Goal: Task Accomplishment & Management: Manage account settings

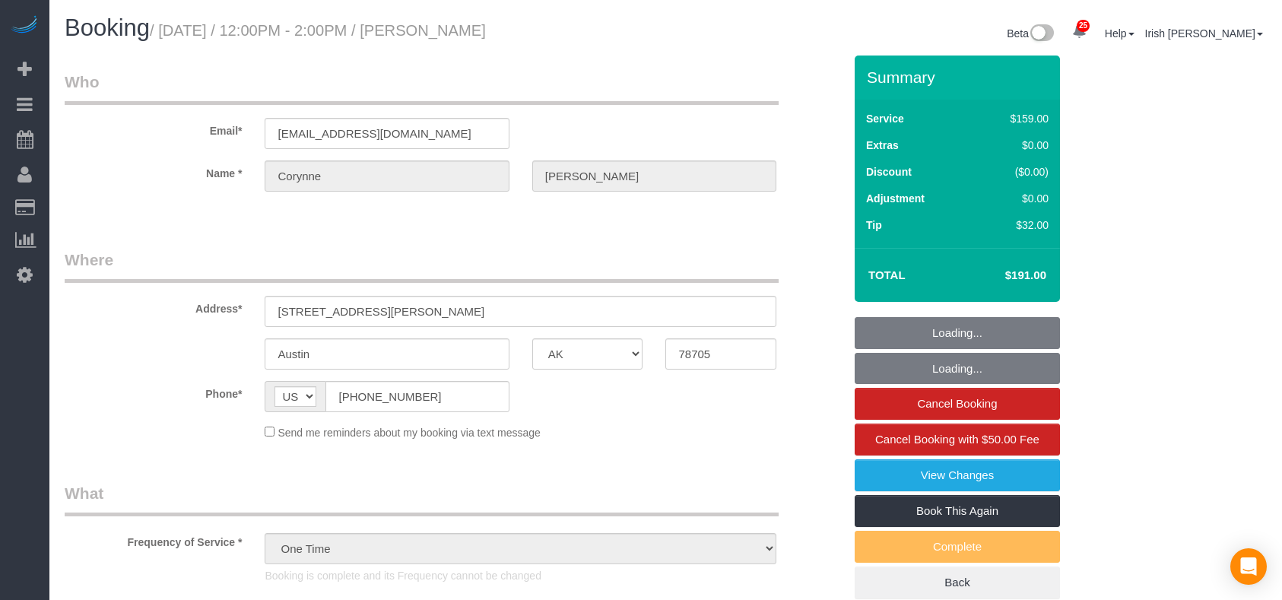
select select "[GEOGRAPHIC_DATA]"
select select "3"
select select "spot1"
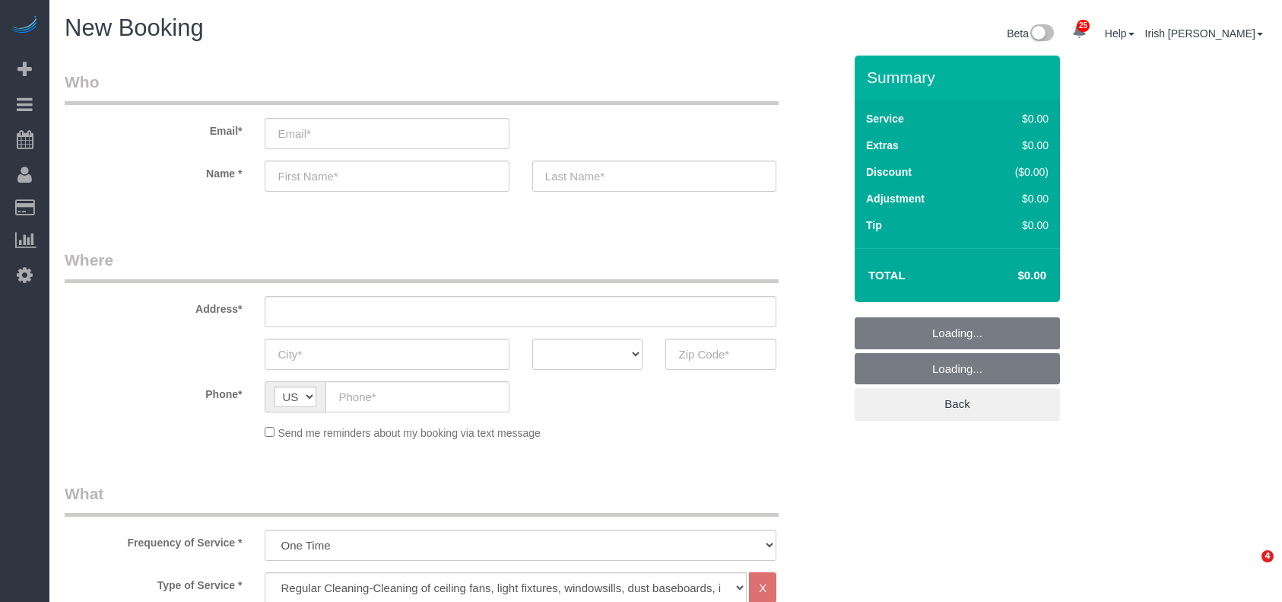
select select "3"
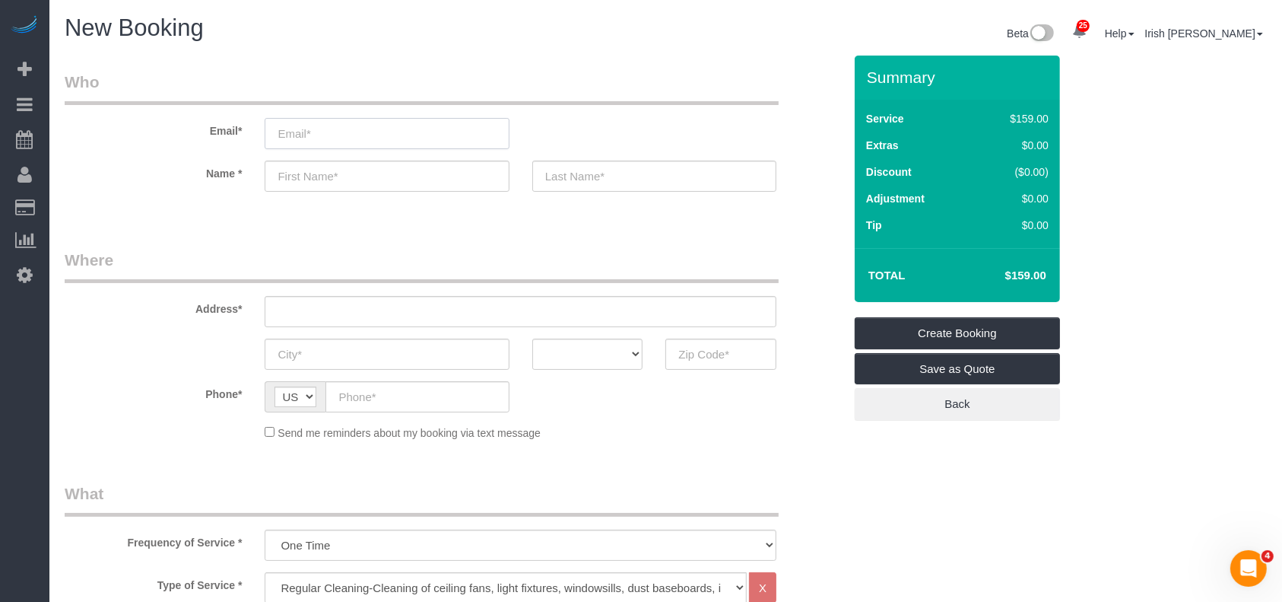
click at [400, 132] on input "email" at bounding box center [387, 133] width 244 height 31
paste input "[EMAIL_ADDRESS][DOMAIN_NAME]"
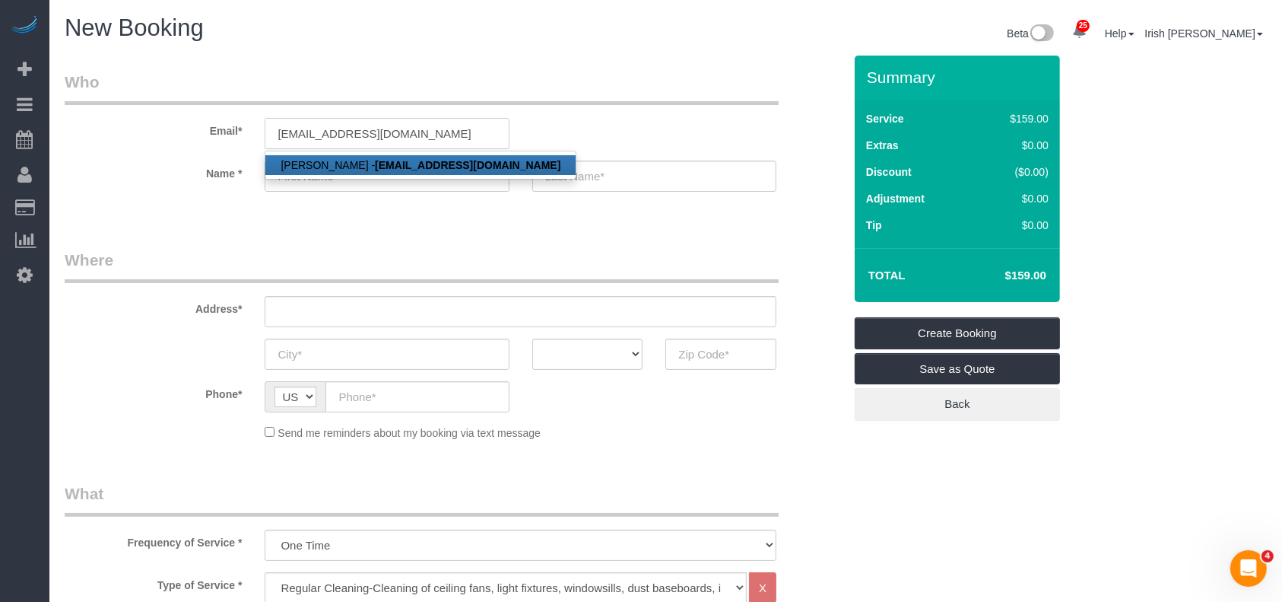
type input "[EMAIL_ADDRESS][DOMAIN_NAME]"
click at [375, 164] on strong "[EMAIL_ADDRESS][DOMAIN_NAME]" at bounding box center [468, 165] width 186 height 12
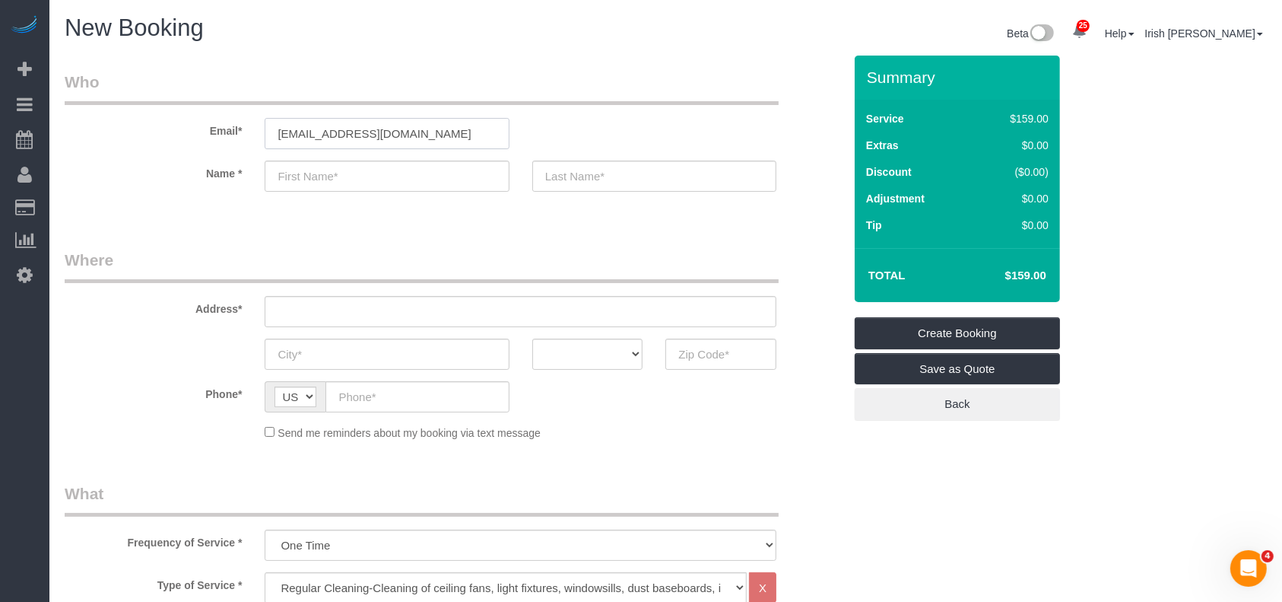
type input "[PERSON_NAME]"
type input "[PHONE_NUMBER]"
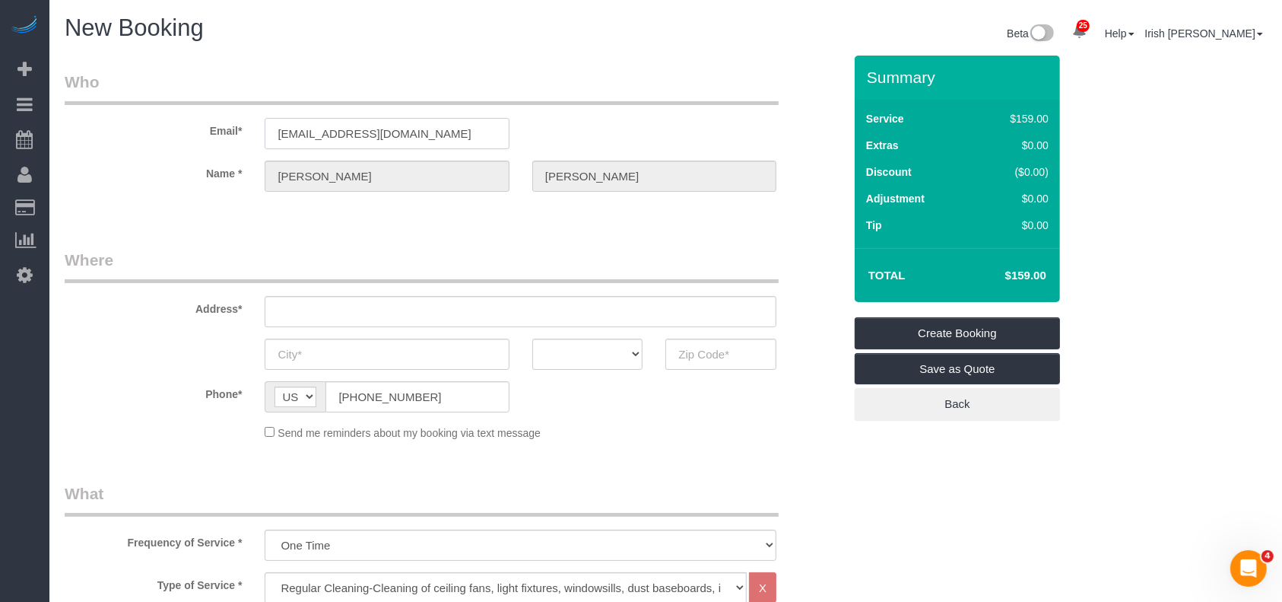
type input "[STREET_ADDRESS]"
type input "[GEOGRAPHIC_DATA]"
select select "[GEOGRAPHIC_DATA]"
type input "77407"
select select "string:fspay-f4408bd4-3c3f-417d-ab2a-953d3867686f"
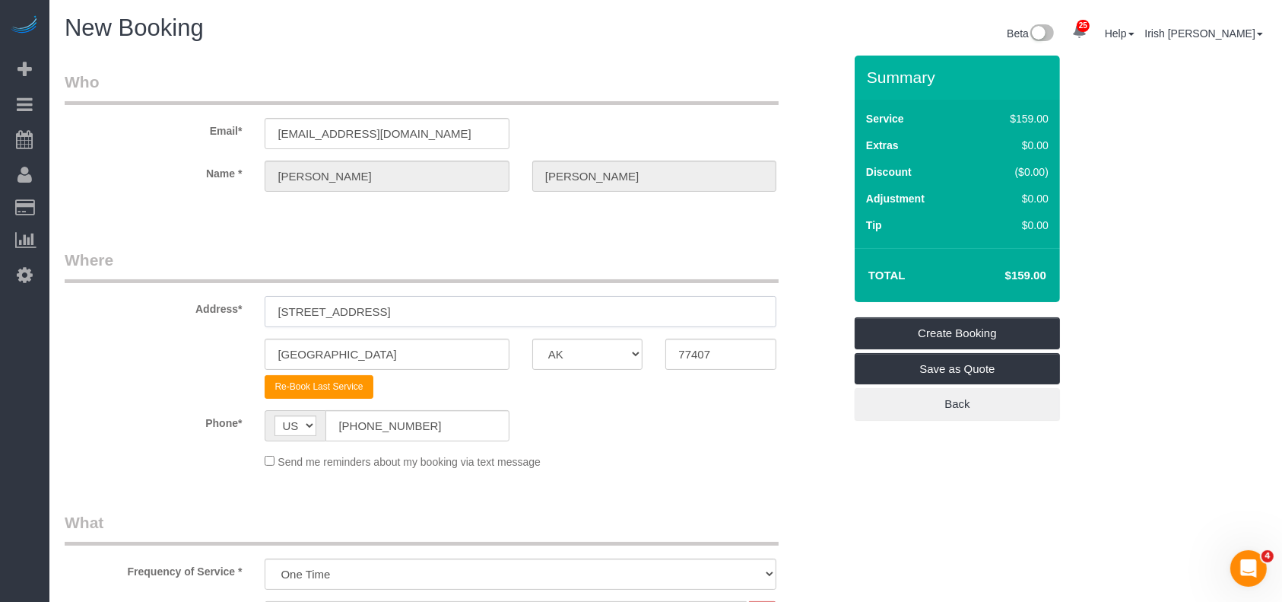
drag, startPoint x: 472, startPoint y: 318, endPoint x: 123, endPoint y: 318, distance: 348.3
click at [125, 320] on div "Address* [STREET_ADDRESS]" at bounding box center [454, 288] width 802 height 78
paste input "[STREET_ADDRESS]"
click at [396, 308] on input "[STREET_ADDRESS]" at bounding box center [521, 311] width 512 height 31
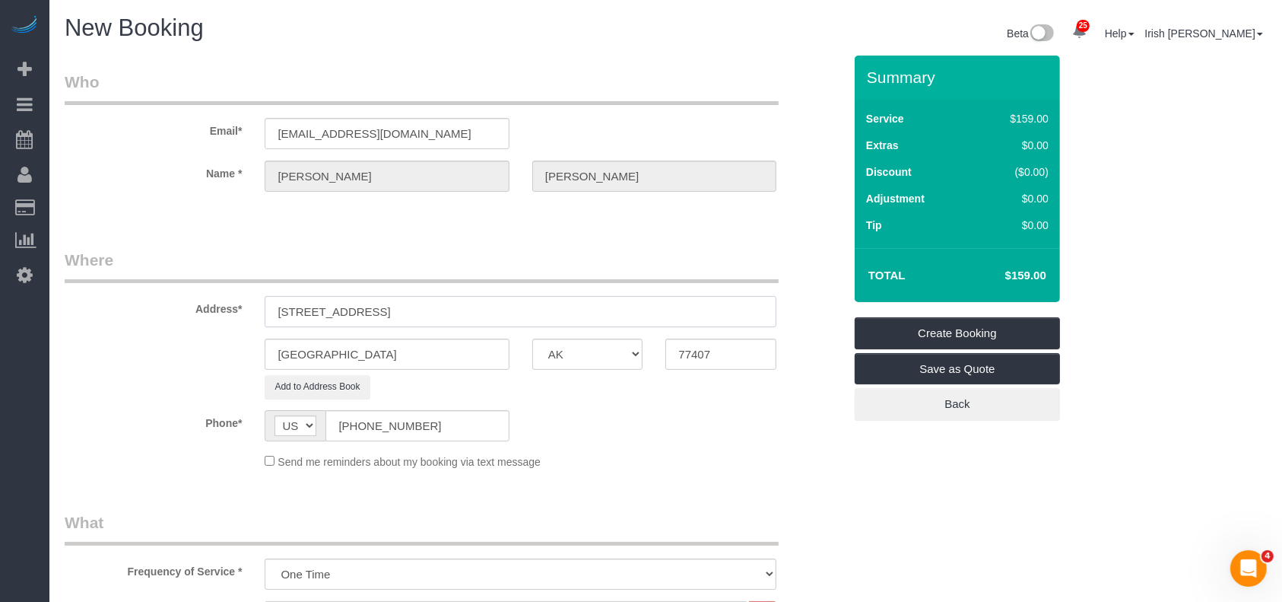
type input "[STREET_ADDRESS]"
drag, startPoint x: 190, startPoint y: 361, endPoint x: 140, endPoint y: 361, distance: 50.2
click at [140, 361] on div "[GEOGRAPHIC_DATA] AK AL AR AZ CA CO CT DC DE [GEOGRAPHIC_DATA] [GEOGRAPHIC_DATA…" at bounding box center [454, 353] width 802 height 31
paste input "Katy"
type input "Katy"
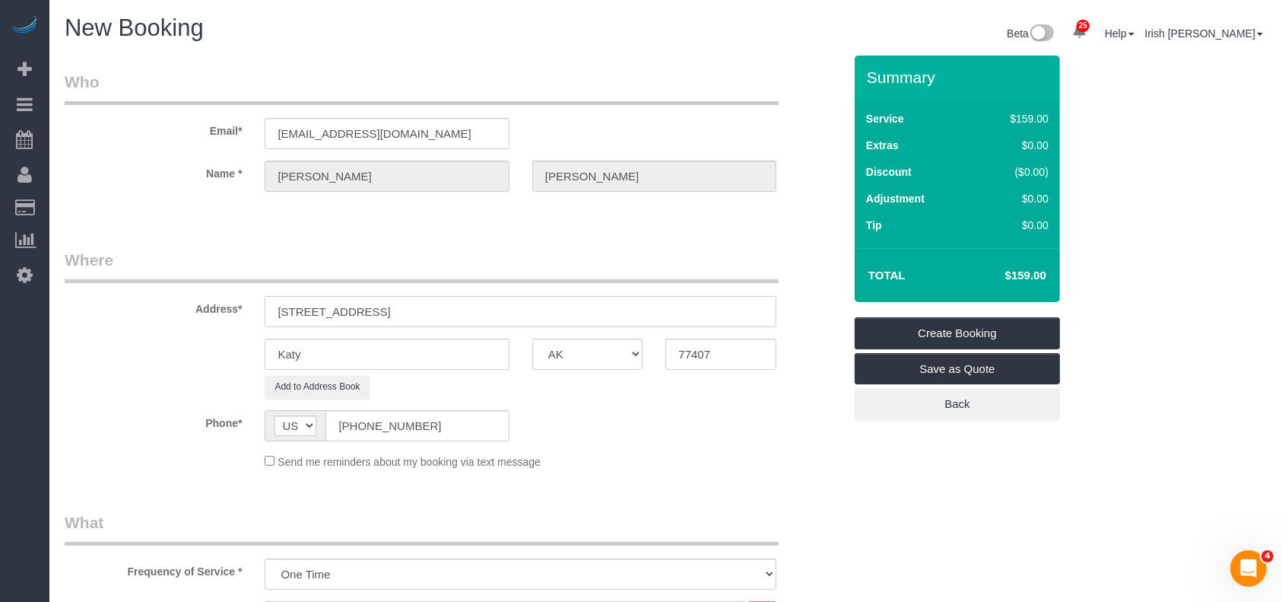
click at [460, 313] on input "[STREET_ADDRESS]" at bounding box center [521, 311] width 512 height 31
drag, startPoint x: 716, startPoint y: 351, endPoint x: 600, endPoint y: 362, distance: 116.2
click at [600, 362] on div "Katy AK AL AR AZ CA CO CT DC DE [GEOGRAPHIC_DATA] [GEOGRAPHIC_DATA] HI IA ID IL…" at bounding box center [454, 353] width 802 height 31
paste input "50"
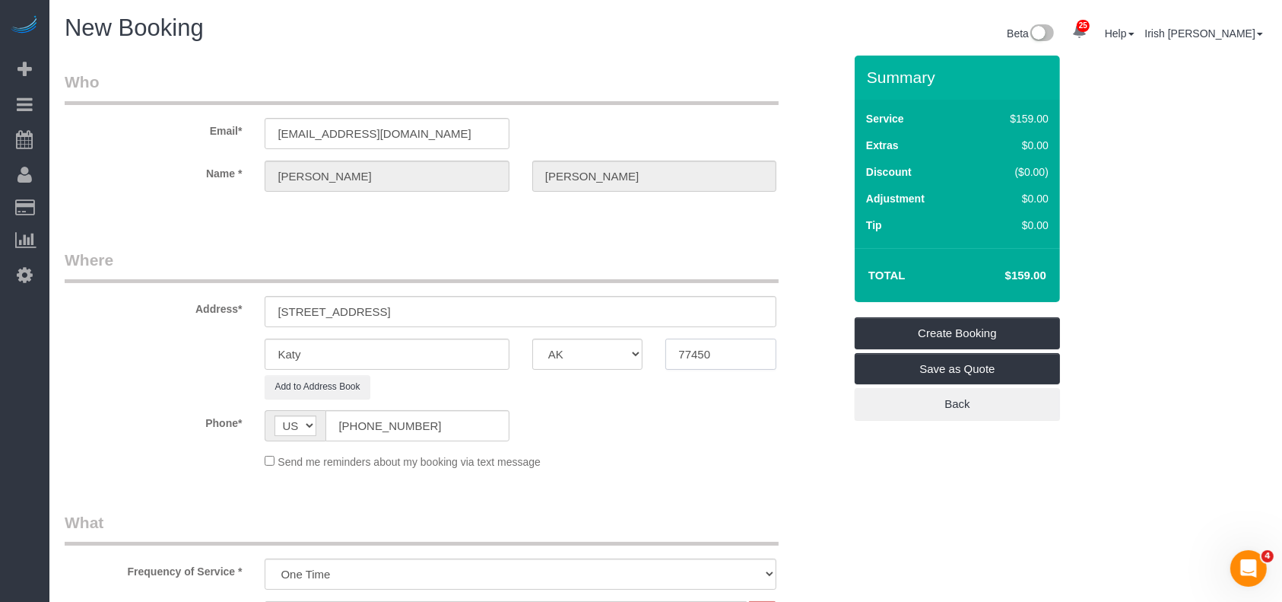
type input "77450"
drag, startPoint x: 430, startPoint y: 318, endPoint x: 396, endPoint y: 317, distance: 33.5
click at [396, 317] on input "[STREET_ADDRESS]" at bounding box center [521, 311] width 512 height 31
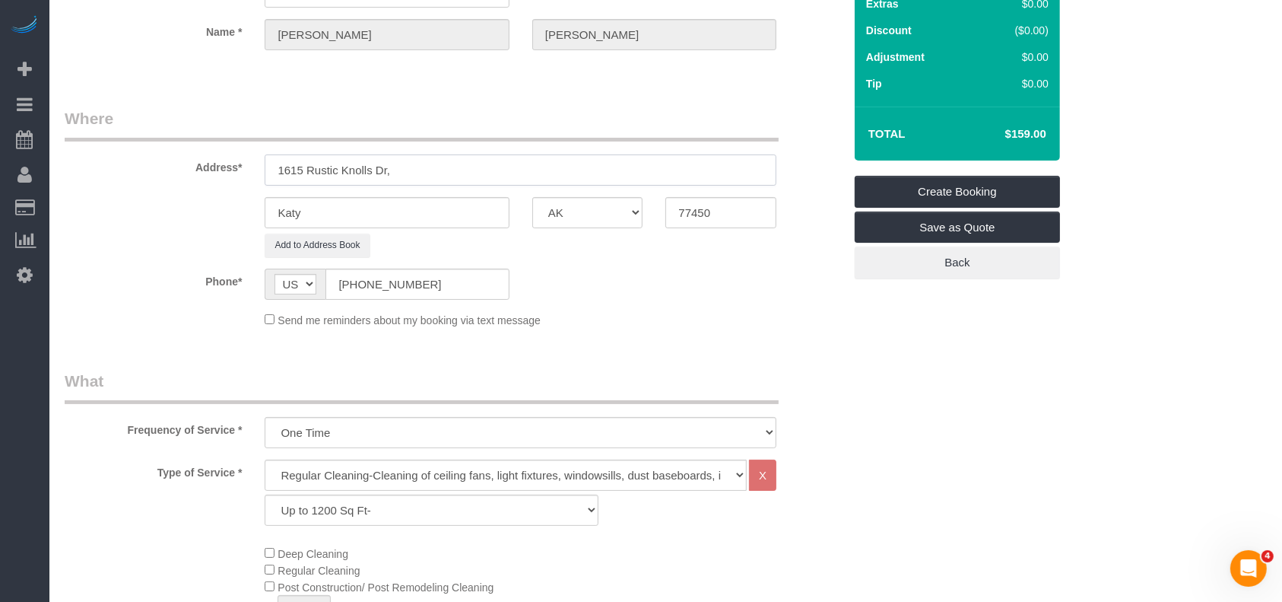
scroll to position [304, 0]
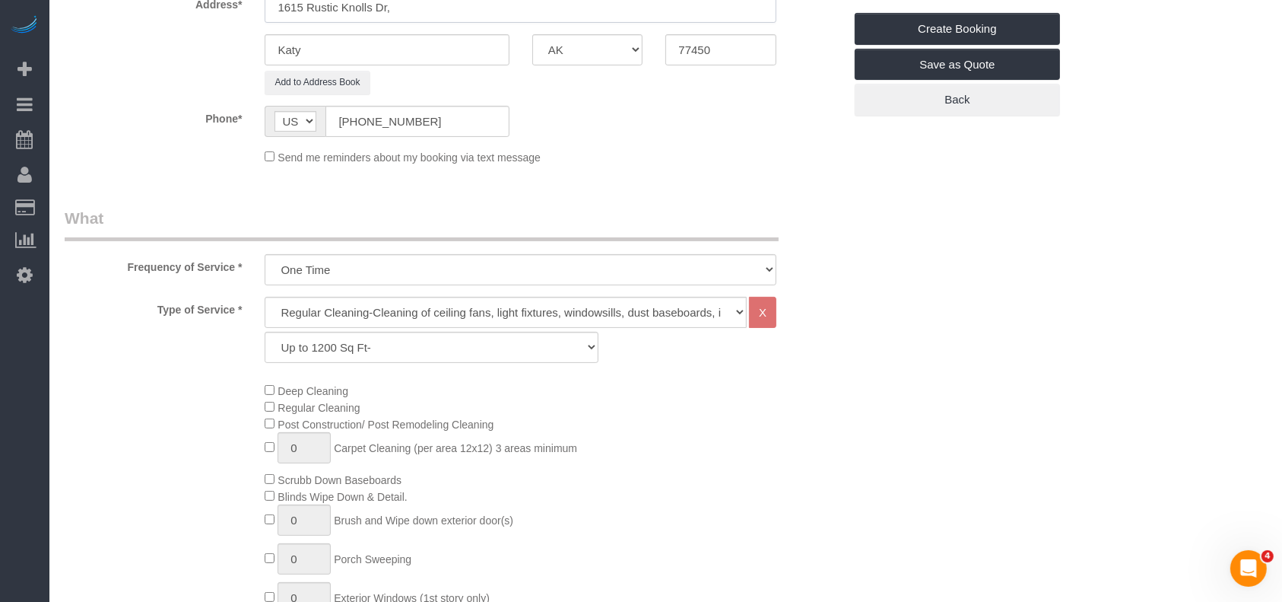
type input "1615 Rustic Knolls Dr,"
click at [433, 345] on select "Up to 1200 Sq Ft- [DATE]-[DATE] Sq Ft [DATE]-[DATE] Sq Ft [DATE]-[DATE] Sq Ft […" at bounding box center [431, 347] width 333 height 31
select select "18"
click at [265, 332] on select "Up to 1200 Sq Ft- [DATE]-[DATE] Sq Ft [DATE]-[DATE] Sq Ft [DATE]-[DATE] Sq Ft […" at bounding box center [431, 347] width 333 height 31
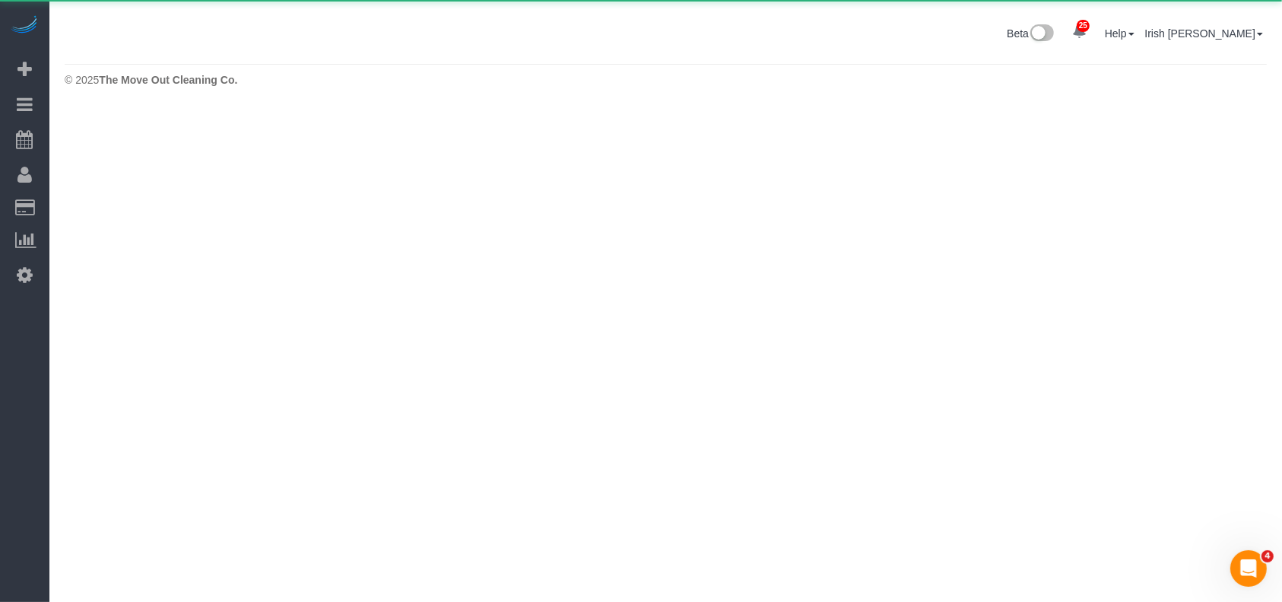
scroll to position [0, 0]
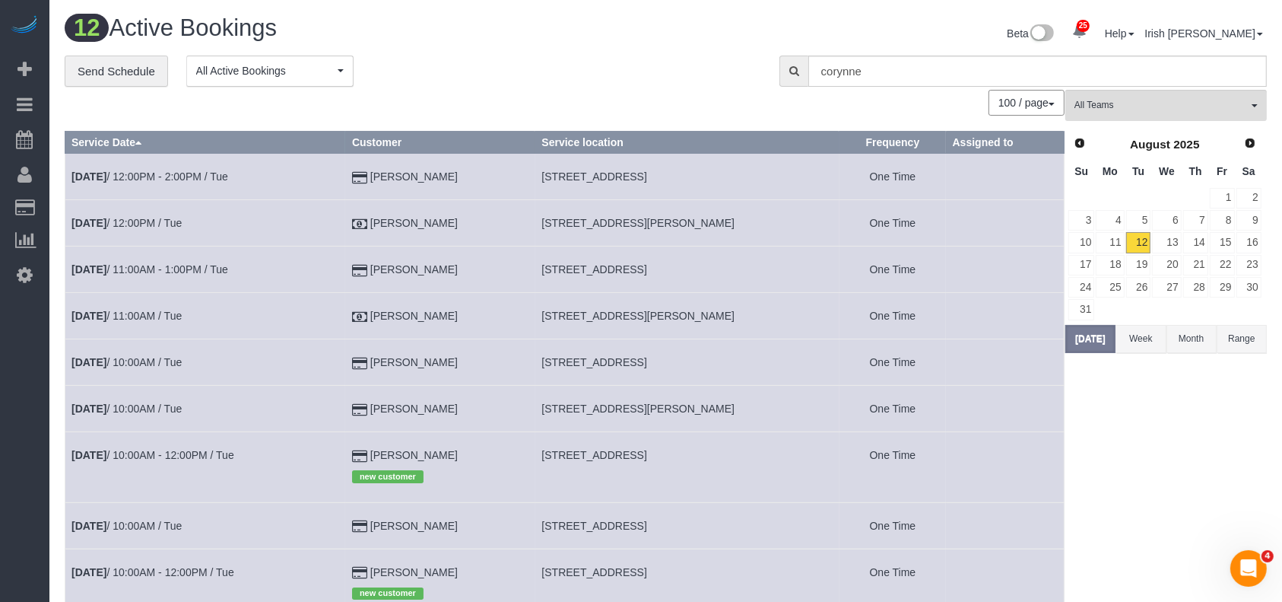
drag, startPoint x: 557, startPoint y: 526, endPoint x: 724, endPoint y: 528, distance: 167.3
click at [724, 528] on tr "[DATE] 10:00AM / Tue [PERSON_NAME] [STREET_ADDRESS] One Time" at bounding box center [564, 525] width 999 height 46
copy tr "[STREET_ADDRESS]"
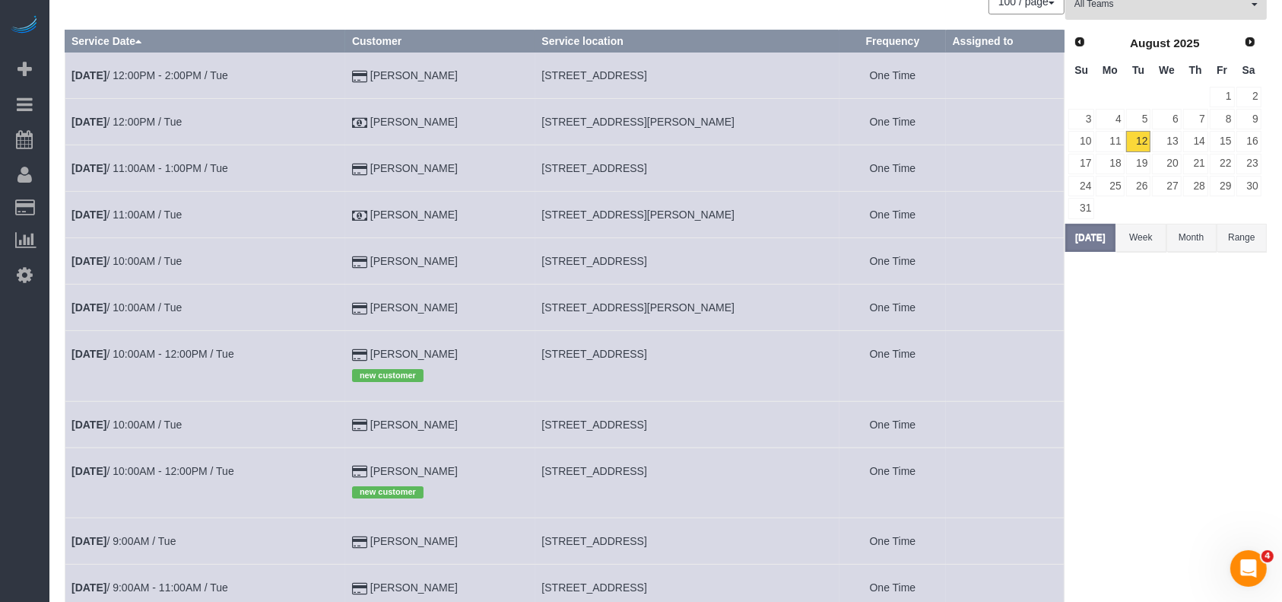
scroll to position [202, 0]
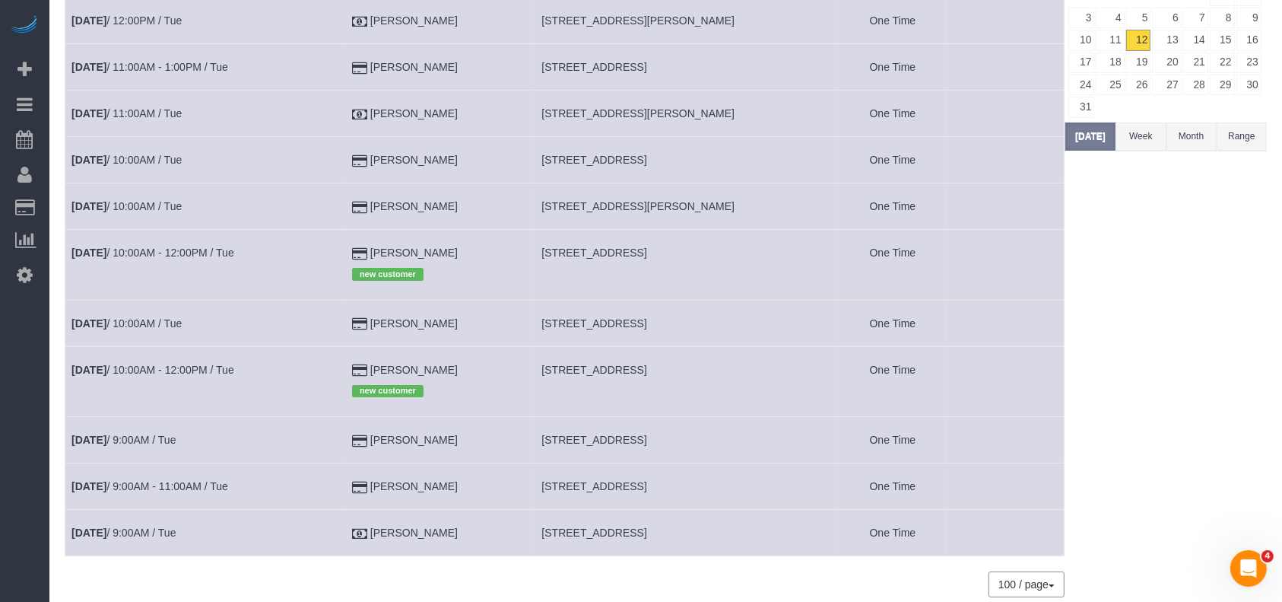
drag, startPoint x: 469, startPoint y: 435, endPoint x: 379, endPoint y: 434, distance: 89.8
click at [377, 435] on td "[PERSON_NAME]" at bounding box center [440, 440] width 190 height 46
copy td "[PERSON_NAME]"
click at [123, 435] on link "[DATE] 9:00AM / Tue" at bounding box center [123, 440] width 104 height 12
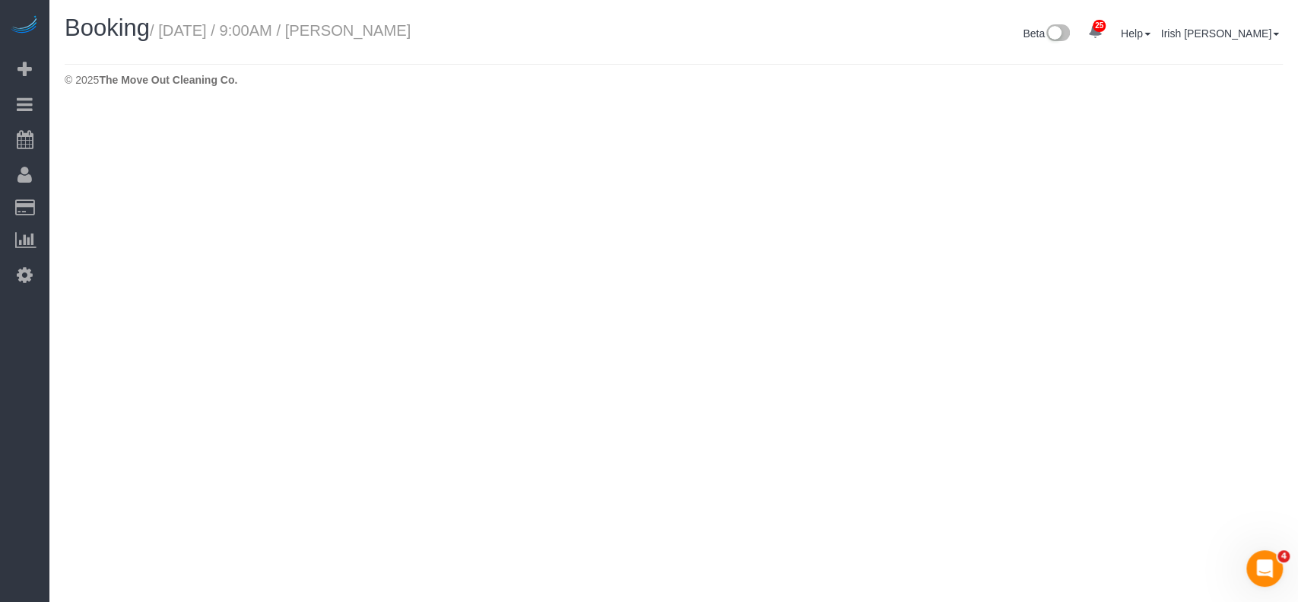
select select "[GEOGRAPHIC_DATA]"
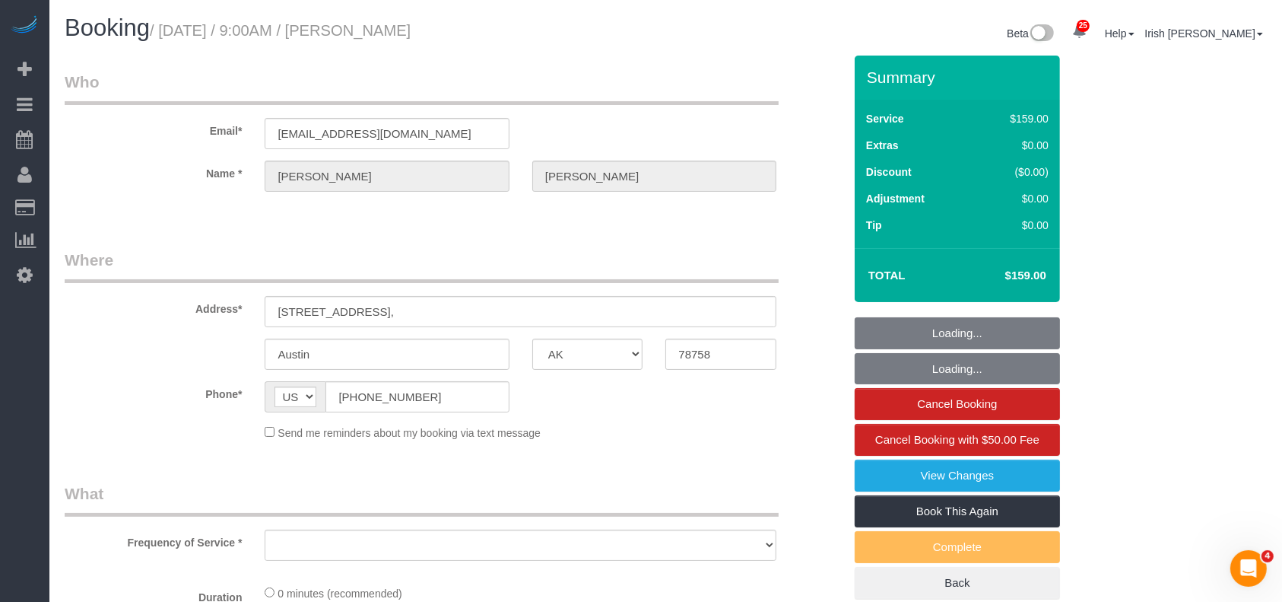
select select "string:fspay-dbb55c0a-213e-4619-b7d9-b11c185fcf1d"
select select "object:1763"
select select "3"
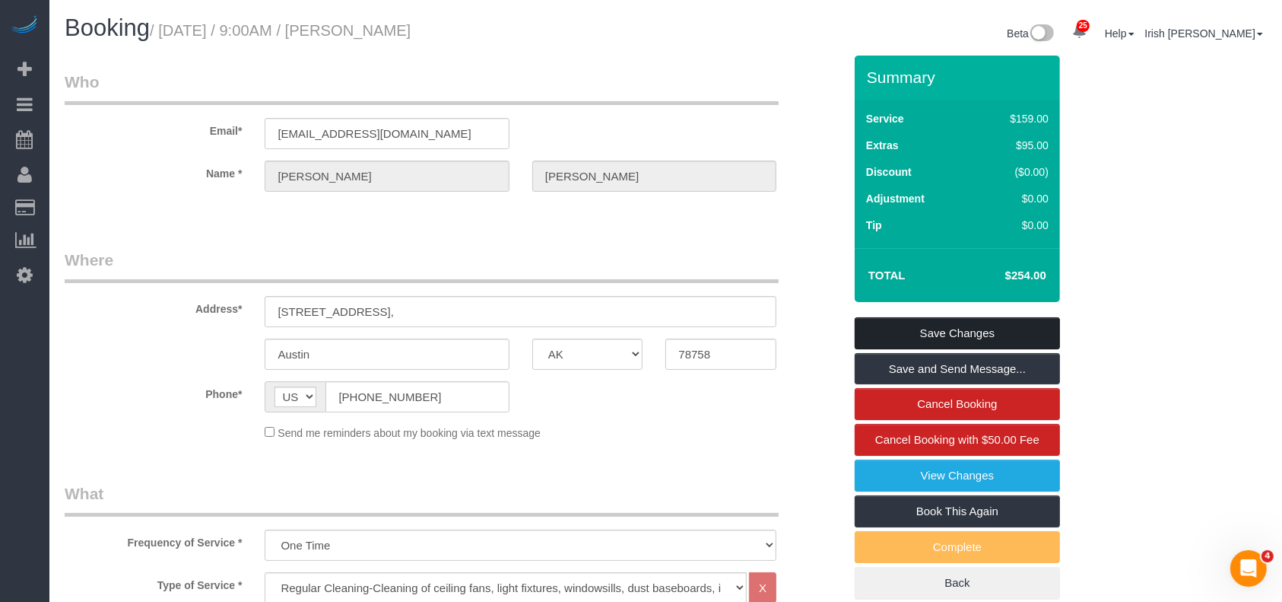
click at [957, 326] on link "Save Changes" at bounding box center [957, 333] width 205 height 32
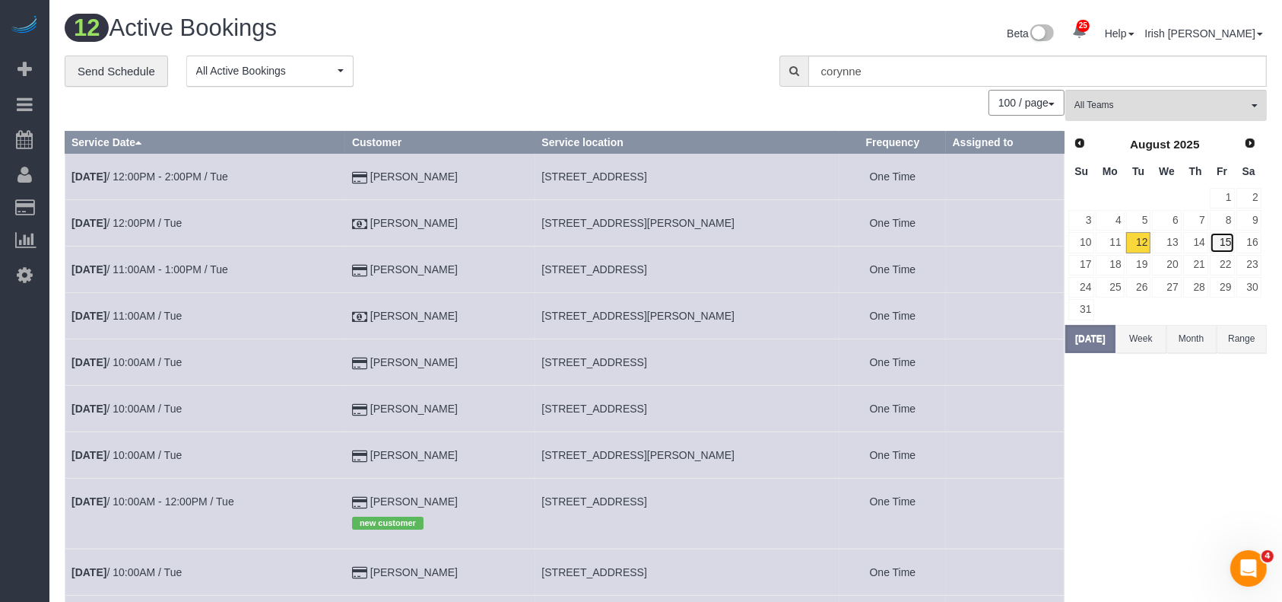
click at [1226, 242] on link "15" at bounding box center [1222, 242] width 25 height 21
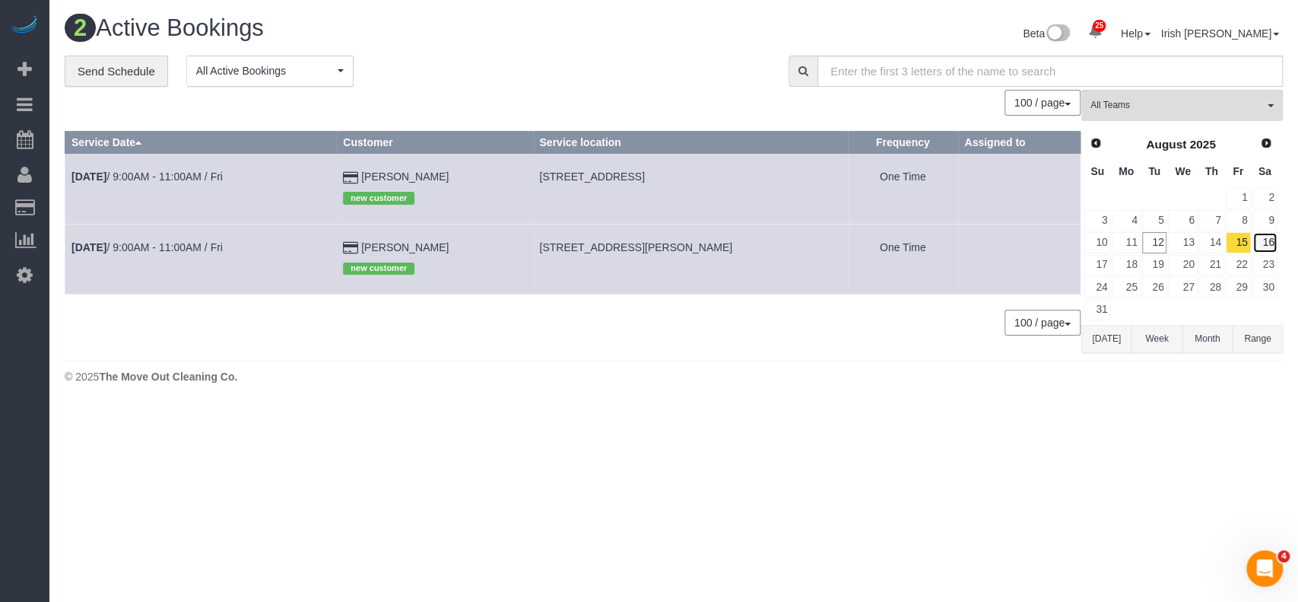
click at [1256, 238] on link "16" at bounding box center [1265, 242] width 25 height 21
click at [192, 171] on link "[DATE] 2:00PM - 4:00PM / Sat" at bounding box center [145, 176] width 149 height 12
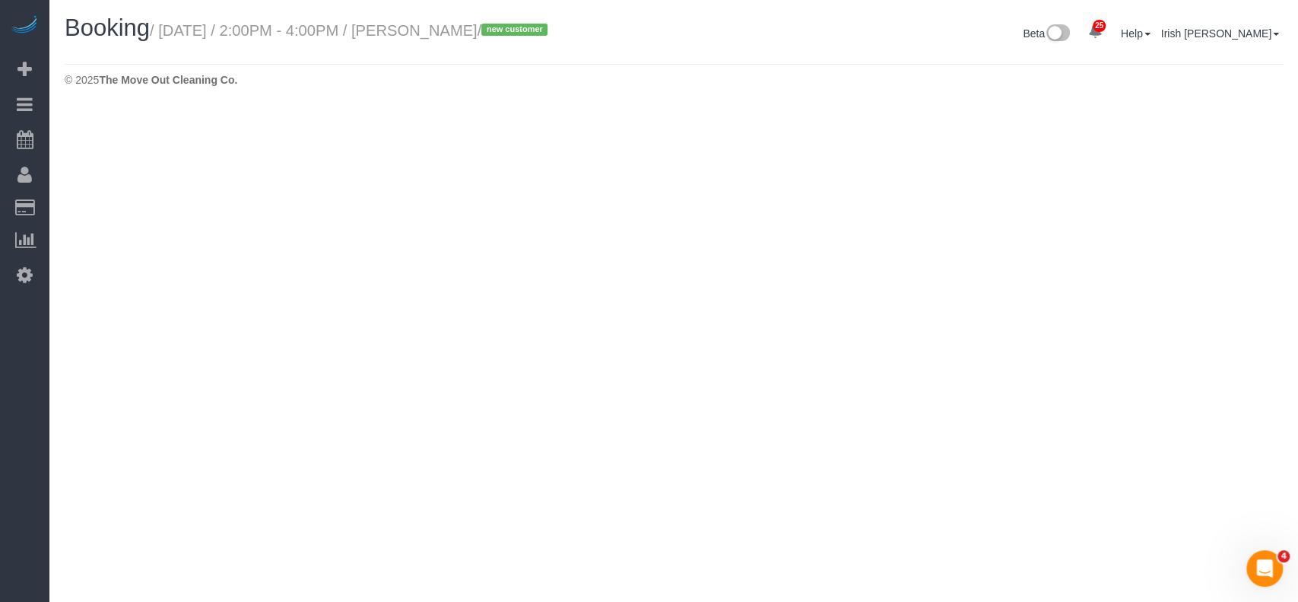
select select "[GEOGRAPHIC_DATA]"
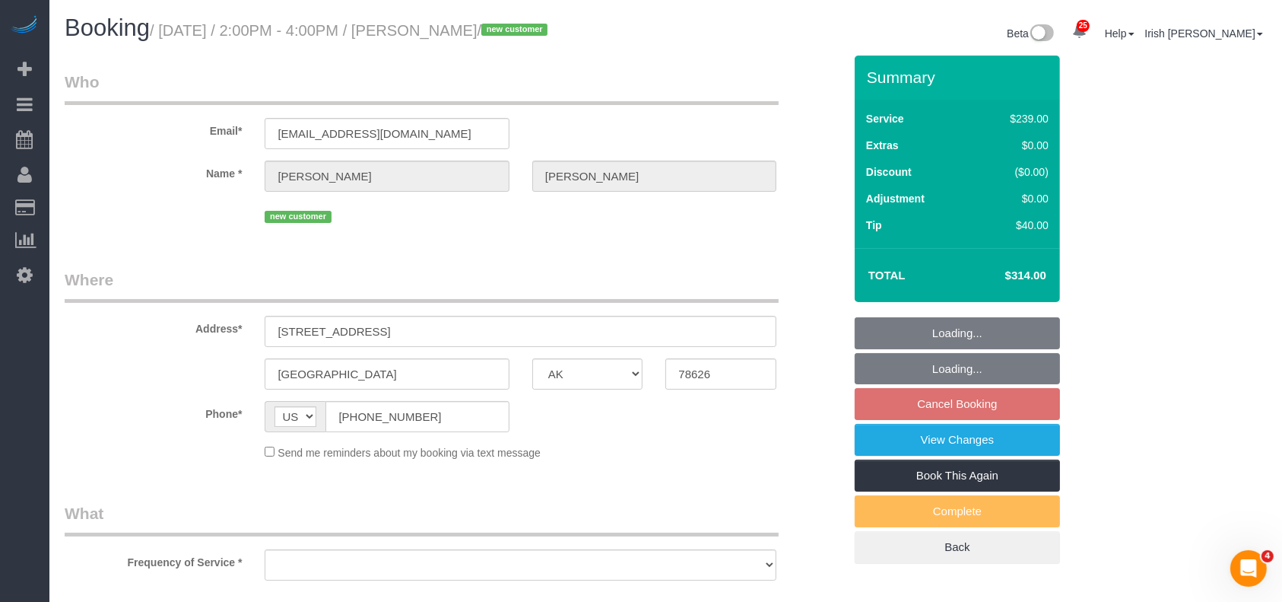
select select "object:2337"
select select "string:fspay-1f9c497d-503e-4186-9d9e-764f8736d2d5"
select select "spot25"
select select "object:2415"
select select "3"
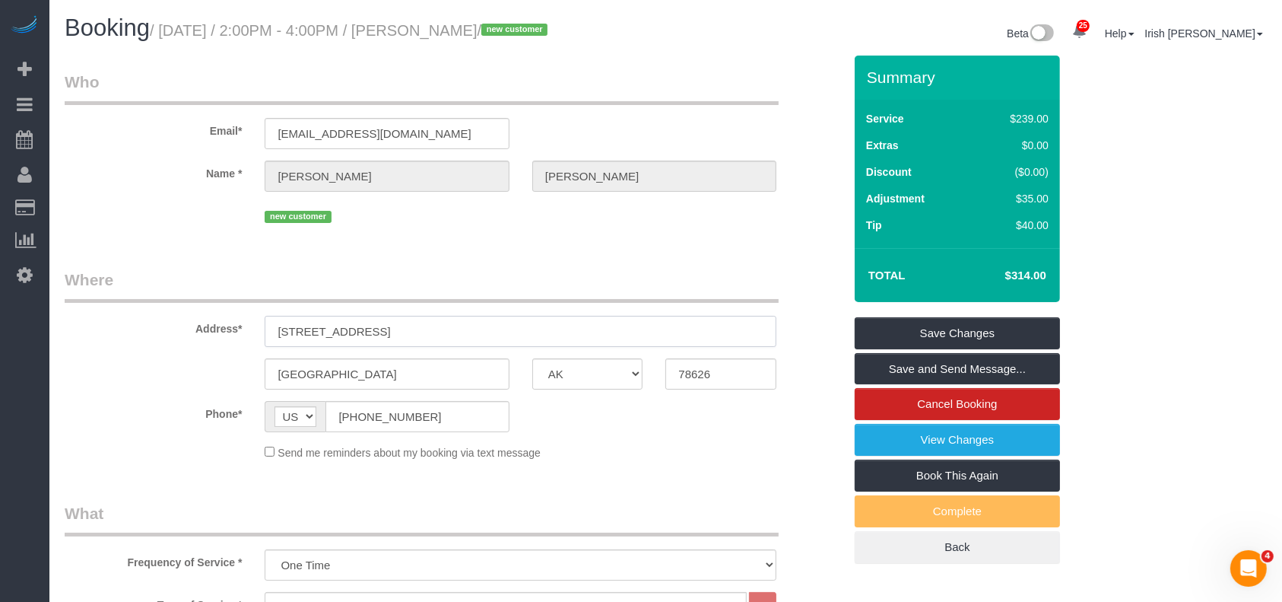
drag, startPoint x: 456, startPoint y: 329, endPoint x: 189, endPoint y: 333, distance: 267.0
click at [189, 333] on div "Address* [STREET_ADDRESS]" at bounding box center [454, 307] width 802 height 78
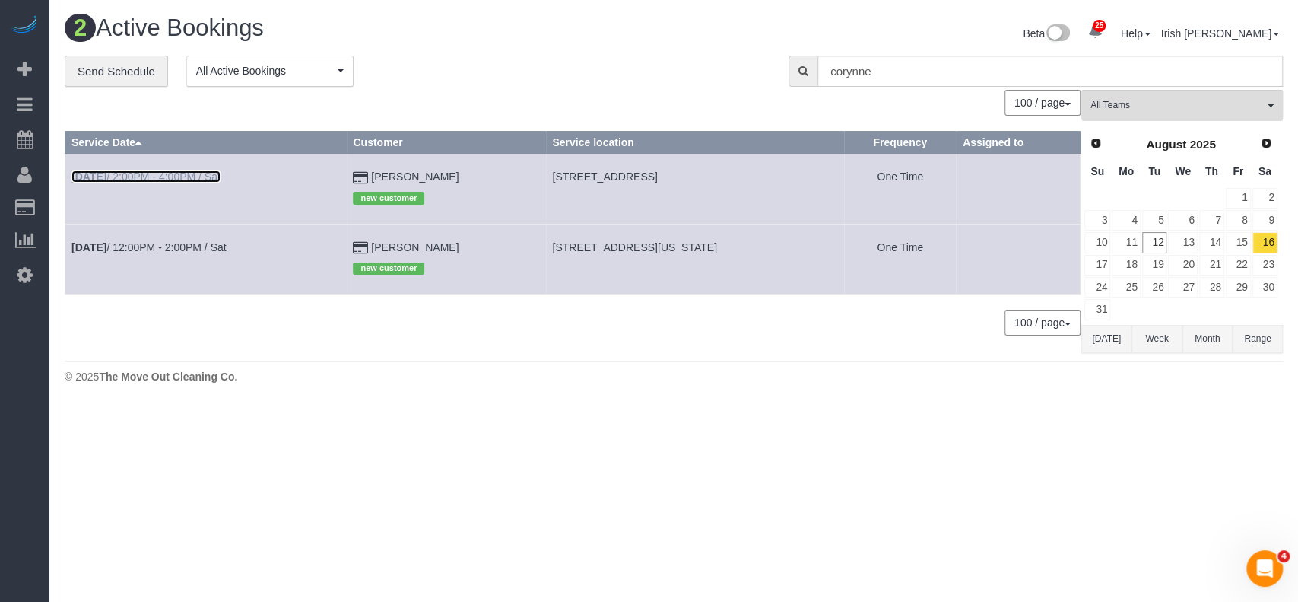
click at [183, 173] on link "[DATE] 2:00PM - 4:00PM / Sat" at bounding box center [145, 176] width 149 height 12
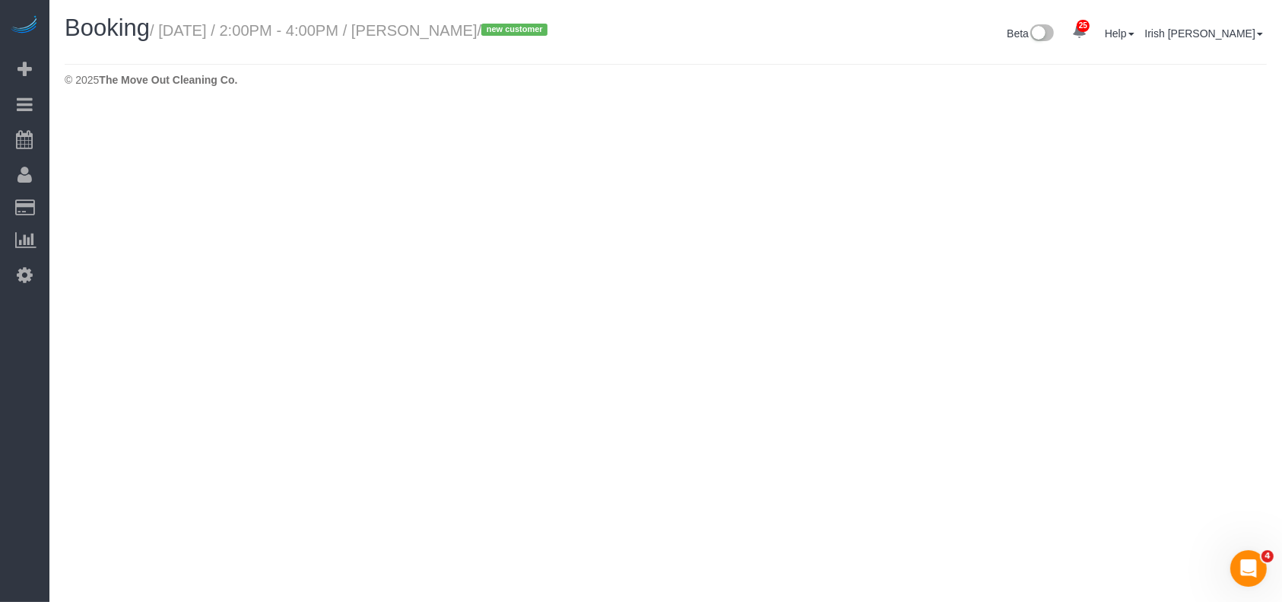
select select "[GEOGRAPHIC_DATA]"
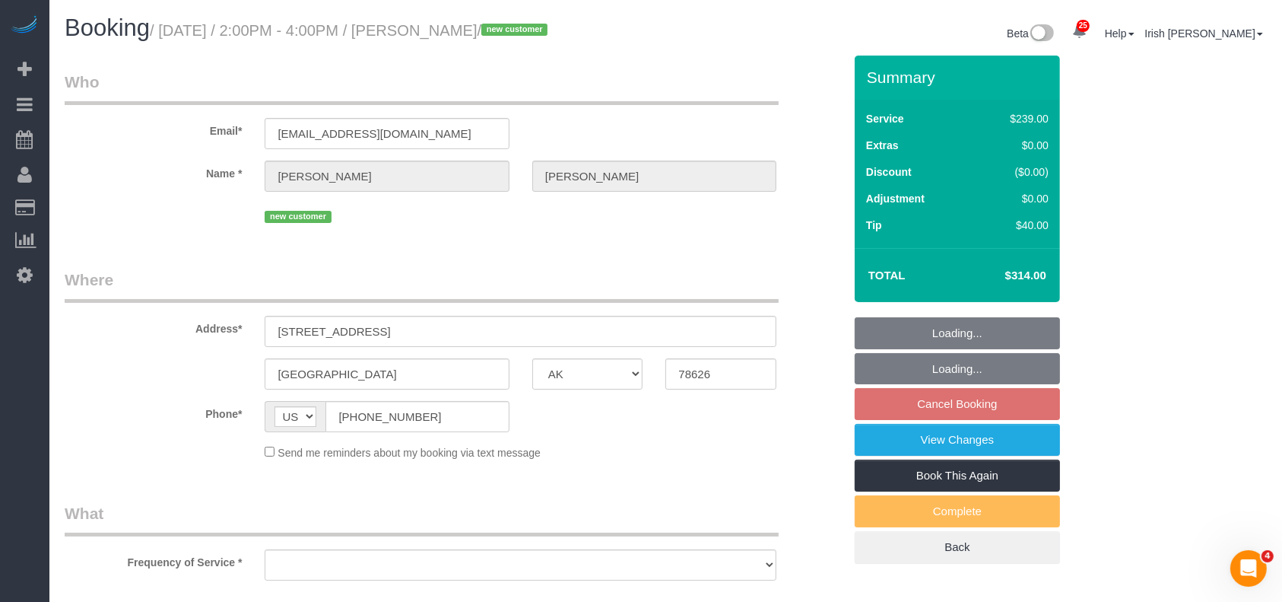
select select "string:fspay-1f9c497d-503e-4186-9d9e-764f8736d2d5"
select select "3"
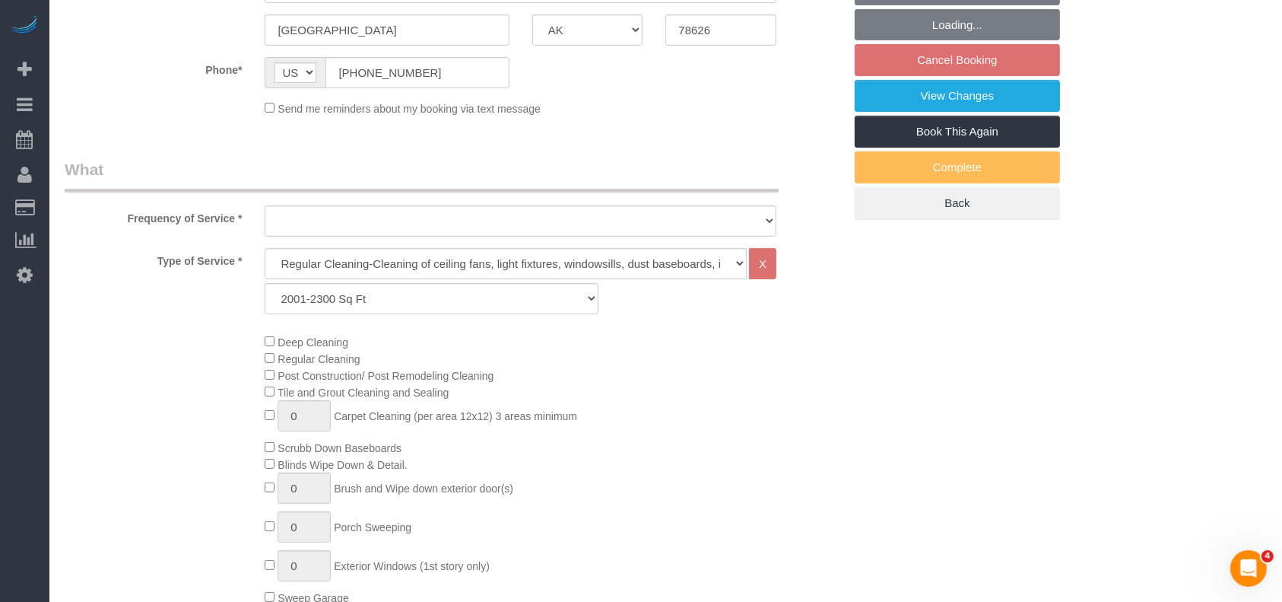
select select "object:2922"
select select "spot50"
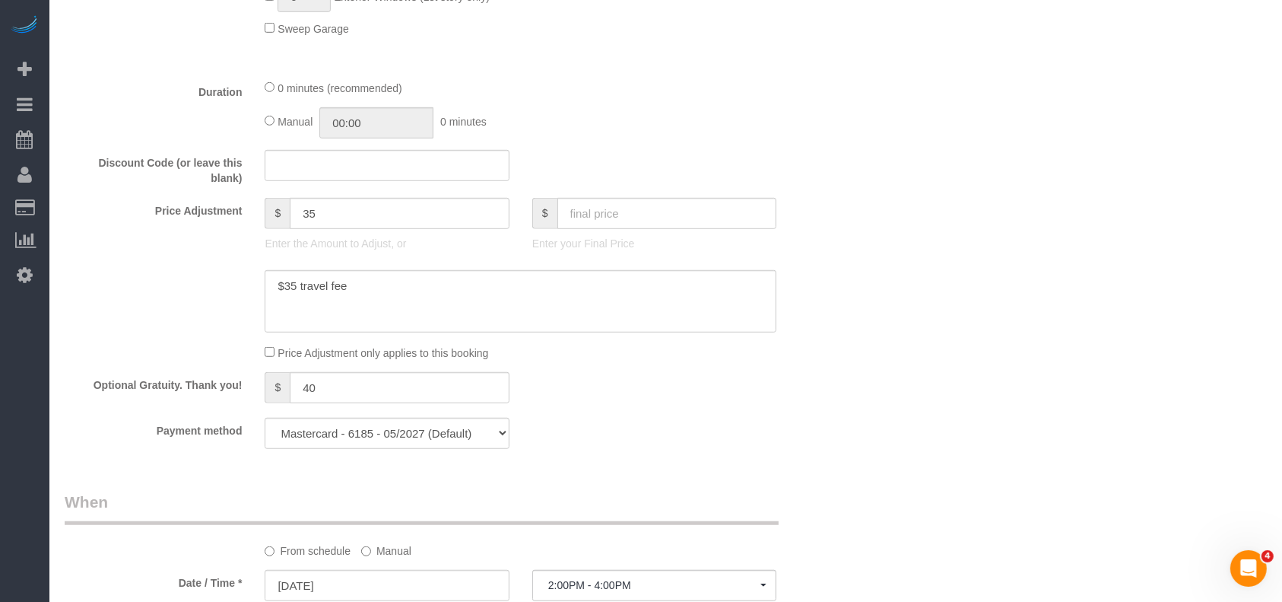
select select "object:2923"
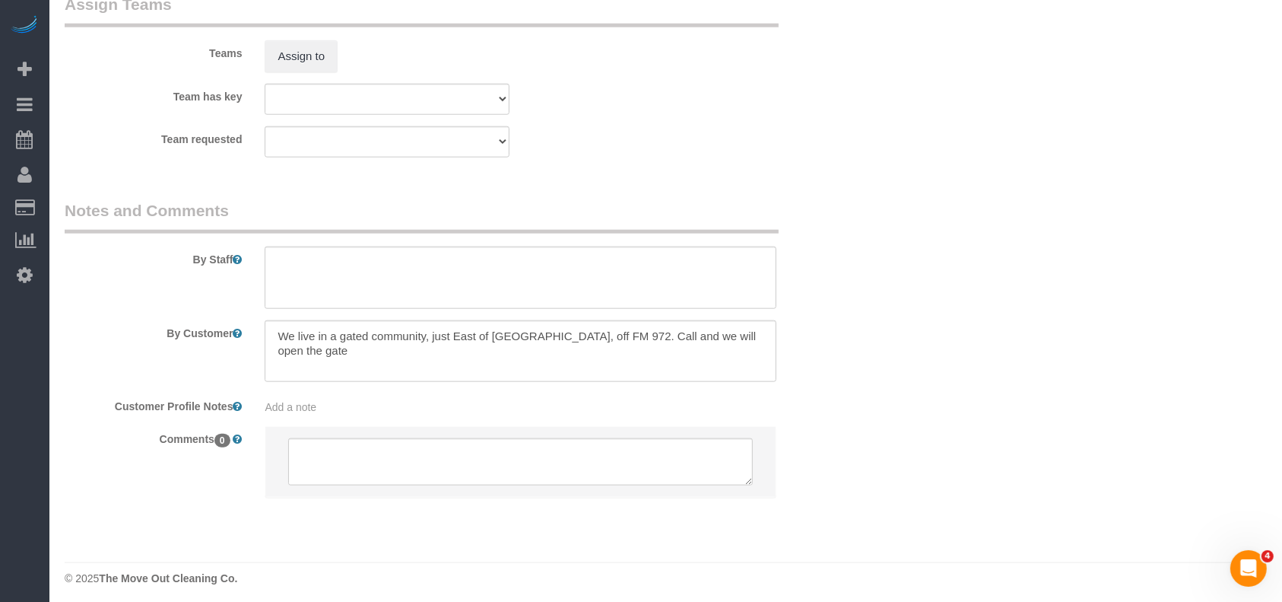
scroll to position [1574, 0]
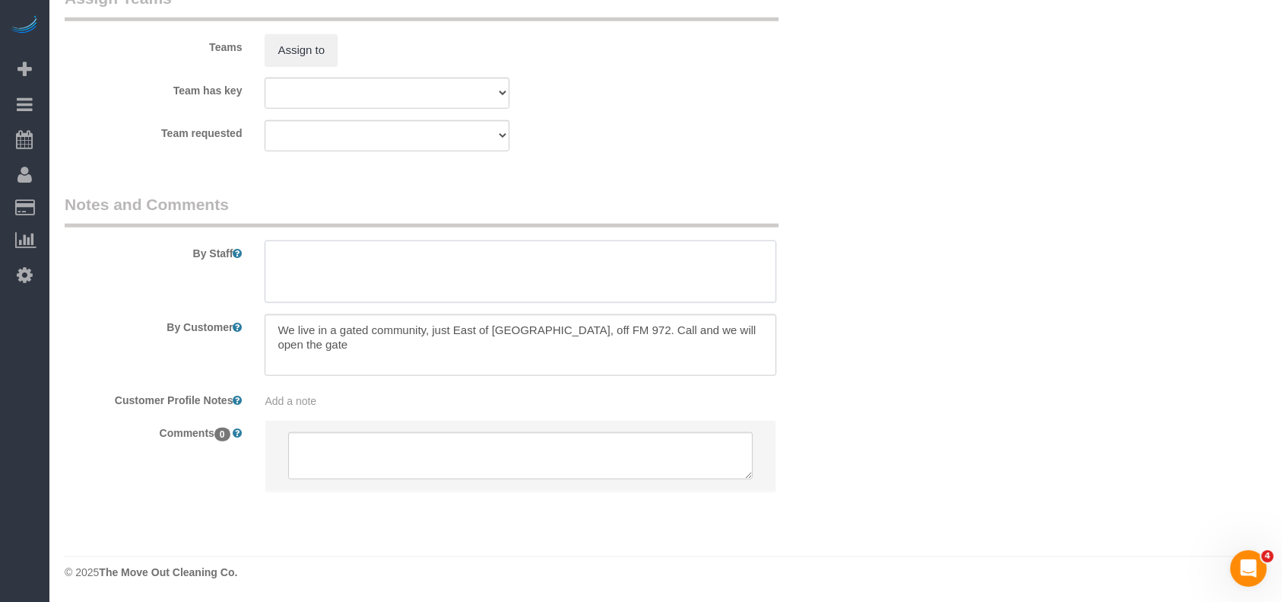
click at [301, 268] on textarea at bounding box center [521, 271] width 512 height 62
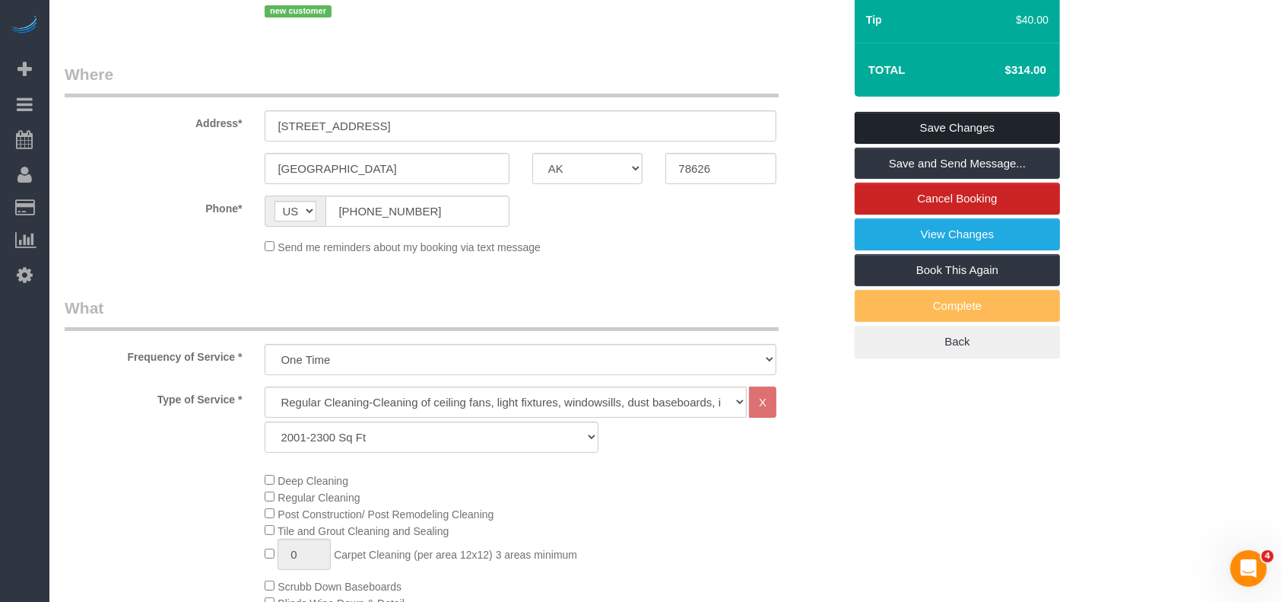
scroll to position [0, 0]
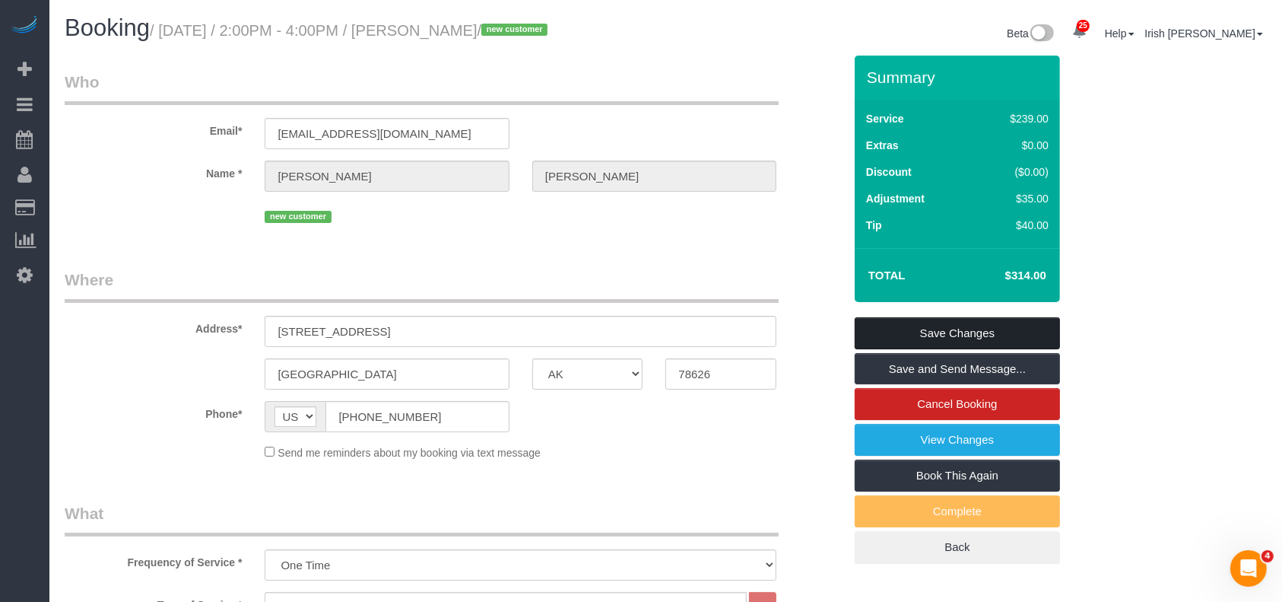
type textarea "* 8 am cleaning"
click at [961, 322] on link "Save Changes" at bounding box center [957, 333] width 205 height 32
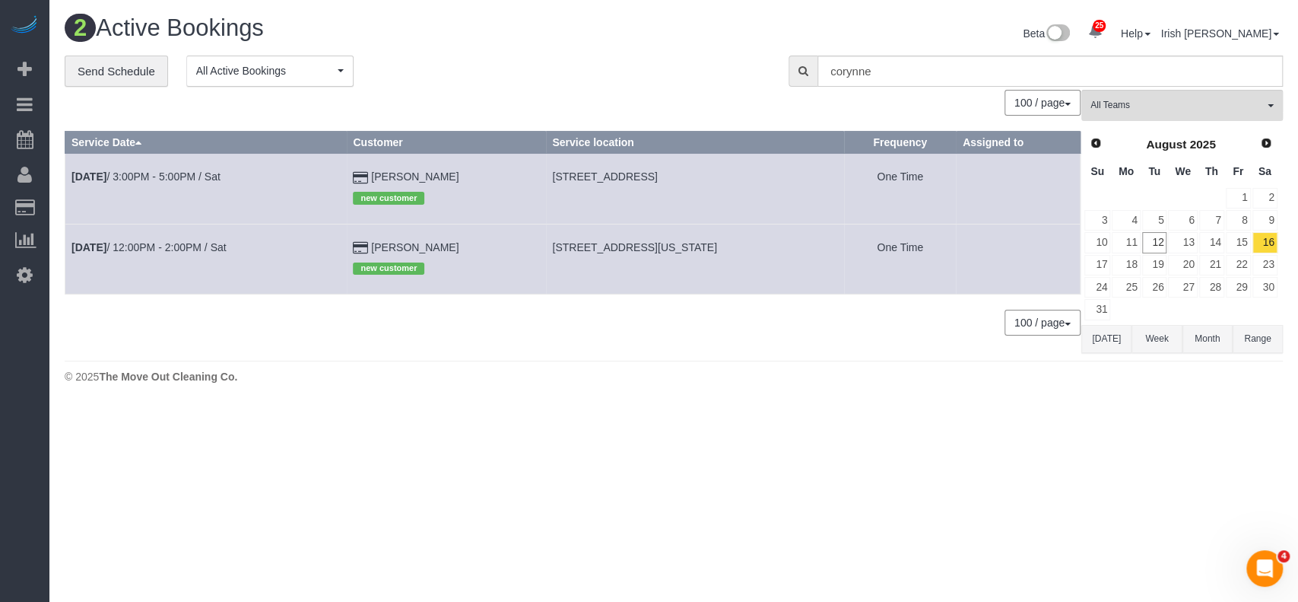
click at [1096, 335] on button "[DATE]" at bounding box center [1107, 339] width 50 height 28
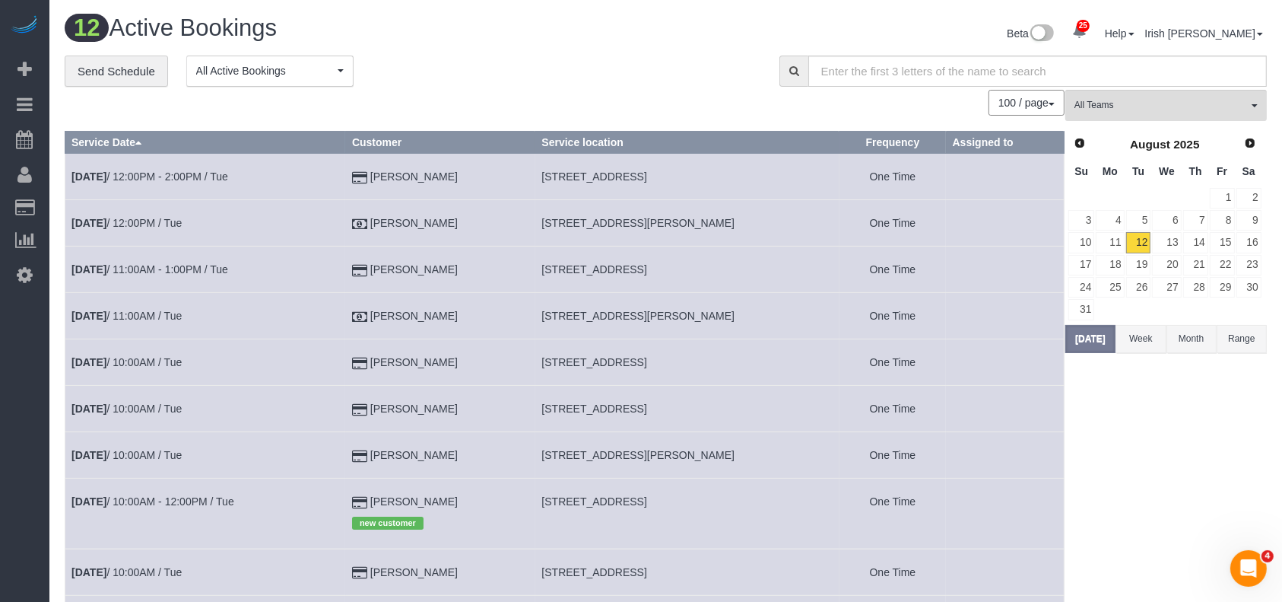
click at [620, 176] on span "[STREET_ADDRESS]" at bounding box center [594, 176] width 105 height 12
copy tr "[STREET_ADDRESS]"
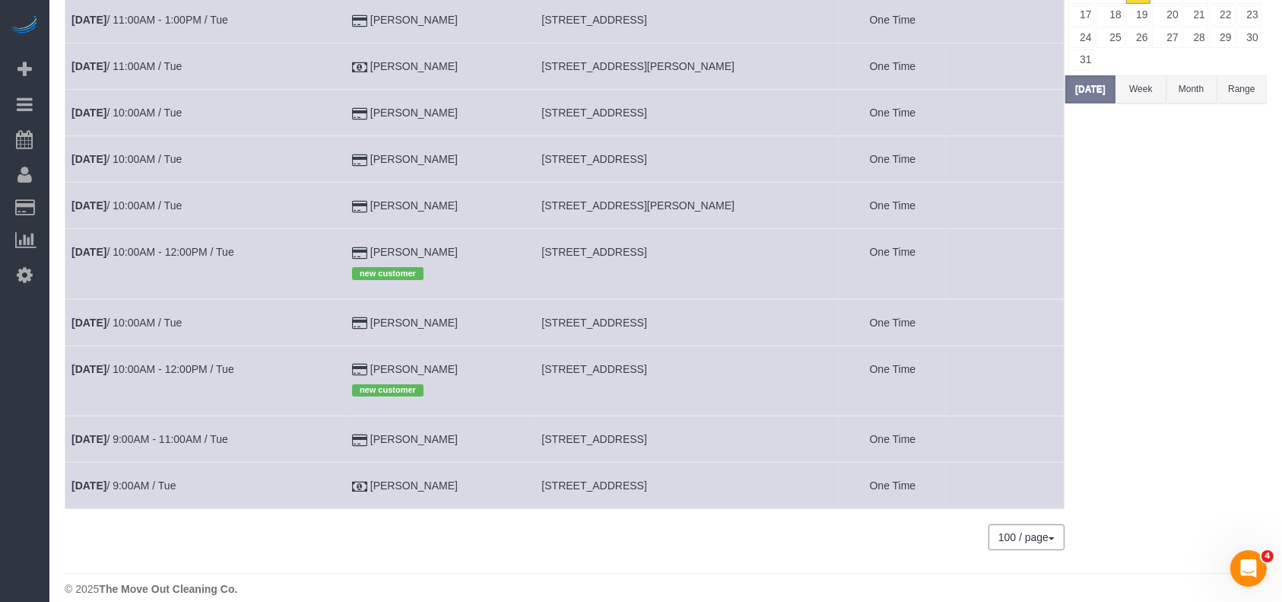
scroll to position [266, 0]
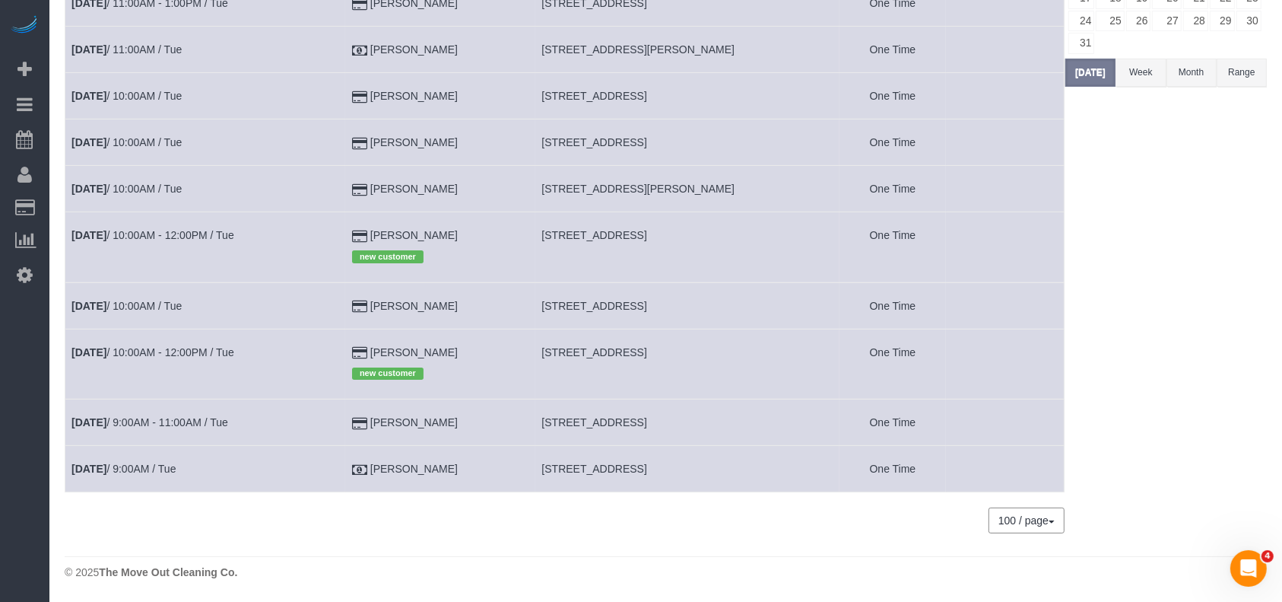
drag, startPoint x: 539, startPoint y: 343, endPoint x: 809, endPoint y: 351, distance: 270.1
click at [809, 351] on td "[STREET_ADDRESS]" at bounding box center [687, 364] width 304 height 70
copy span "[STREET_ADDRESS]"
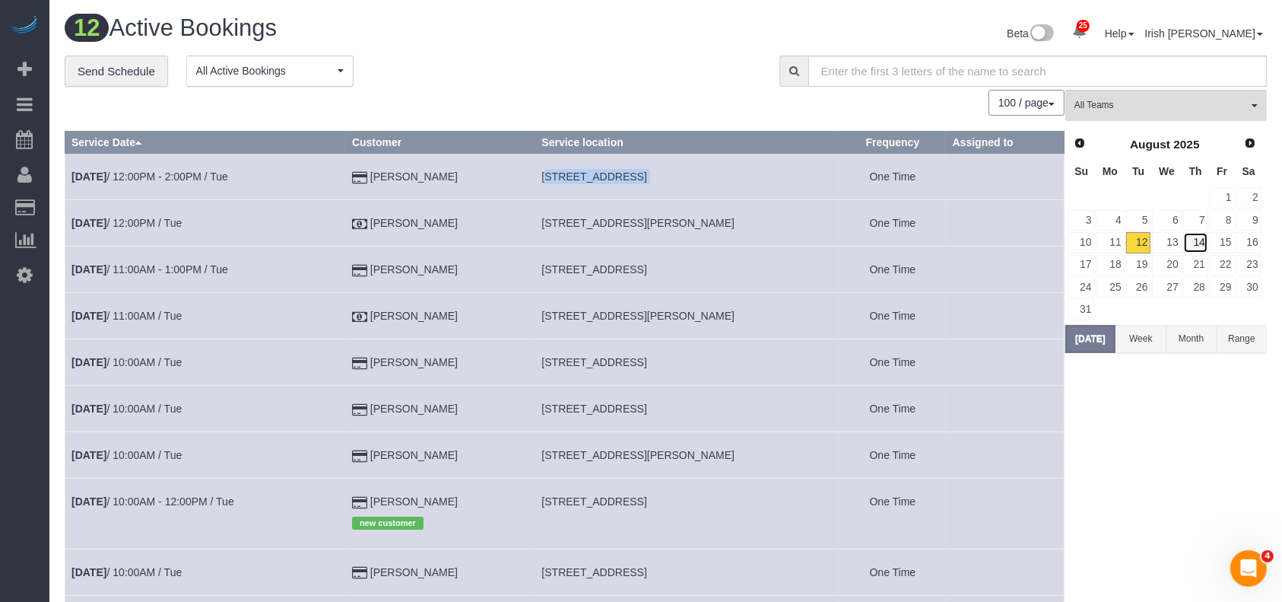
drag, startPoint x: 1205, startPoint y: 240, endPoint x: 934, endPoint y: 81, distance: 313.6
click at [1205, 239] on link "14" at bounding box center [1195, 242] width 25 height 21
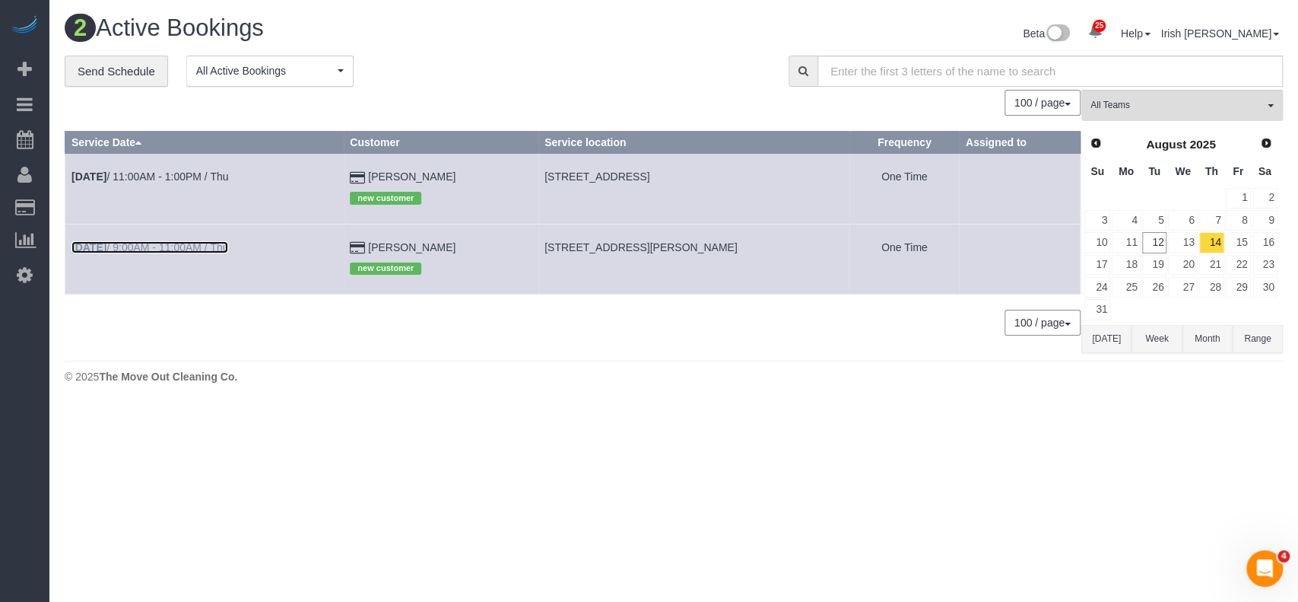
click at [152, 247] on link "[DATE] 9:00AM - 11:00AM / Thu" at bounding box center [149, 247] width 157 height 12
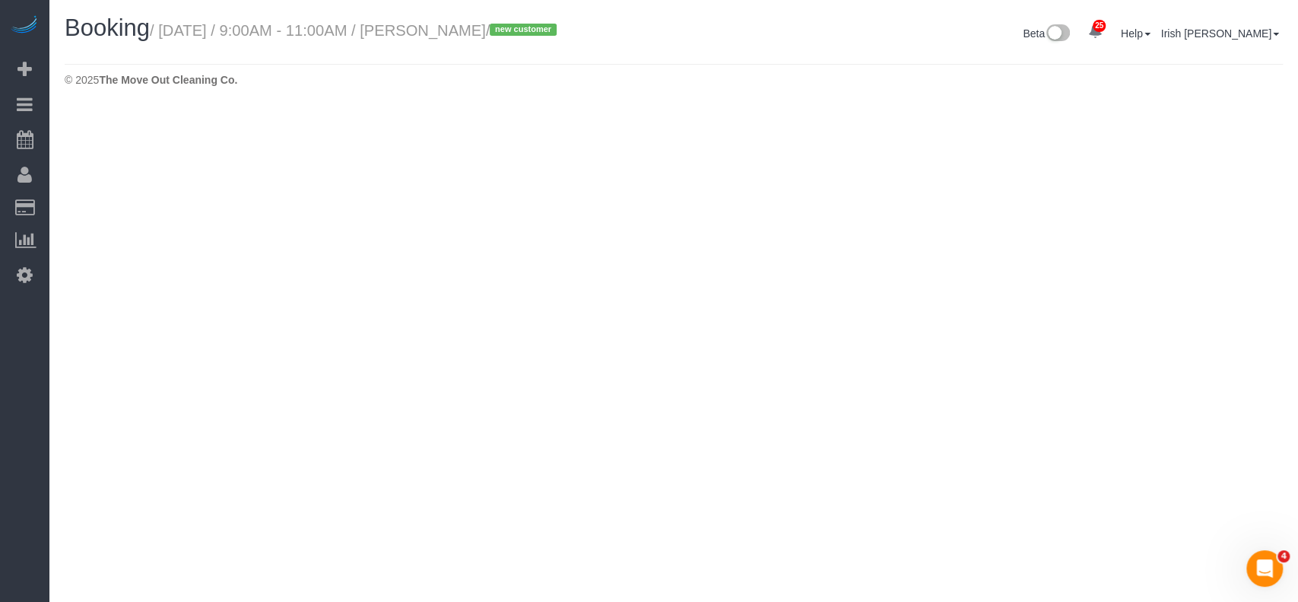
select select "[GEOGRAPHIC_DATA]"
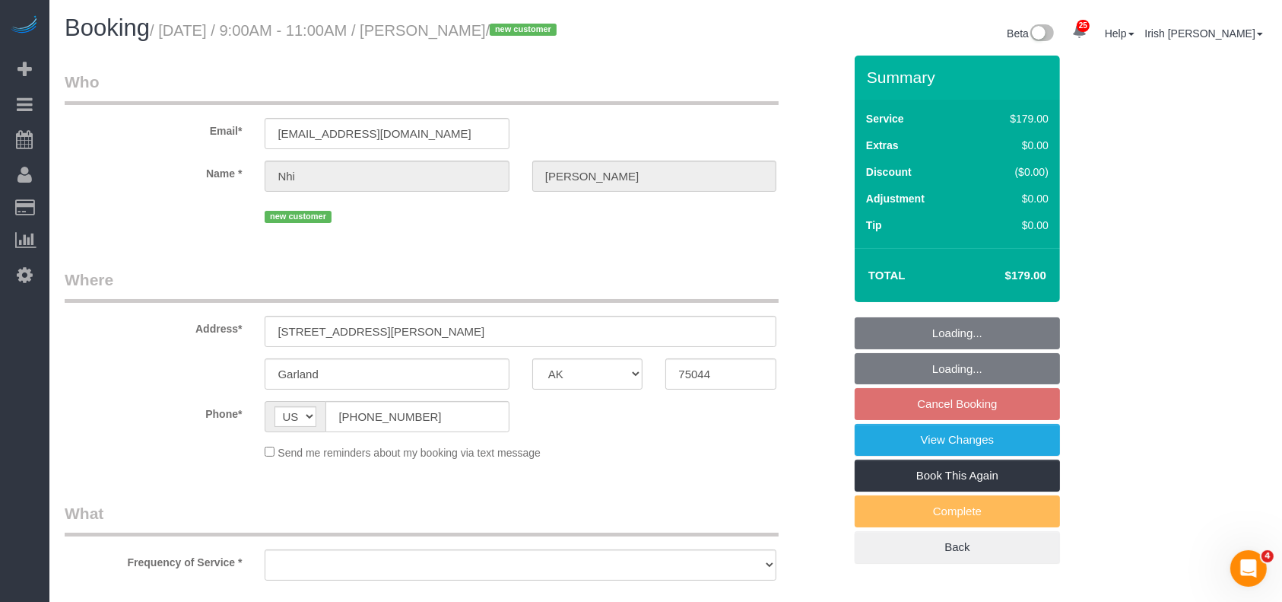
select select "string:fspay-9d4aa3f3-4795-406f-a909-df64ddffb776"
select select "object:3591"
select select "3"
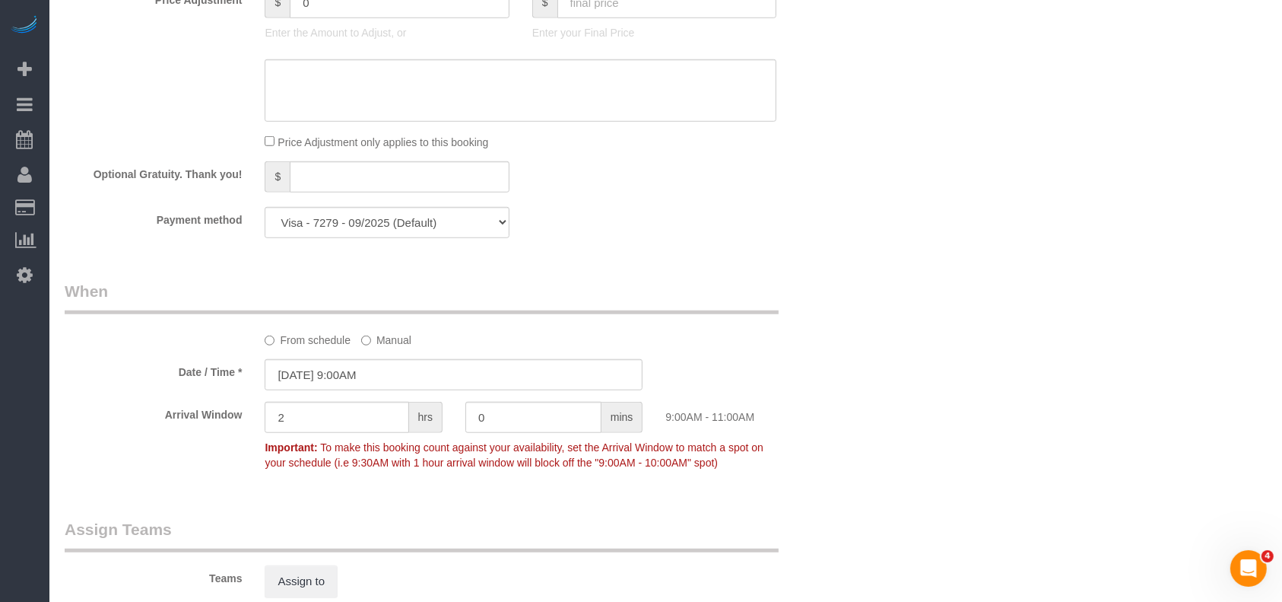
scroll to position [1521, 0]
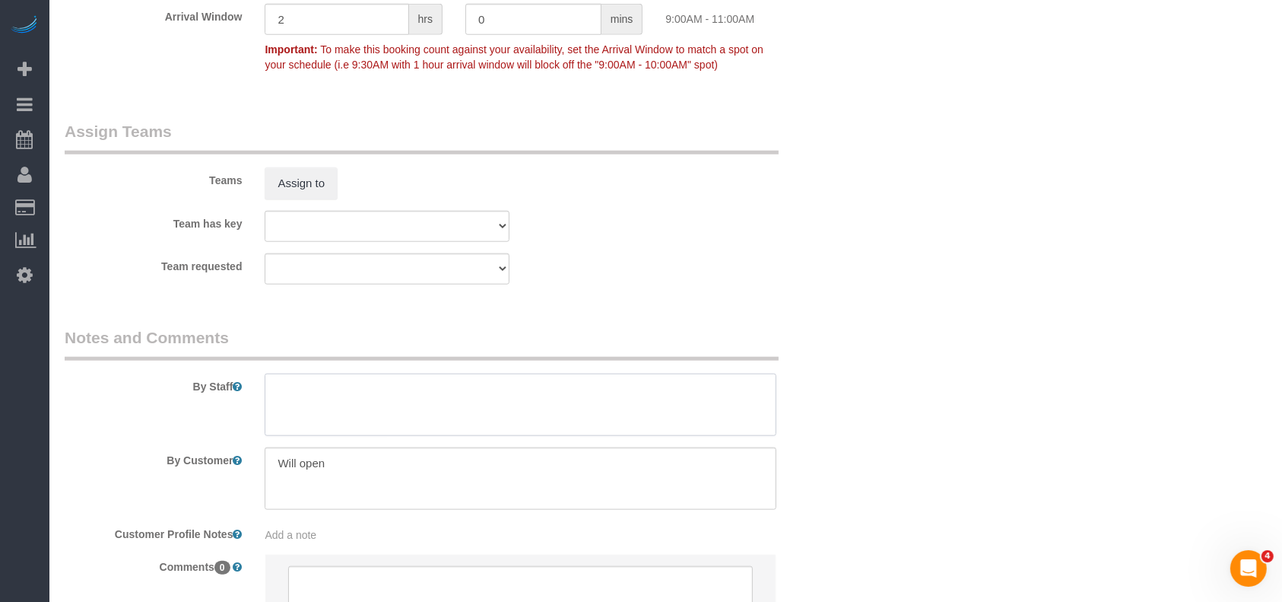
drag, startPoint x: 347, startPoint y: 388, endPoint x: 337, endPoint y: 381, distance: 12.0
click at [344, 387] on textarea at bounding box center [521, 404] width 512 height 62
paste textarea "$95-175"
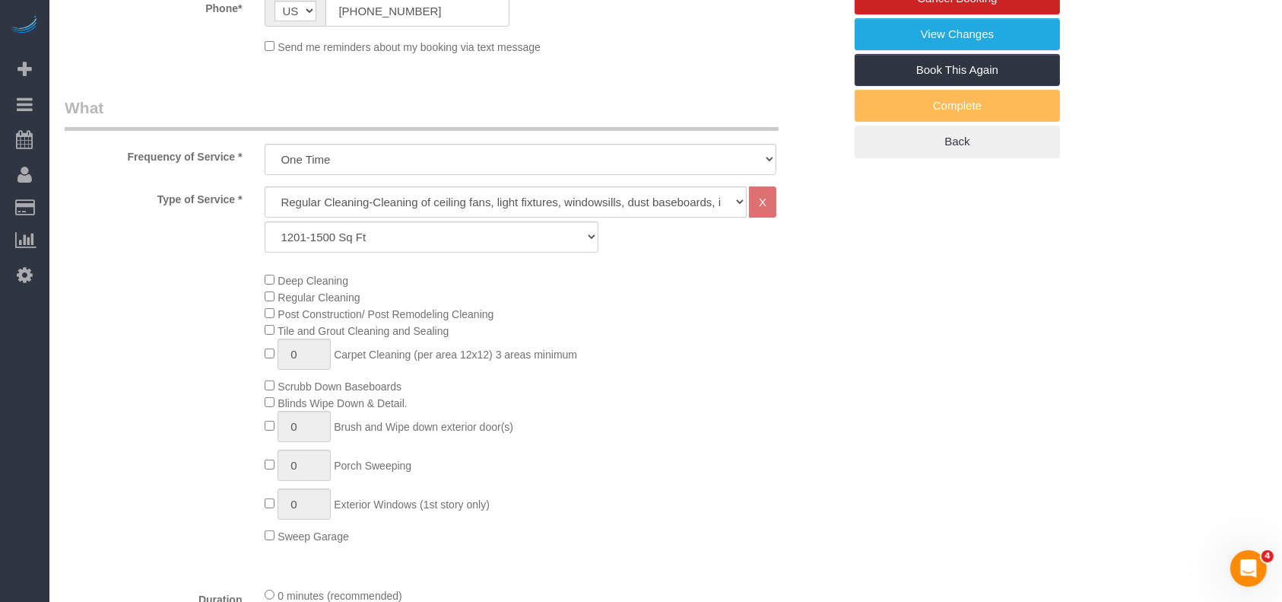
scroll to position [0, 0]
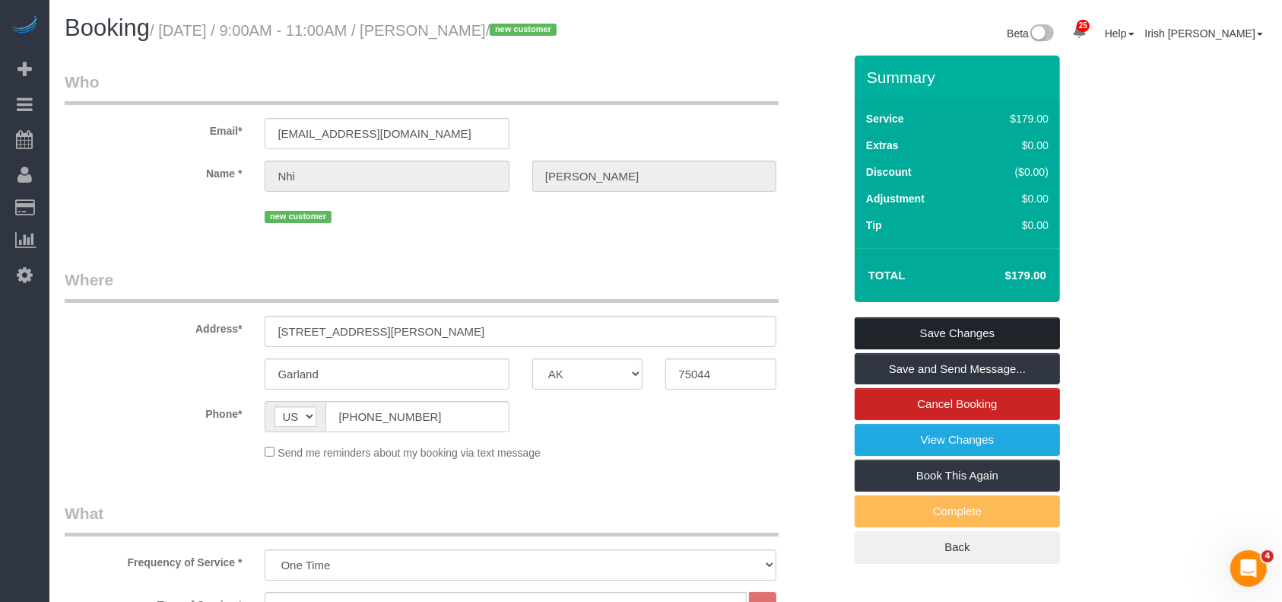
type textarea "* gave $95-175 (post remodel)"
click at [977, 326] on link "Save Changes" at bounding box center [957, 333] width 205 height 32
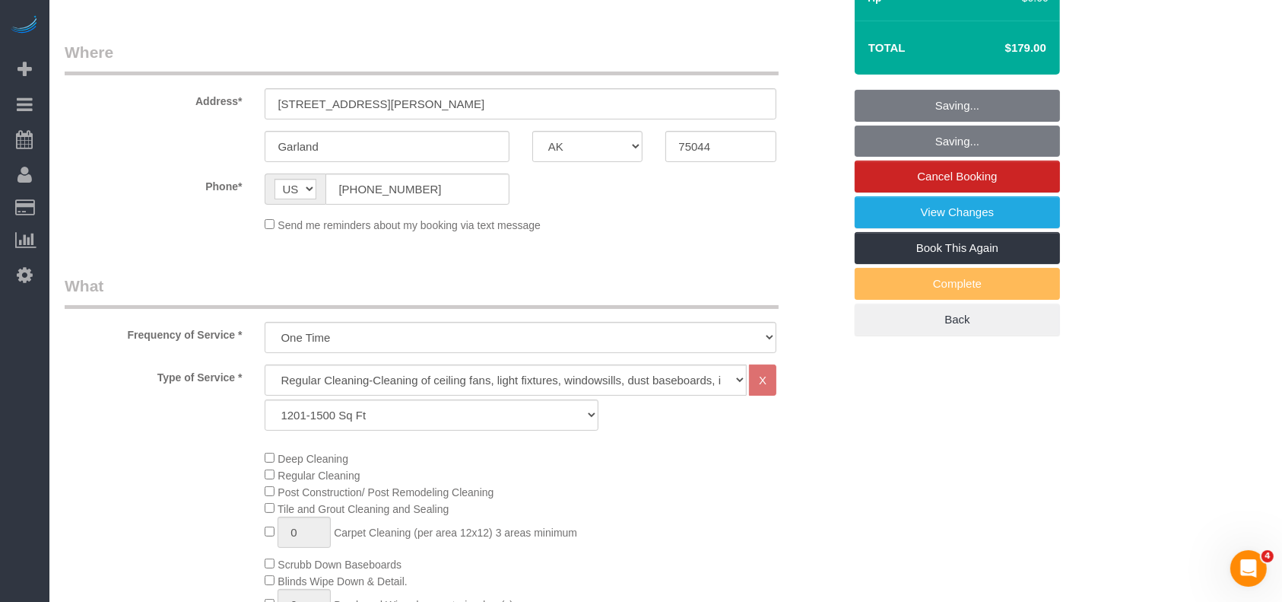
scroll to position [405, 0]
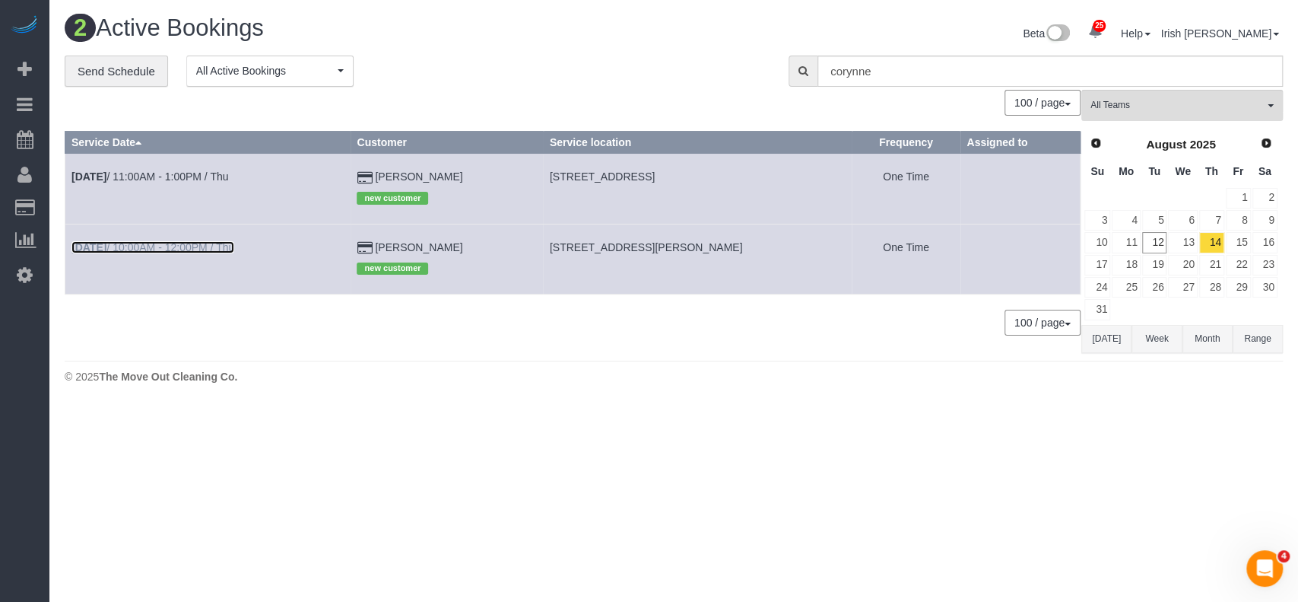
click at [157, 247] on link "[DATE] 10:00AM - 12:00PM / Thu" at bounding box center [152, 247] width 163 height 12
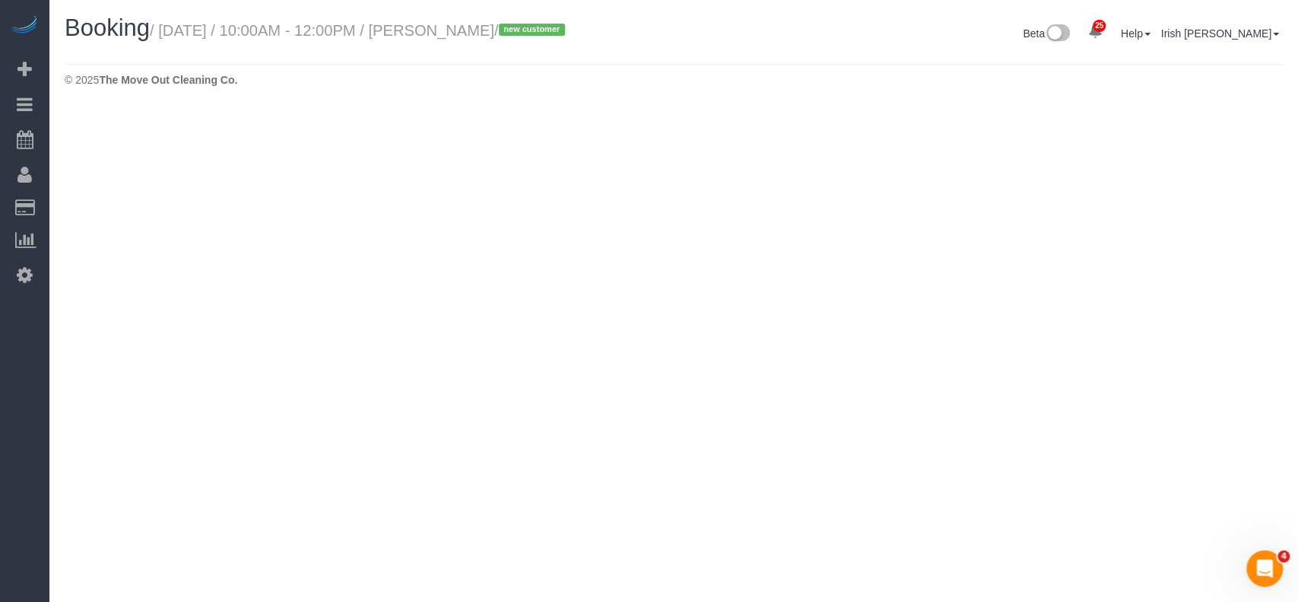
select select "[GEOGRAPHIC_DATA]"
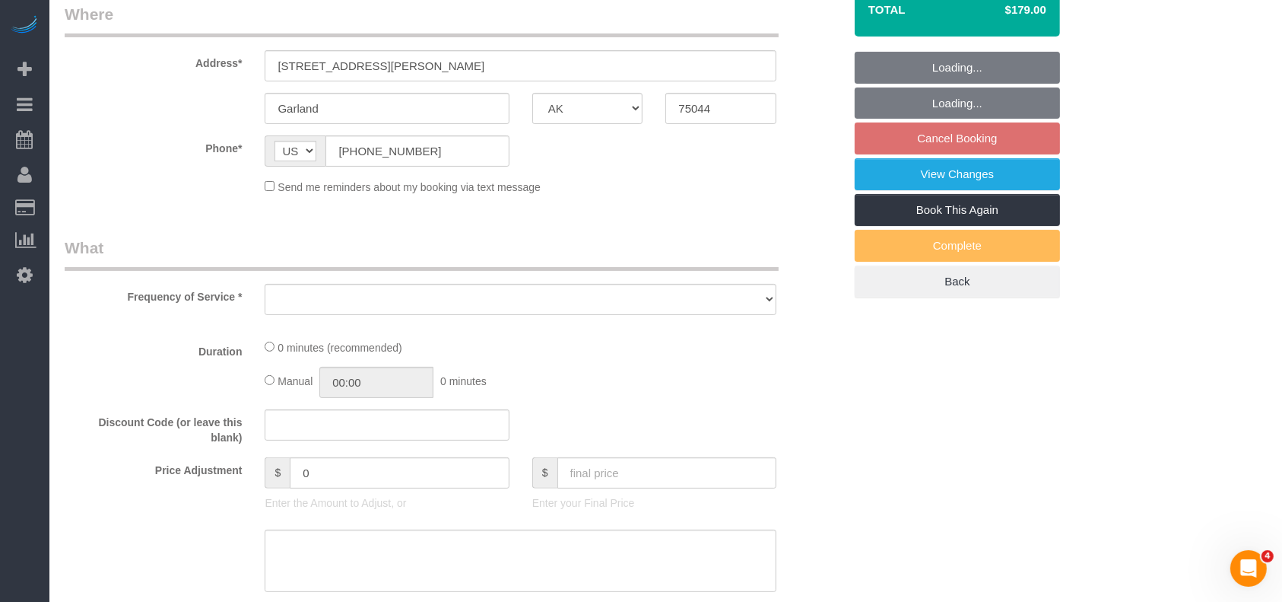
select select "object:4026"
select select "string:fspay-9d4aa3f3-4795-406f-a909-df64ddffb776"
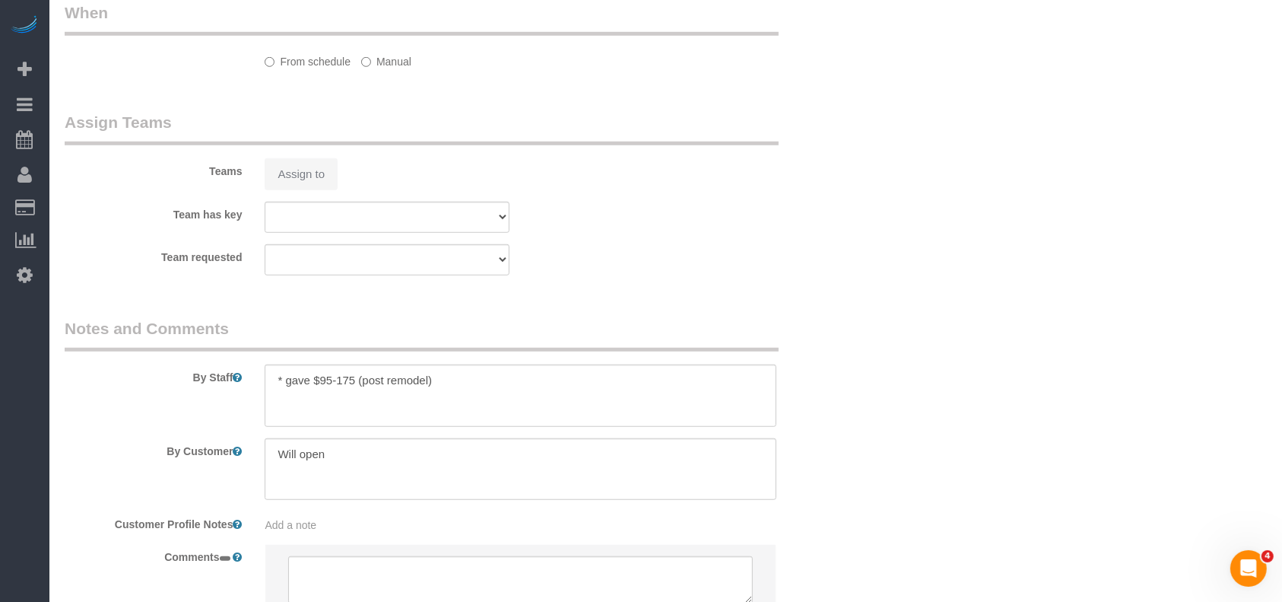
select select "object:4027"
select select "spot98"
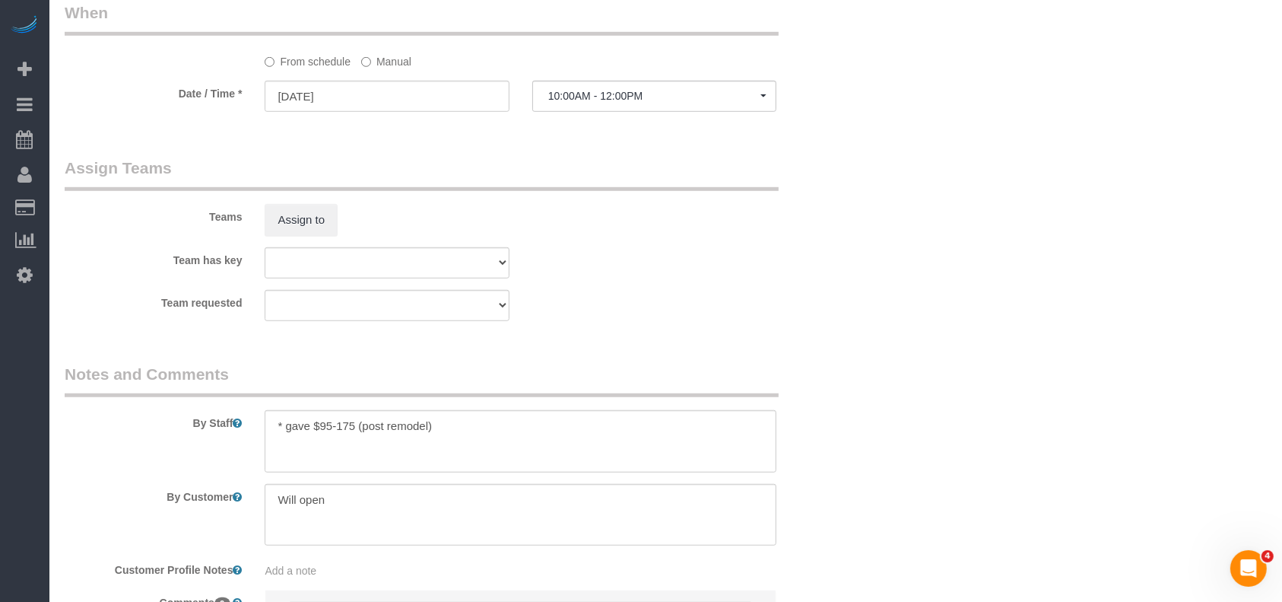
select select "3"
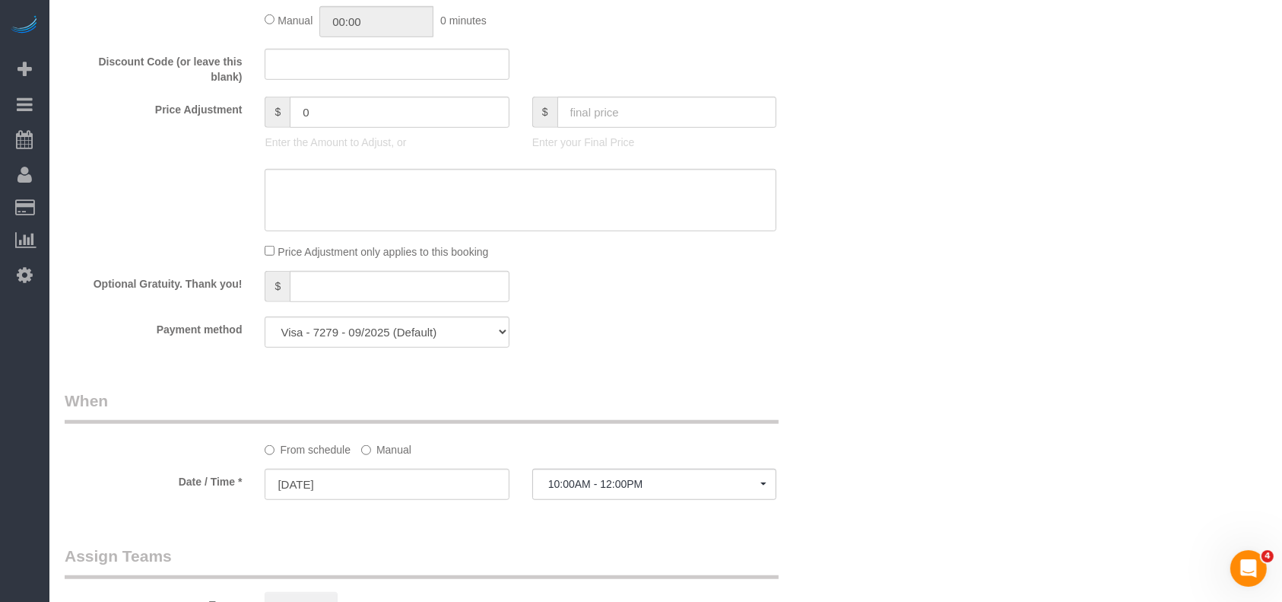
scroll to position [1406, 0]
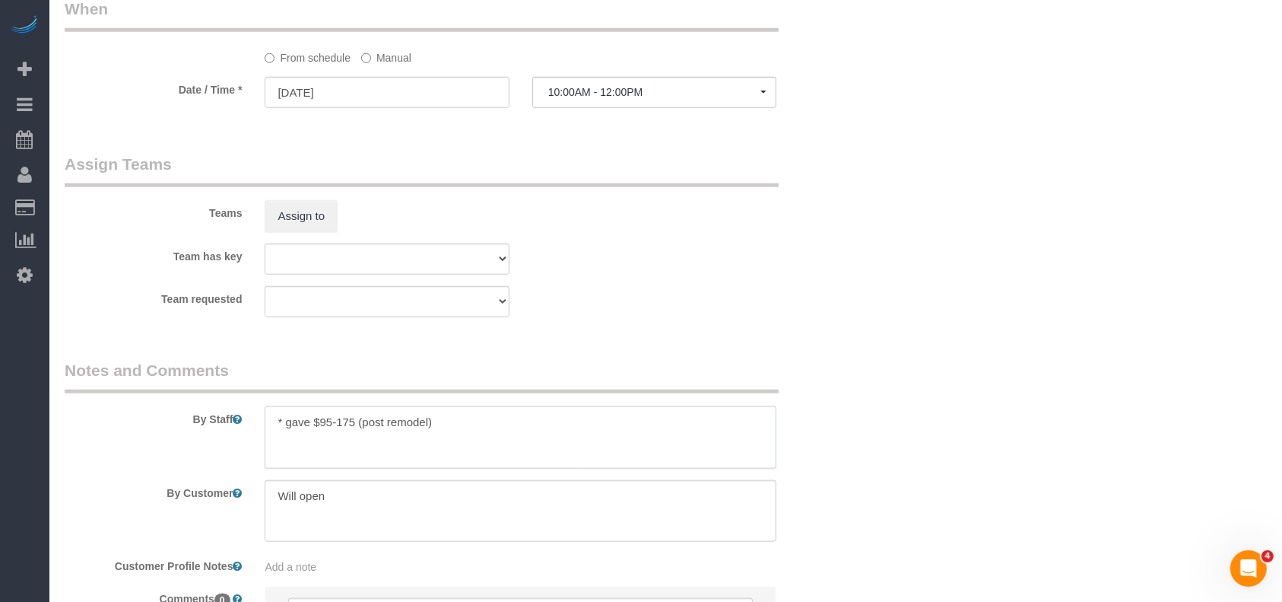
click at [469, 423] on textarea at bounding box center [521, 437] width 512 height 62
type textarea "* gave $95-175 (post remodel) * 8-9am cleaning"
drag, startPoint x: 374, startPoint y: 58, endPoint x: 367, endPoint y: 120, distance: 62.8
click at [373, 58] on label "Manual" at bounding box center [386, 55] width 50 height 21
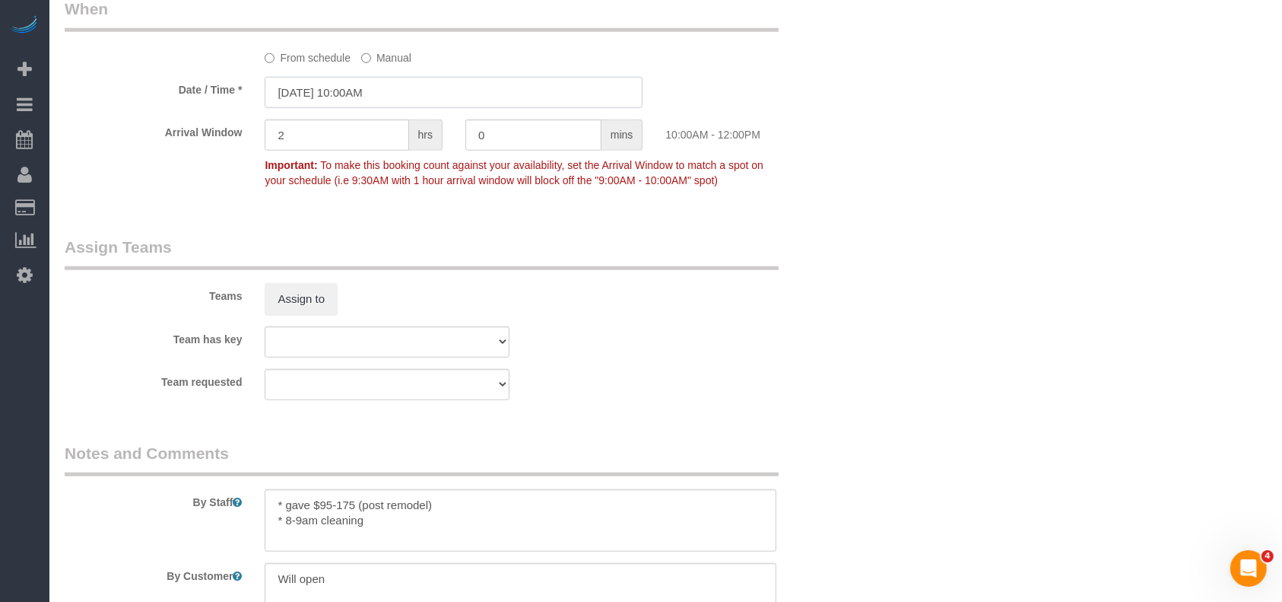
click at [346, 100] on input "[DATE] 10:00AM" at bounding box center [454, 92] width 378 height 31
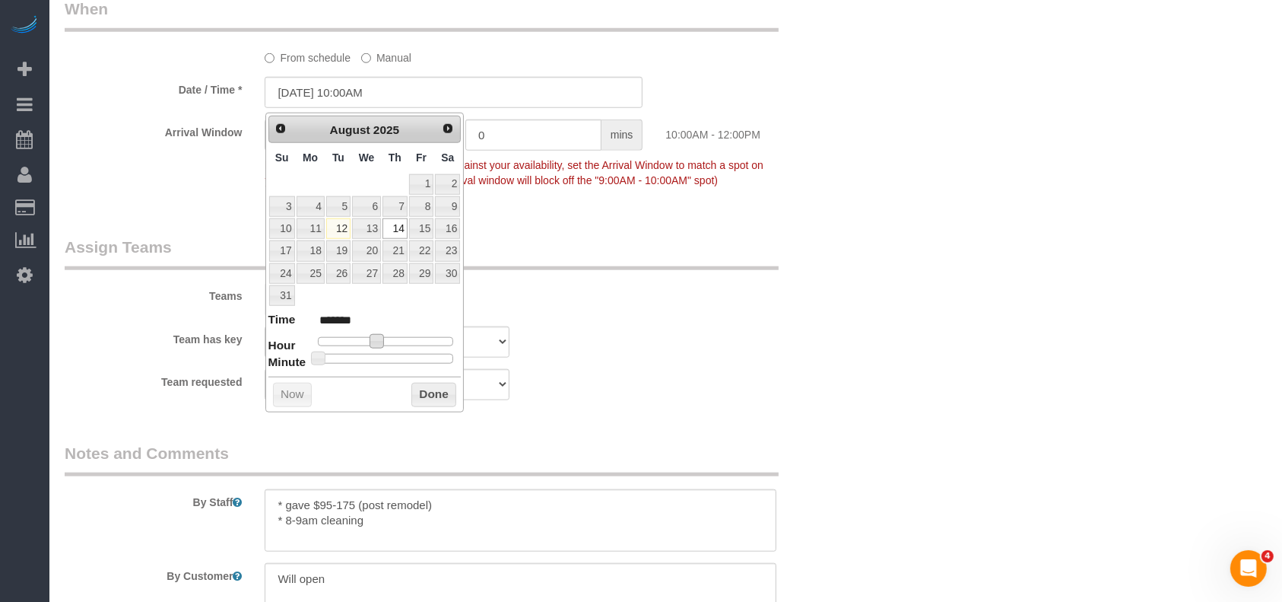
type input "[DATE] 9:00AM"
type input "******"
type input "[DATE] 8:00AM"
type input "******"
drag, startPoint x: 377, startPoint y: 338, endPoint x: 366, endPoint y: 339, distance: 11.4
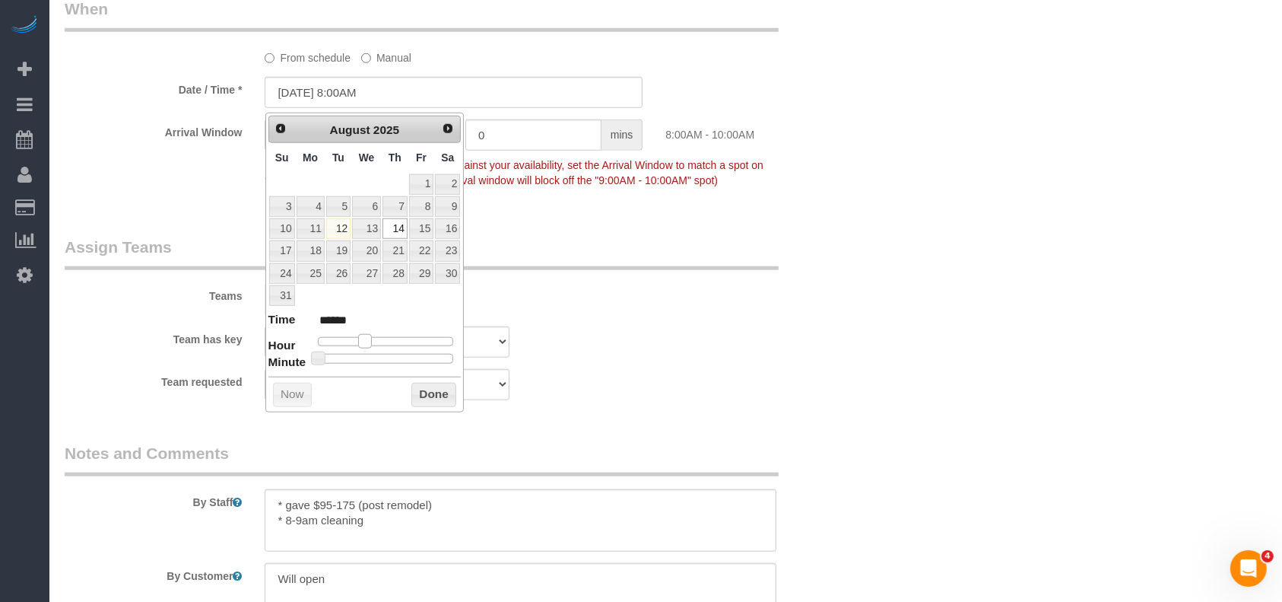
click at [366, 339] on span at bounding box center [365, 341] width 14 height 14
click at [419, 389] on button "Done" at bounding box center [433, 395] width 45 height 24
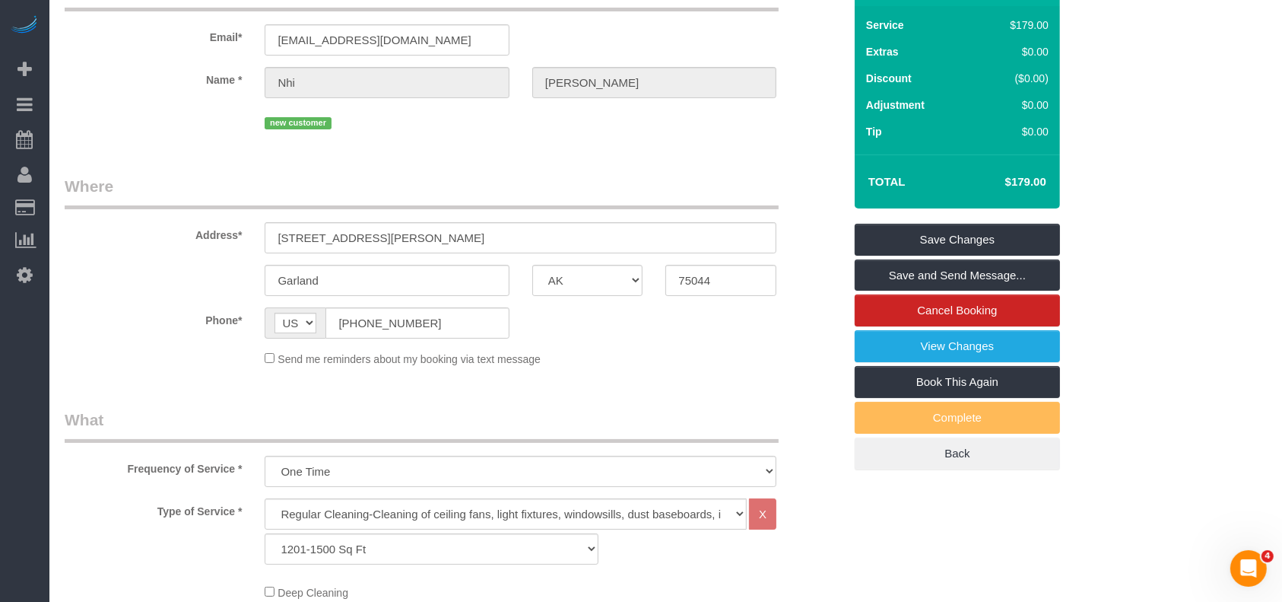
scroll to position [0, 0]
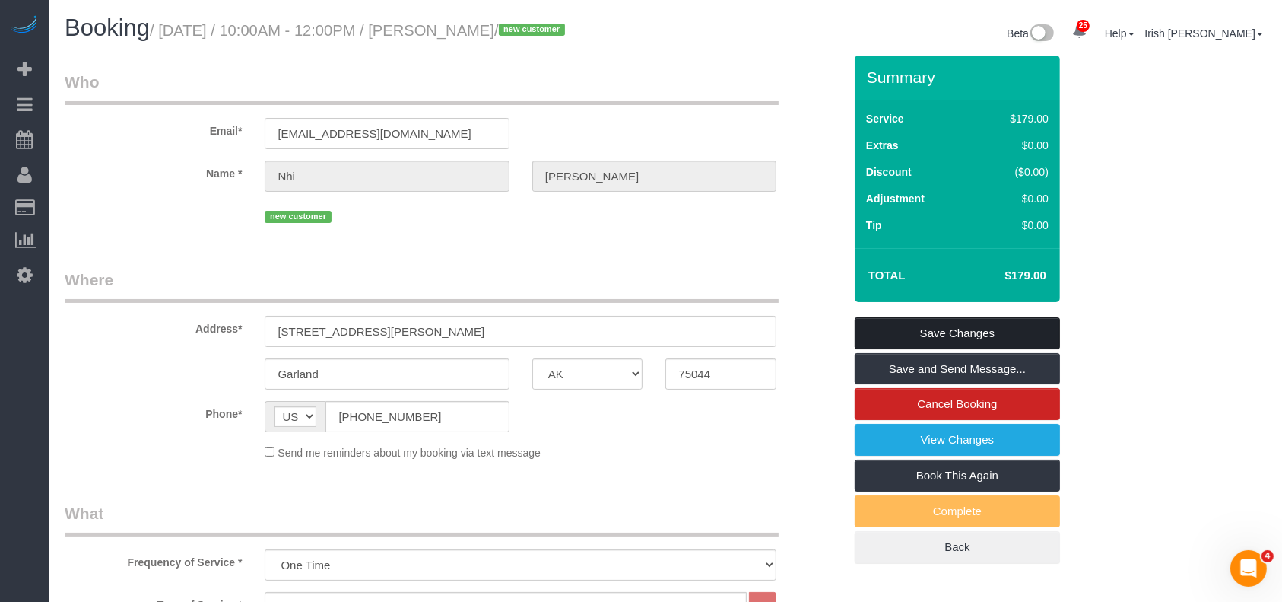
click at [903, 322] on link "Save Changes" at bounding box center [957, 333] width 205 height 32
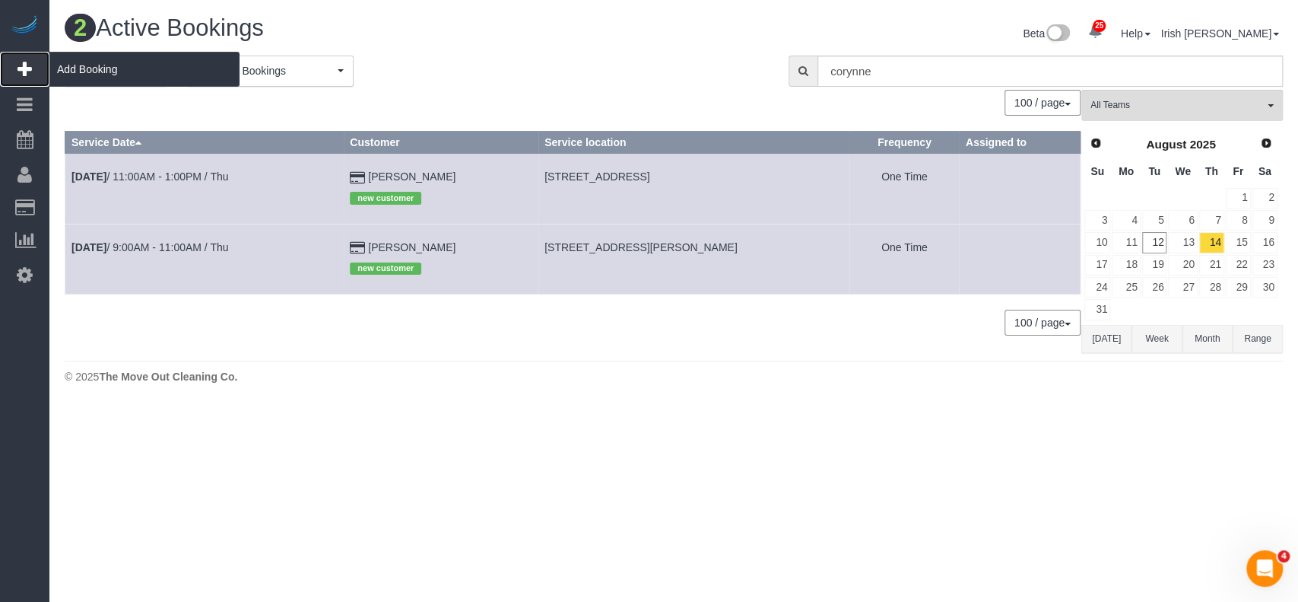
click at [60, 59] on span "Add Booking" at bounding box center [144, 69] width 190 height 35
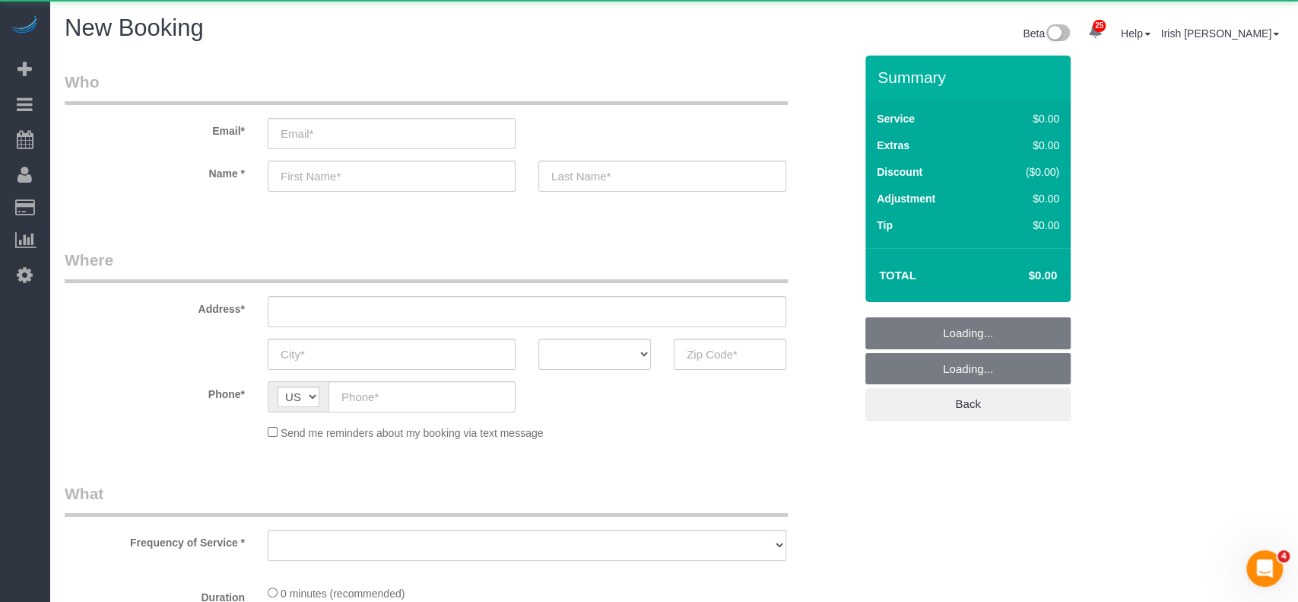
select select "object:4530"
select select "3"
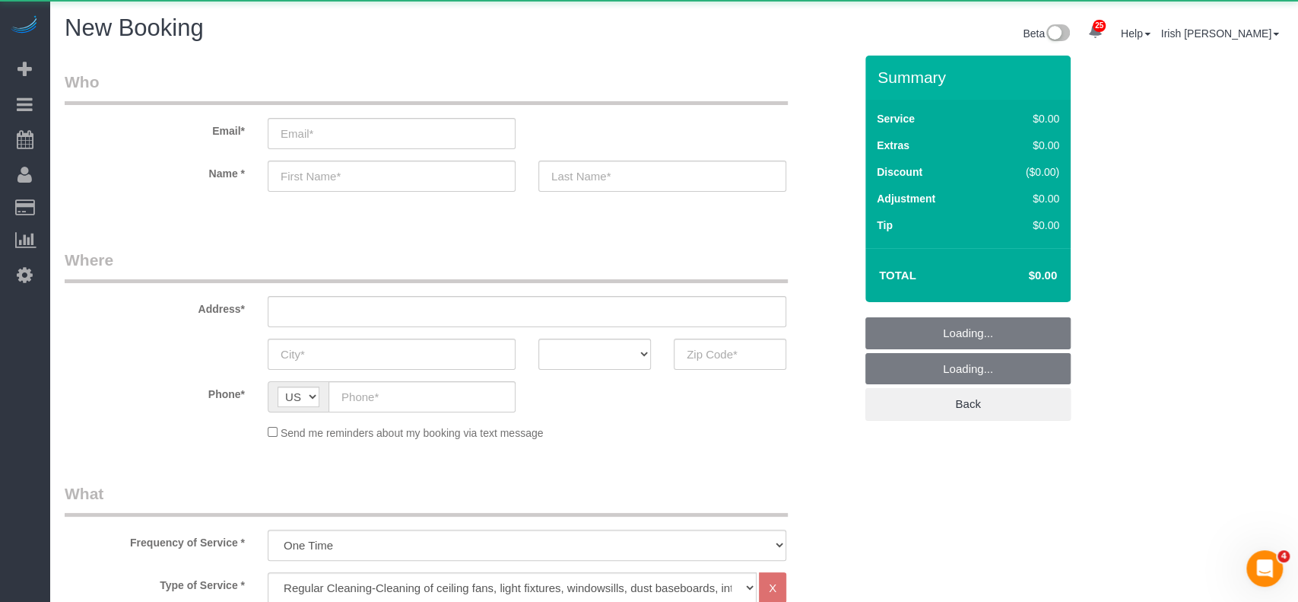
select select "object:4600"
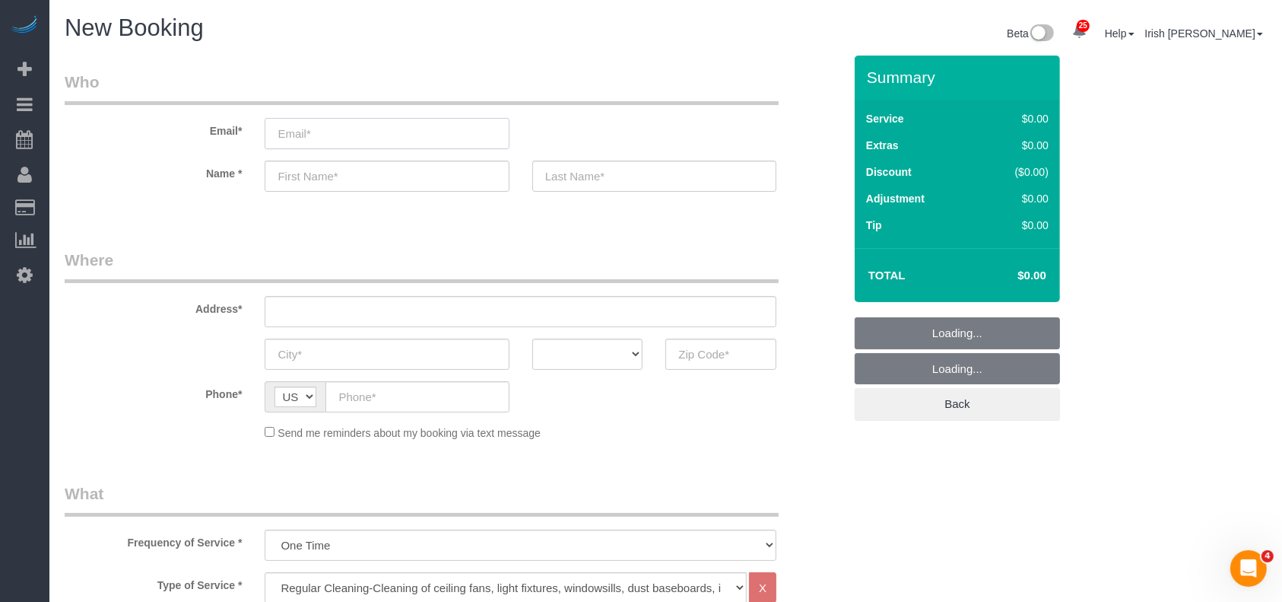
click at [371, 131] on input "email" at bounding box center [387, 133] width 244 height 31
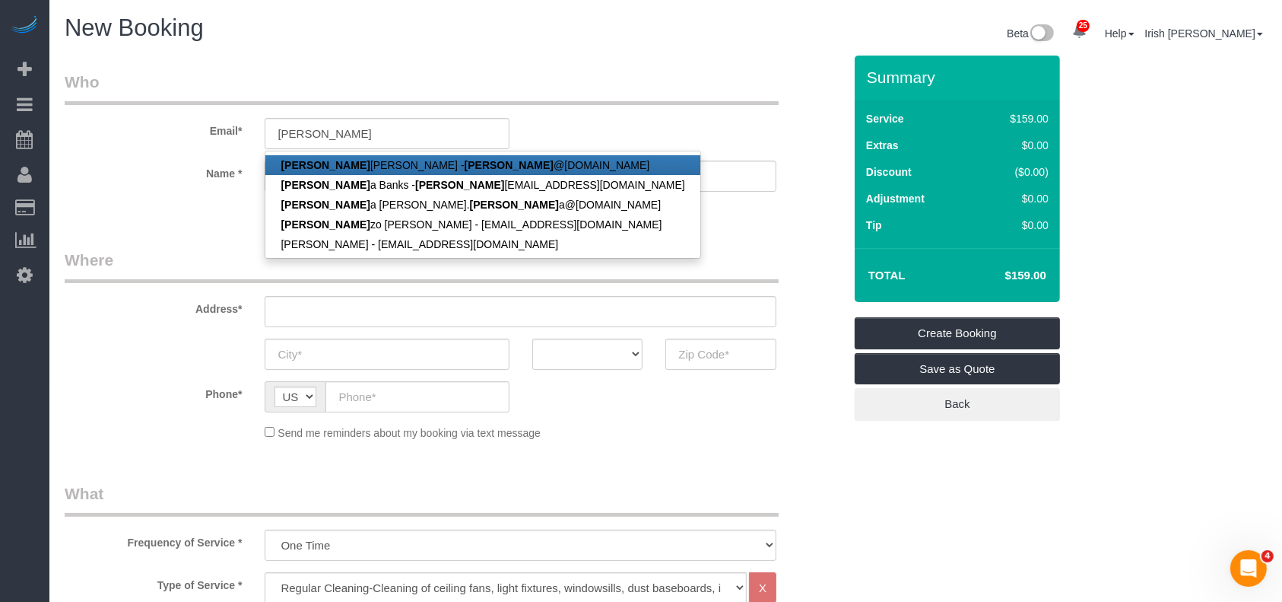
click at [383, 163] on link "[PERSON_NAME] @[DOMAIN_NAME]" at bounding box center [482, 165] width 434 height 20
type input "[PERSON_NAME][EMAIL_ADDRESS][DOMAIN_NAME]"
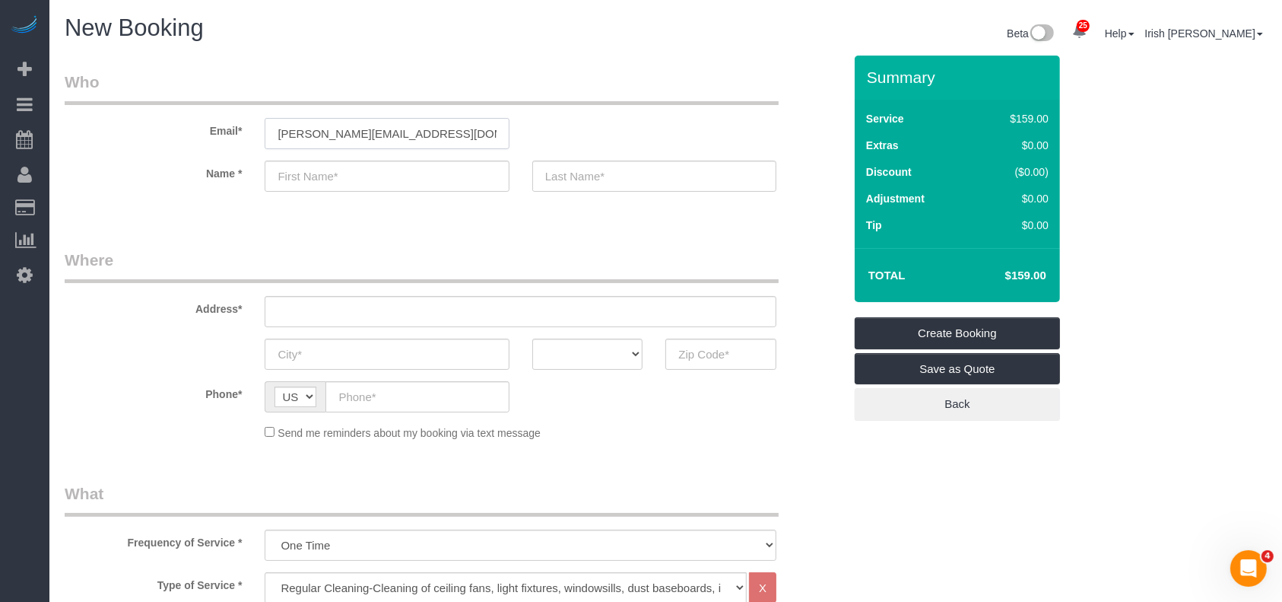
type input "[PERSON_NAME]"
type input "[PHONE_NUMBER]"
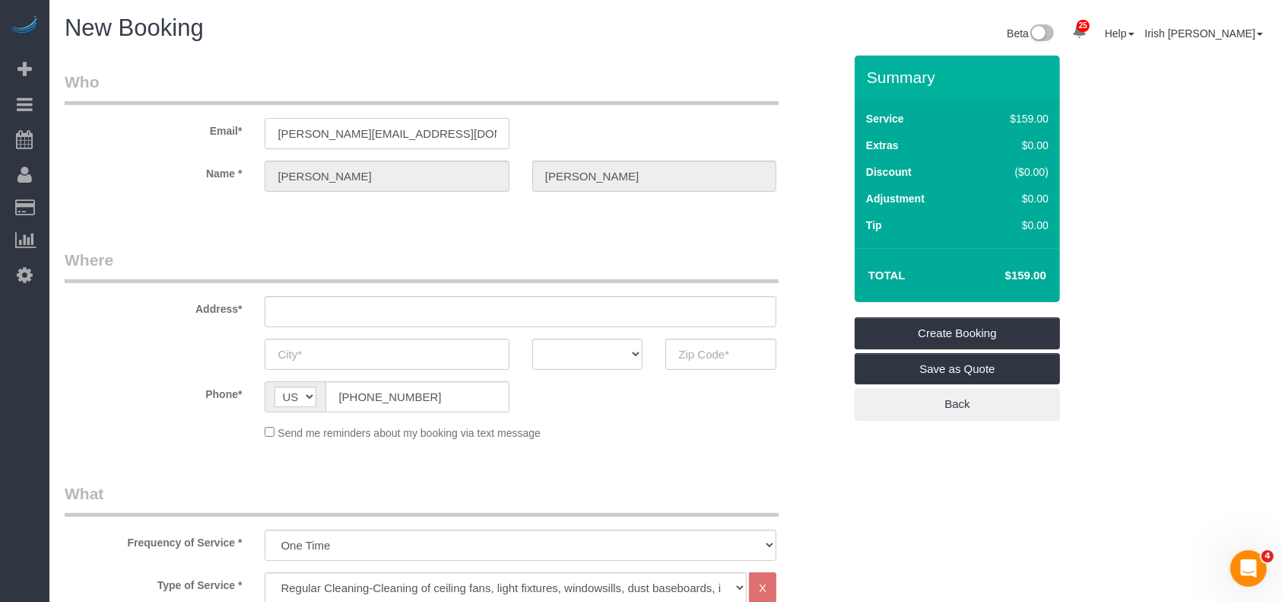
type input "[STREET_ADDRESS][PERSON_NAME]"
type input "[GEOGRAPHIC_DATA]"
select select "[GEOGRAPHIC_DATA]"
type input "77077"
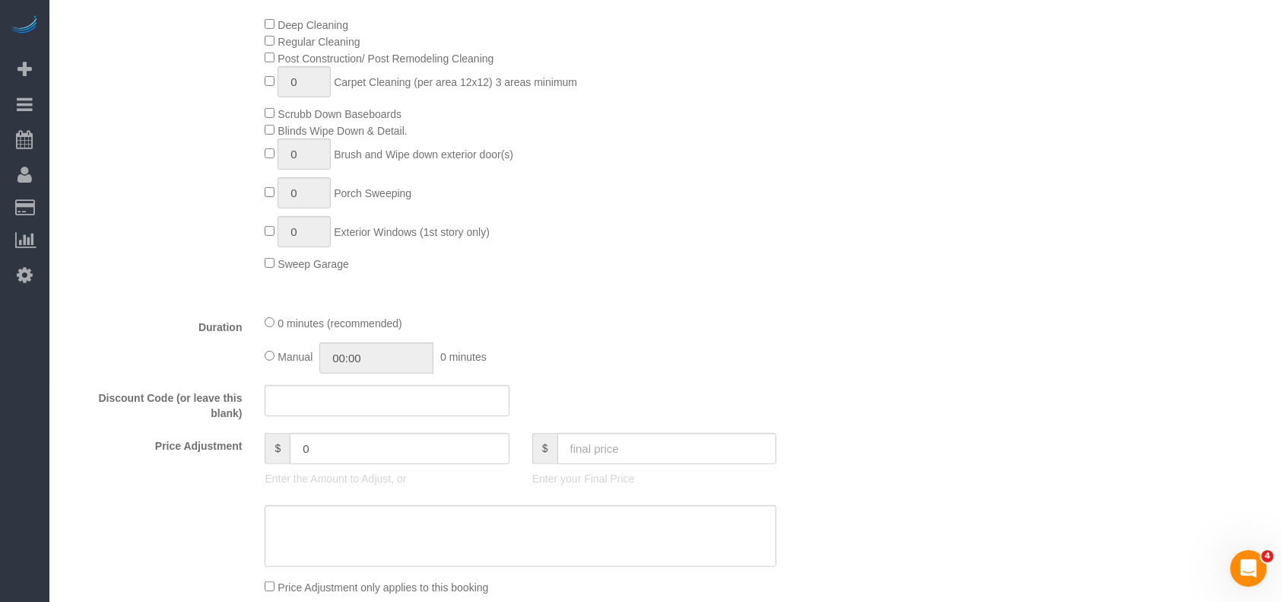
scroll to position [811, 0]
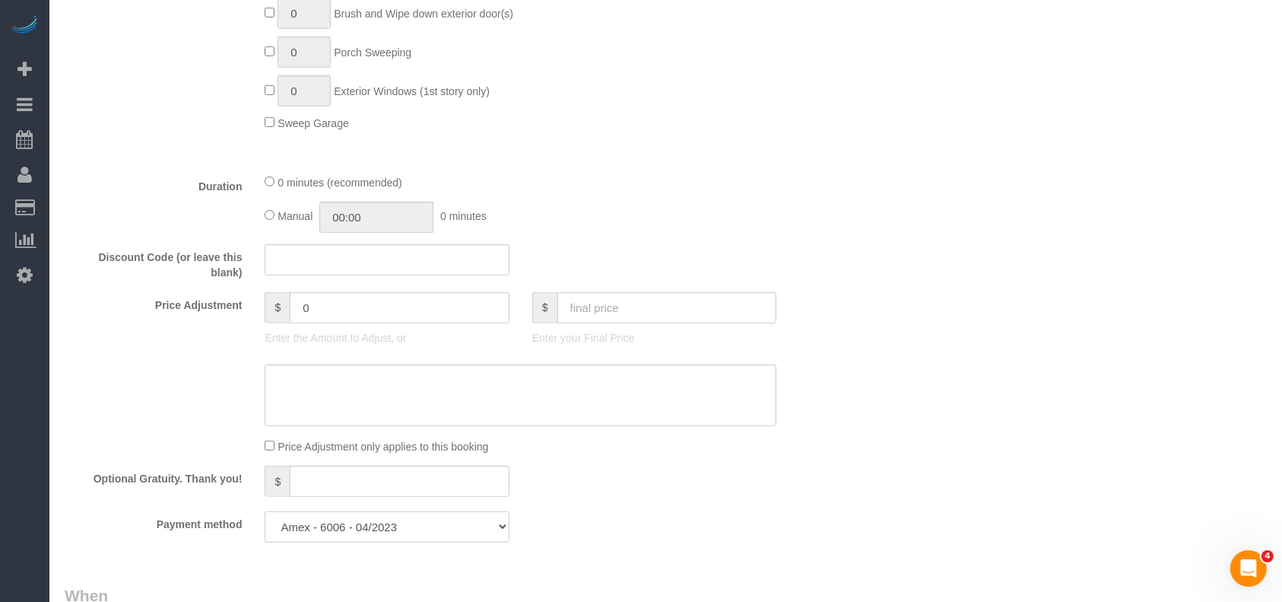
click at [431, 529] on select "Visa - 1258 - 11/2027 Amex - 8002 - 09/2025 Visa - 1258 - 11/2027 Visa - 1948 -…" at bounding box center [387, 526] width 244 height 31
select select "string:fspay-2876f0c9-511c-4b93-9b99-7408c4f251a0"
click at [265, 515] on select "Visa - 1258 - 11/2027 Amex - 8002 - 09/2025 Visa - 1258 - 11/2027 Visa - 1948 -…" at bounding box center [387, 526] width 244 height 31
click at [695, 216] on div "Manual 00:00 0 minutes" at bounding box center [521, 217] width 512 height 31
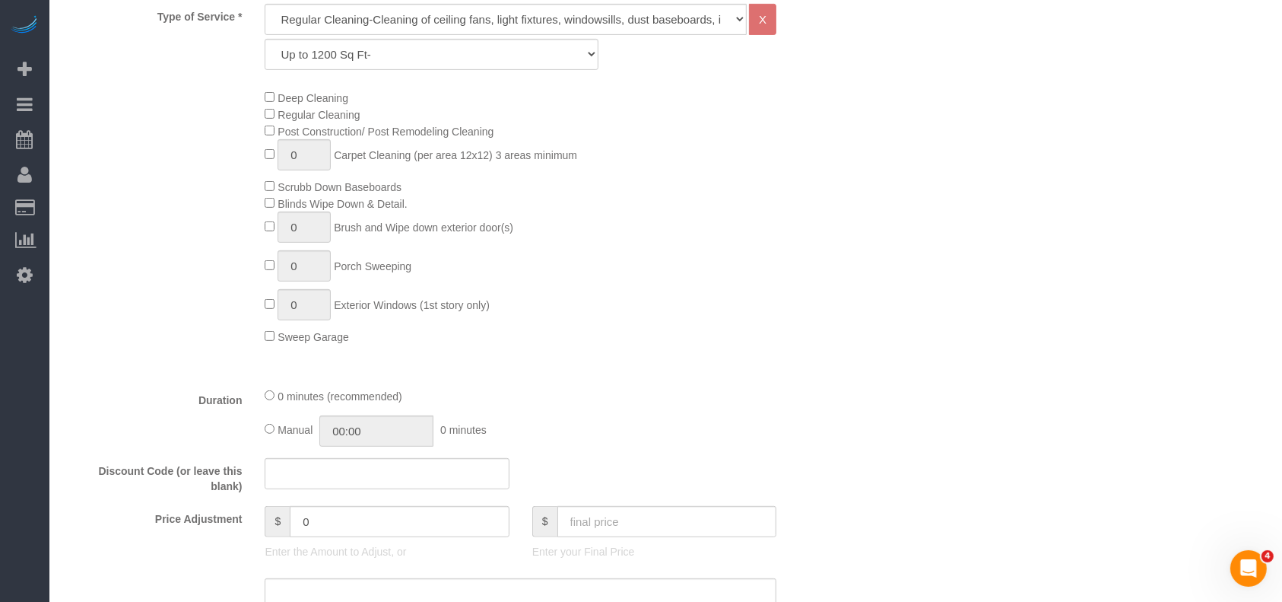
scroll to position [507, 0]
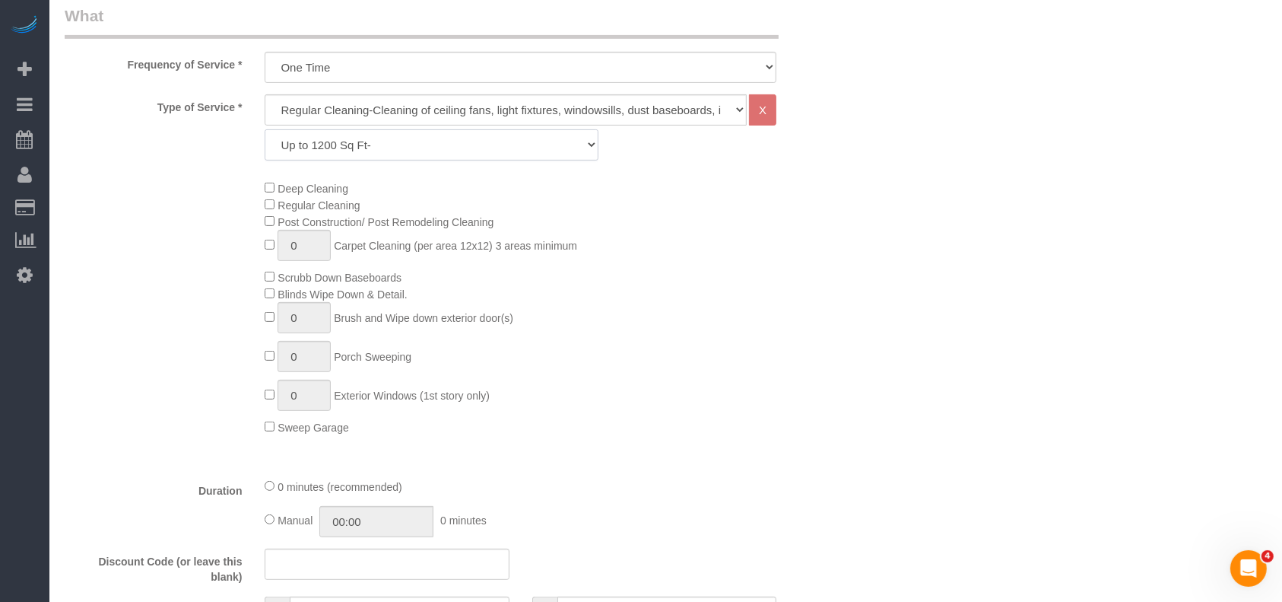
drag, startPoint x: 409, startPoint y: 138, endPoint x: 391, endPoint y: 155, distance: 24.8
click at [408, 137] on select "Up to 1200 Sq Ft- [DATE]-[DATE] Sq Ft [DATE]-[DATE] Sq Ft [DATE]-[DATE] Sq Ft […" at bounding box center [431, 144] width 333 height 31
select select "69"
click at [265, 129] on select "Up to 1200 Sq Ft- [DATE]-[DATE] Sq Ft [DATE]-[DATE] Sq Ft [DATE]-[DATE] Sq Ft […" at bounding box center [431, 144] width 333 height 31
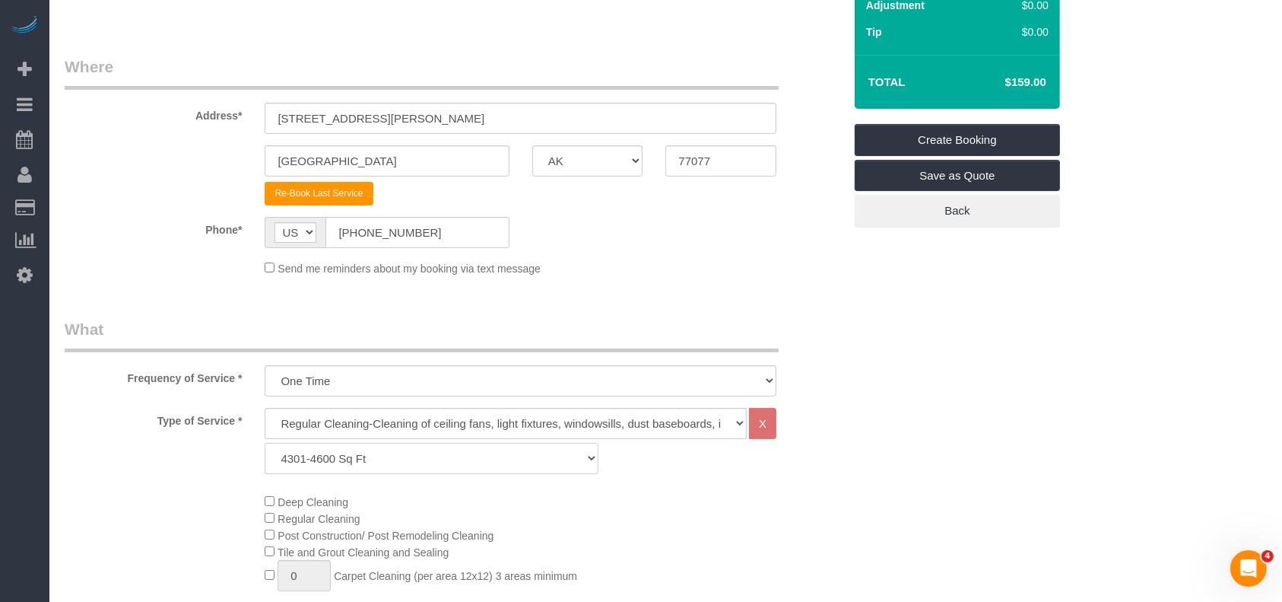
scroll to position [0, 0]
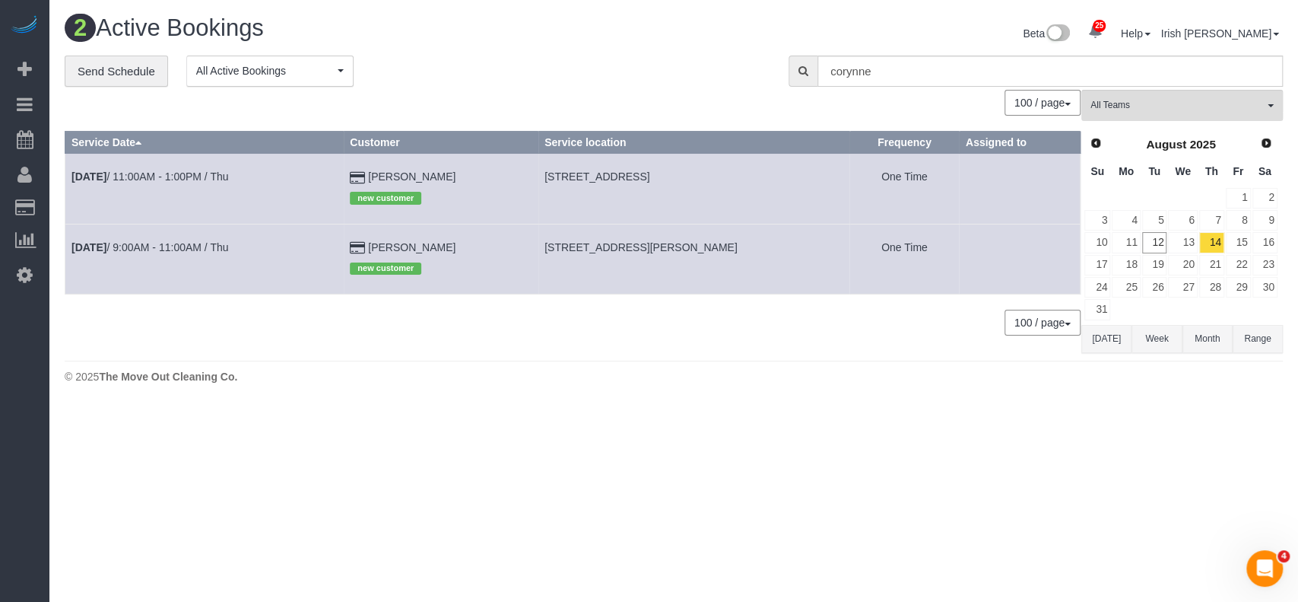
click at [1115, 335] on button "[DATE]" at bounding box center [1107, 339] width 50 height 28
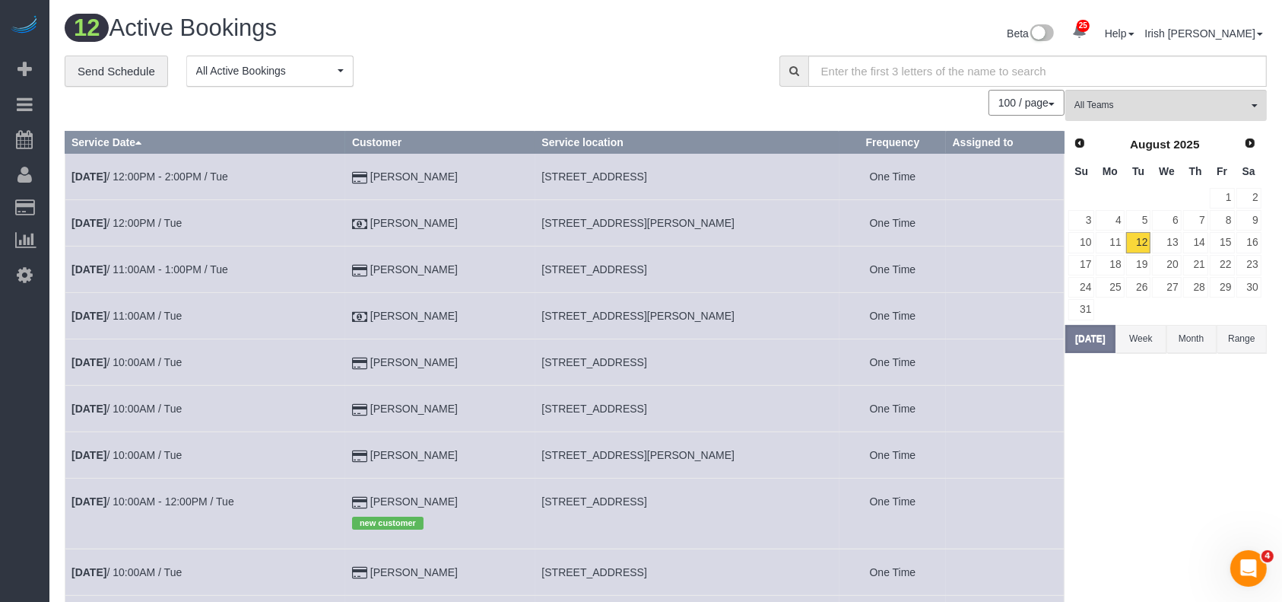
drag, startPoint x: 495, startPoint y: 415, endPoint x: 382, endPoint y: 410, distance: 113.5
click at [380, 417] on td "[PERSON_NAME]" at bounding box center [440, 409] width 190 height 46
copy td "[PERSON_NAME]"
click at [161, 405] on link "[DATE] 10:00AM / Tue" at bounding box center [126, 408] width 110 height 12
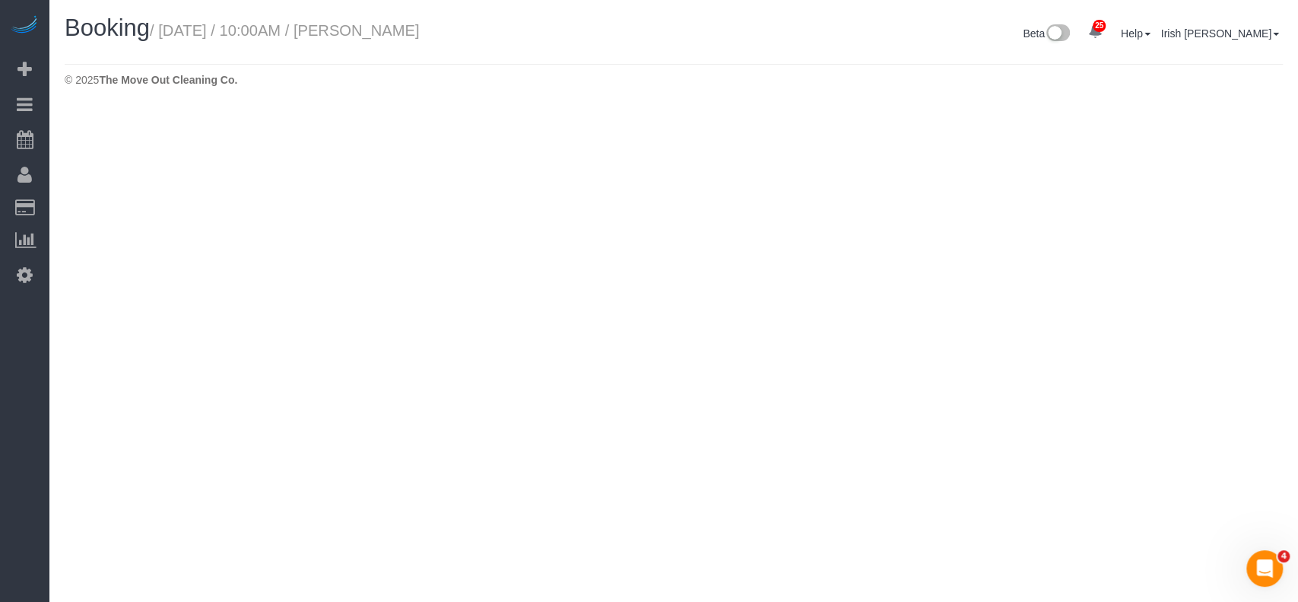
select select "[GEOGRAPHIC_DATA]"
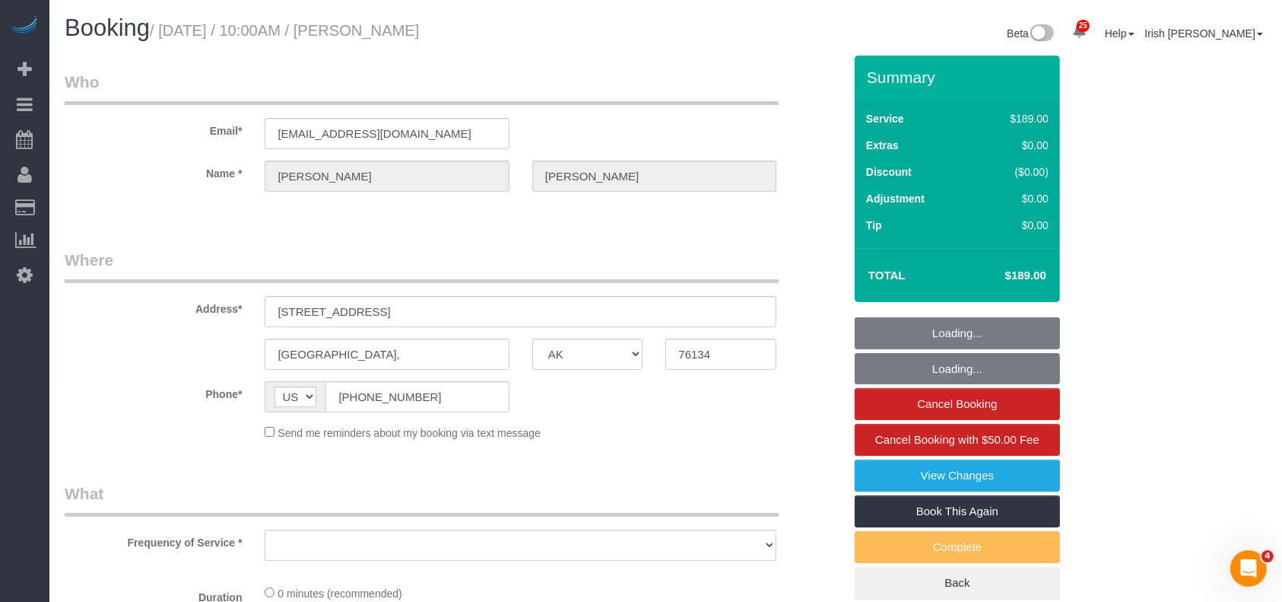
select select "object:5219"
select select "string:fspay-d2ff4b42-4623-44f7-b64d-f1808453b140"
select select "object:5245"
select select "3"
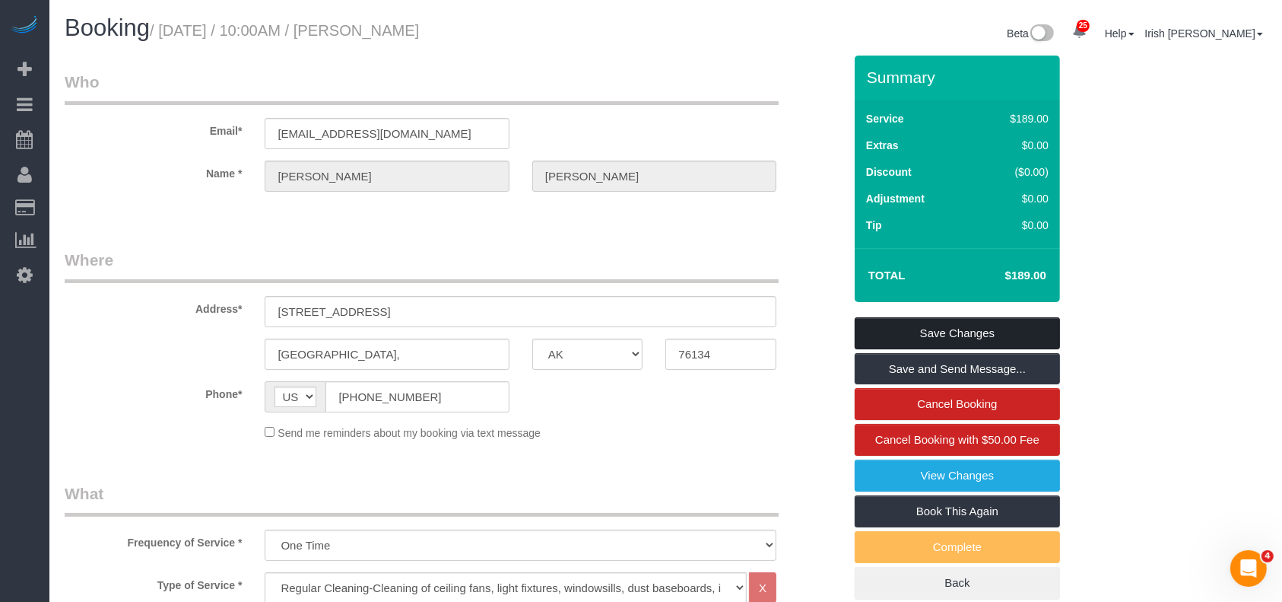
click at [903, 333] on link "Save Changes" at bounding box center [957, 333] width 205 height 32
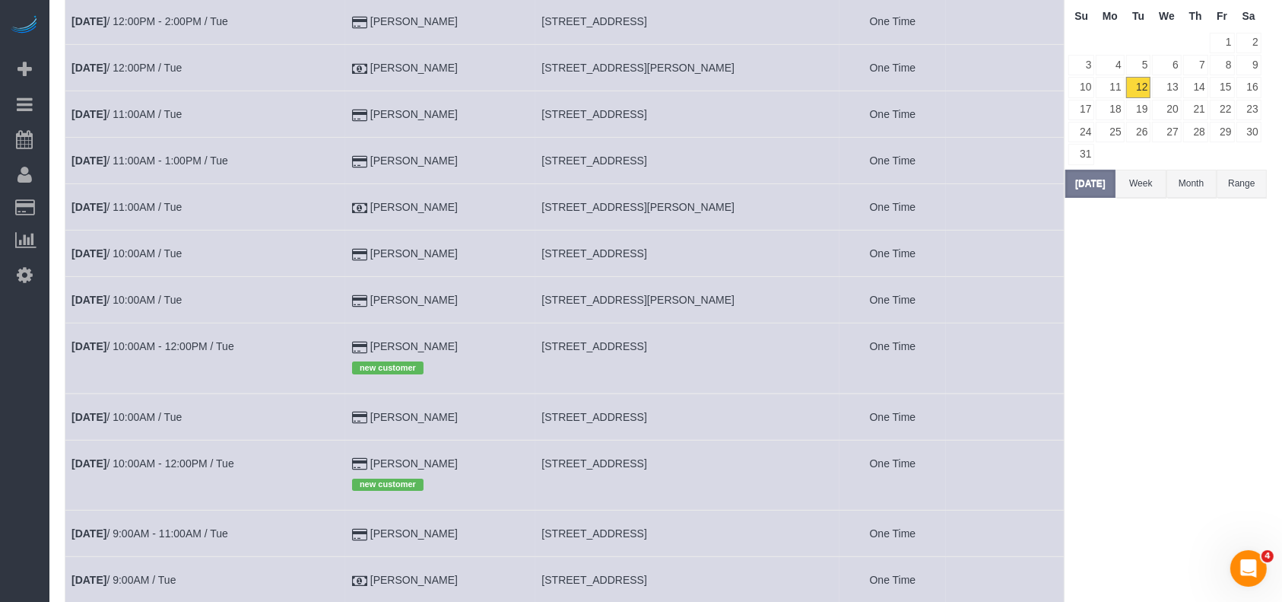
scroll to position [202, 0]
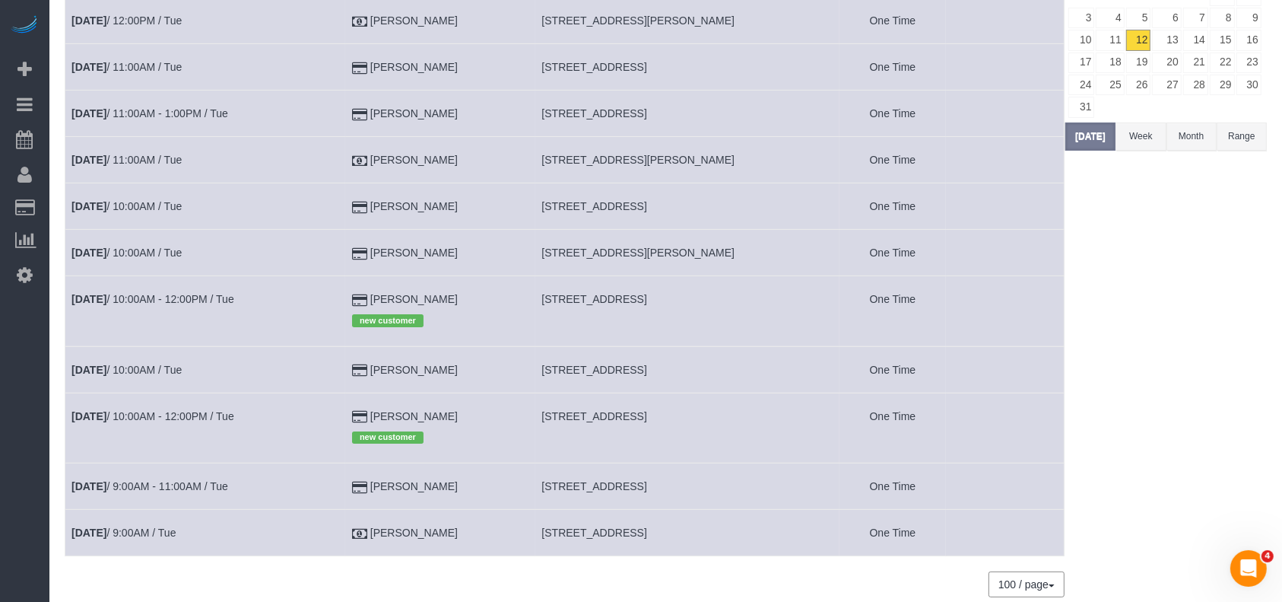
drag, startPoint x: 444, startPoint y: 539, endPoint x: 383, endPoint y: 538, distance: 60.9
click at [383, 538] on td "[PERSON_NAME]" at bounding box center [440, 533] width 190 height 46
copy td "[PERSON_NAME]"
click at [150, 533] on link "[DATE] 9:00AM / Tue" at bounding box center [123, 532] width 104 height 12
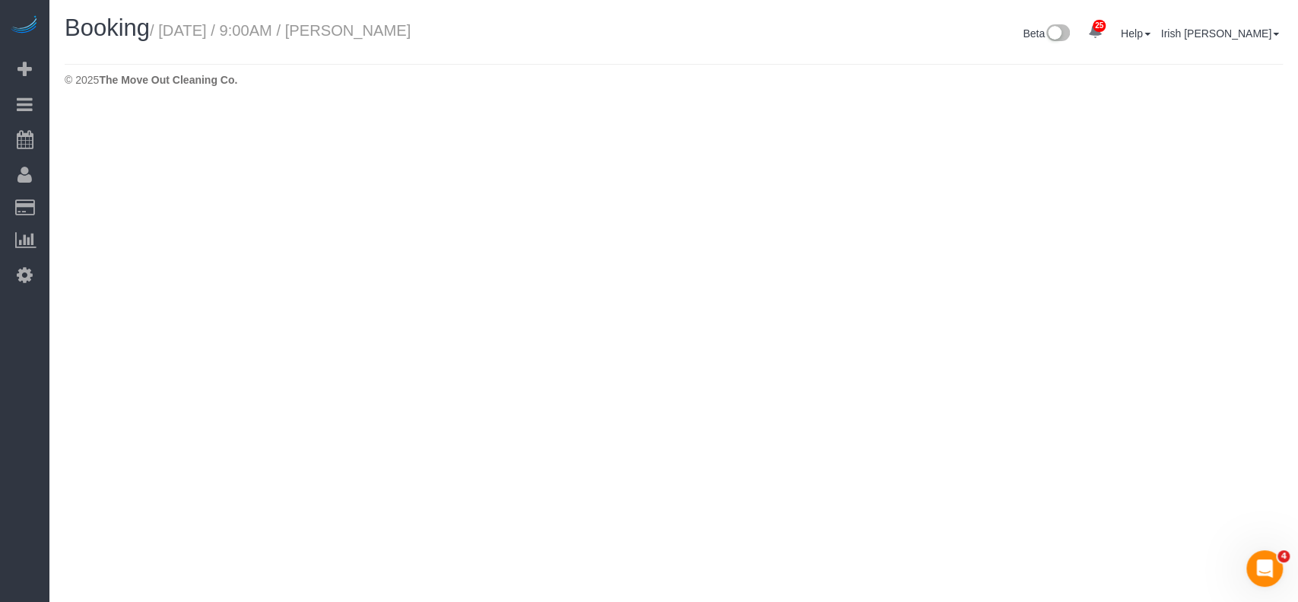
select select "[GEOGRAPHIC_DATA]"
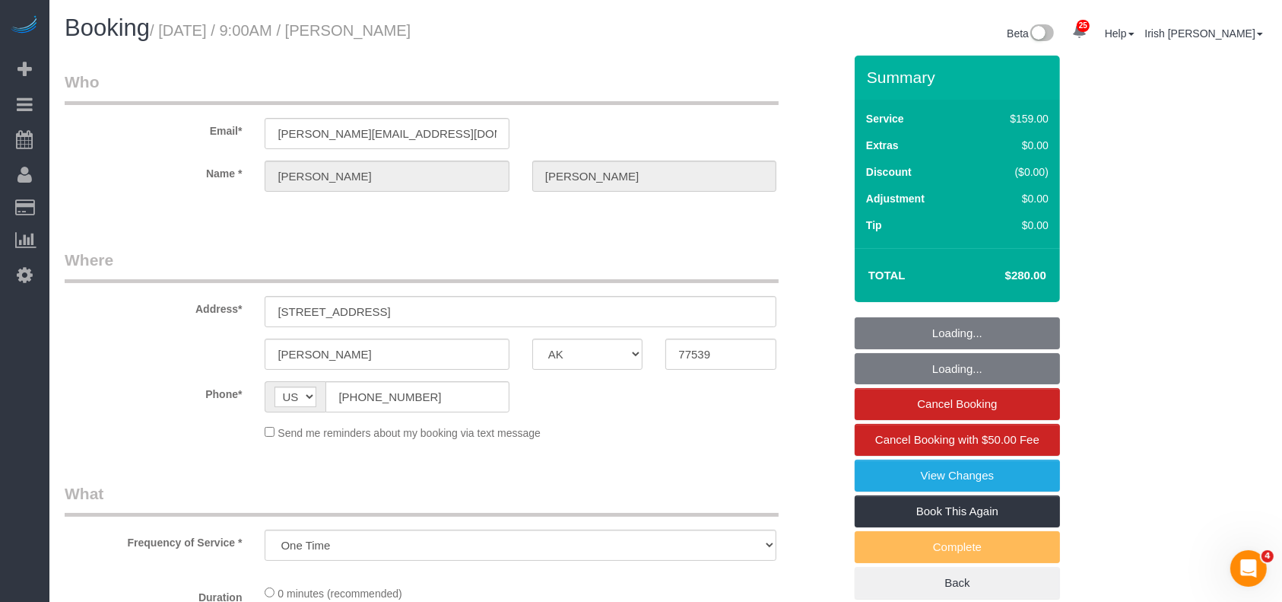
select select "object:5892"
select select "3"
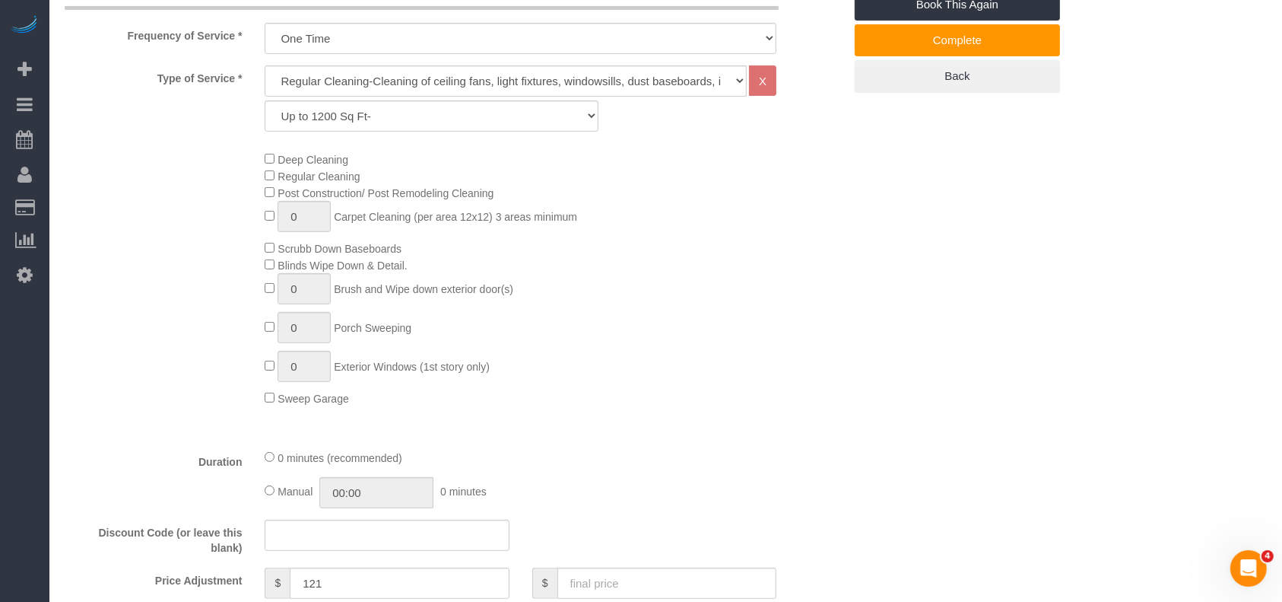
scroll to position [811, 0]
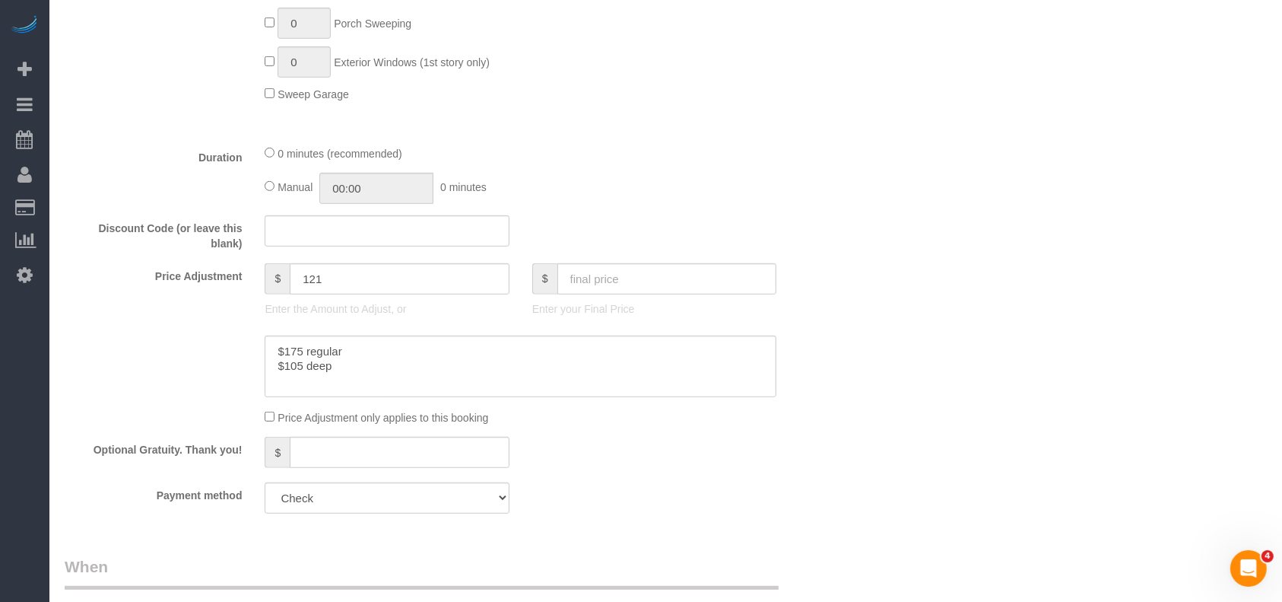
drag, startPoint x: 147, startPoint y: 132, endPoint x: 154, endPoint y: 125, distance: 10.2
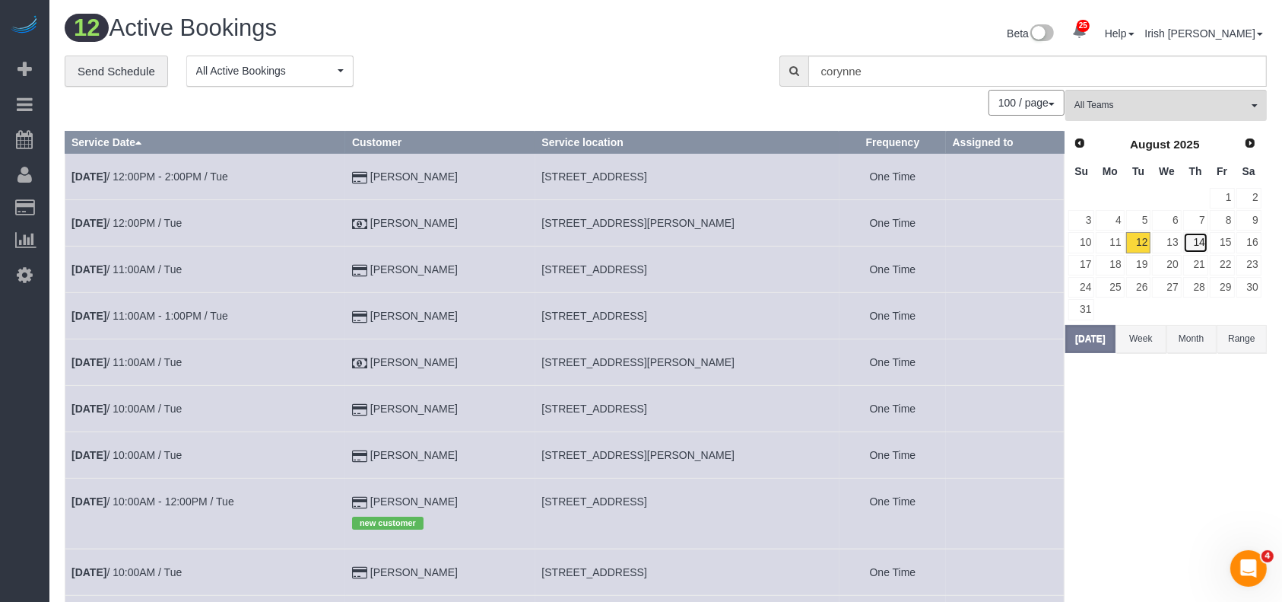
click at [1201, 239] on link "14" at bounding box center [1195, 242] width 25 height 21
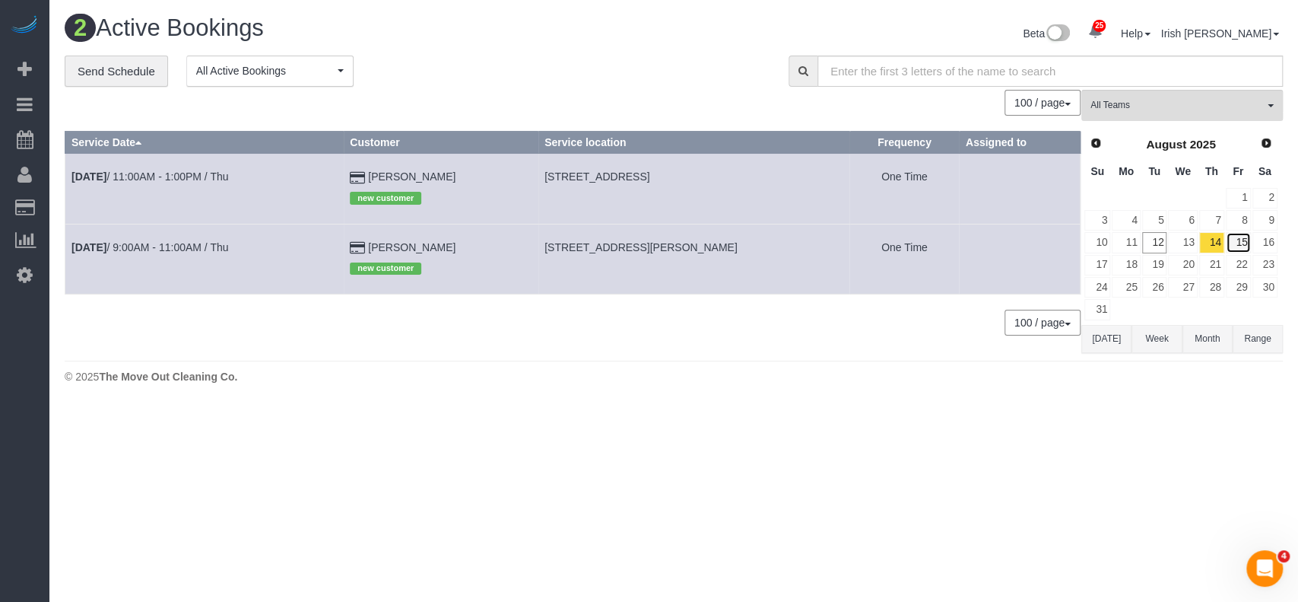
click at [1240, 237] on link "15" at bounding box center [1238, 242] width 25 height 21
click at [158, 166] on td "[DATE] 9:00AM - 11:00AM / Fri" at bounding box center [201, 189] width 272 height 70
click at [161, 170] on link "[DATE] 9:00AM - 11:00AM / Fri" at bounding box center [146, 176] width 151 height 12
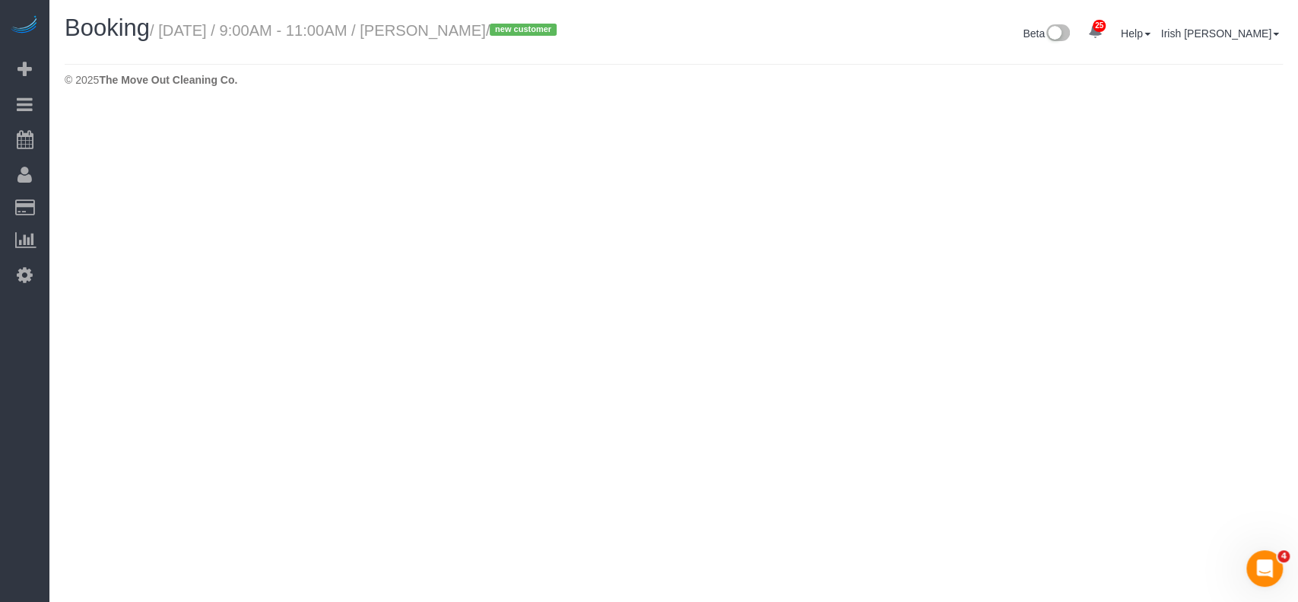
select select "[GEOGRAPHIC_DATA]"
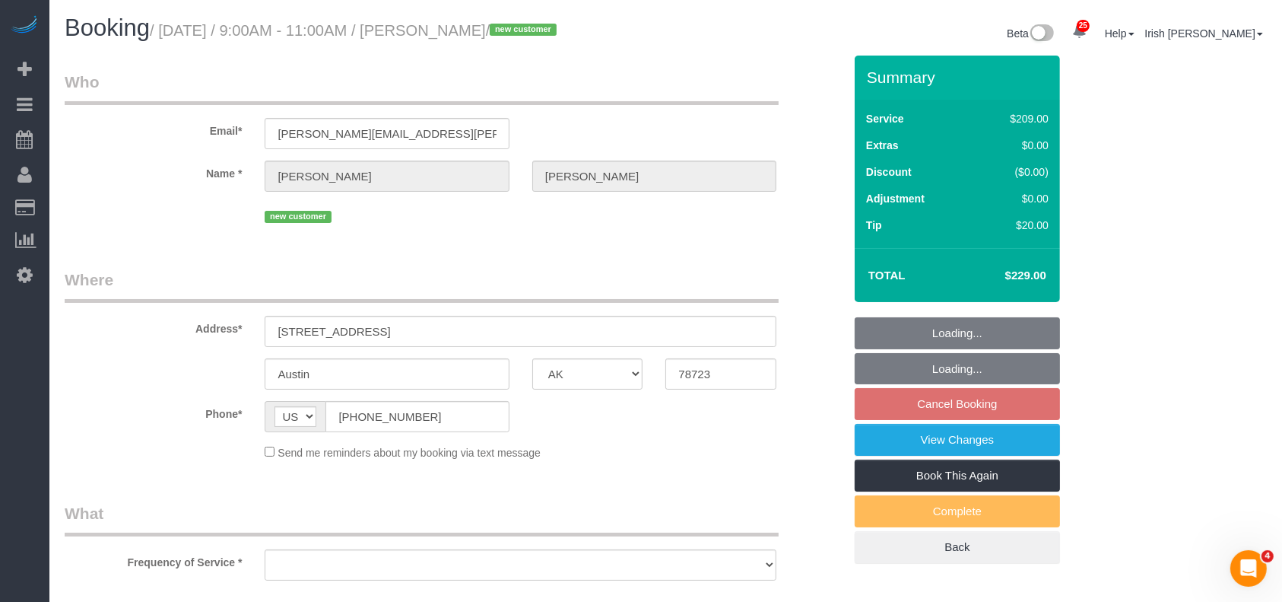
select select "object:6463"
select select "string:fspay-b764e70e-b3b5-49d8-b09c-9218118eb629"
select select "object:6550"
select select "3"
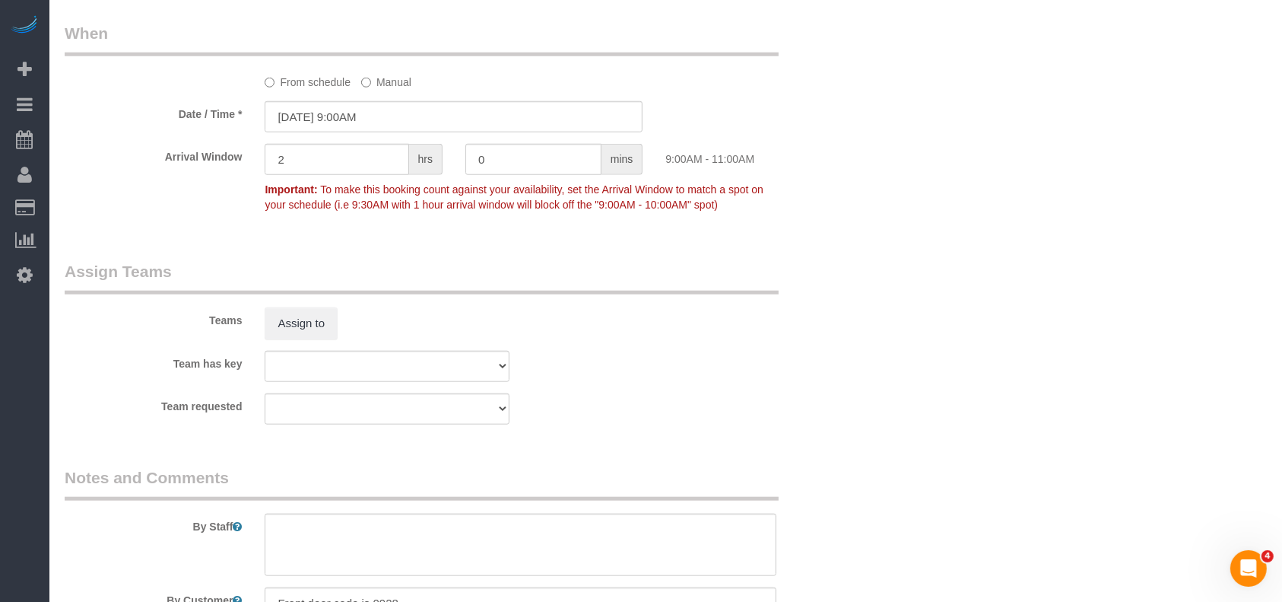
scroll to position [1658, 0]
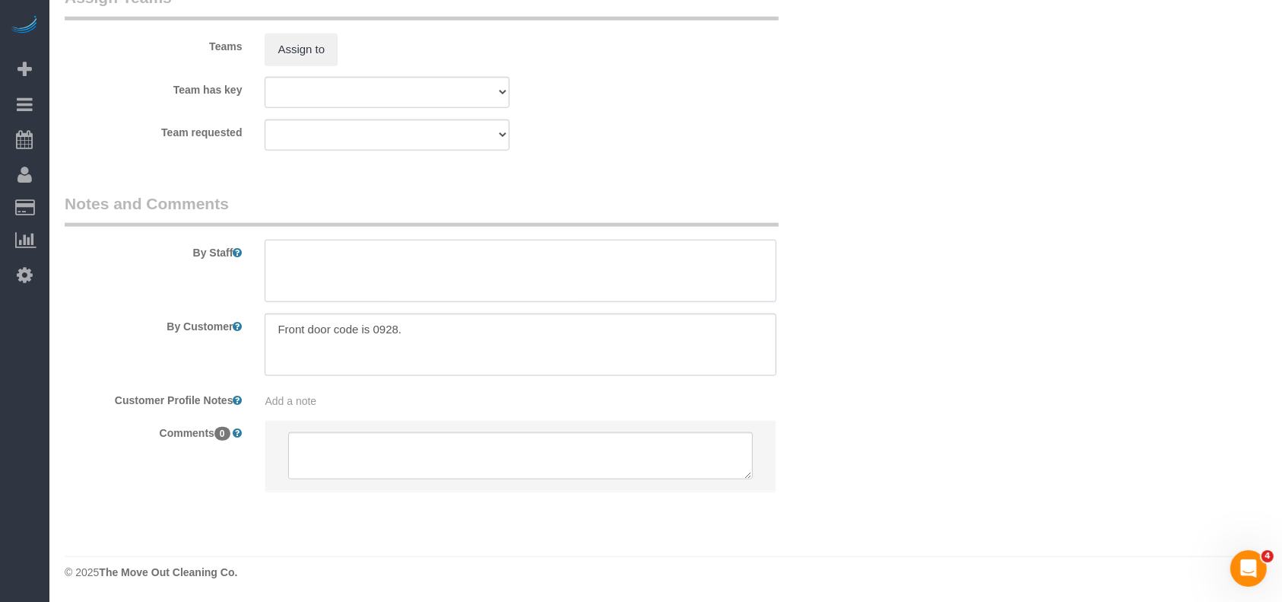
click at [338, 272] on textarea at bounding box center [521, 271] width 512 height 62
type textarea "* has minimal furnitures inside (aware that we dont move or clean..)"
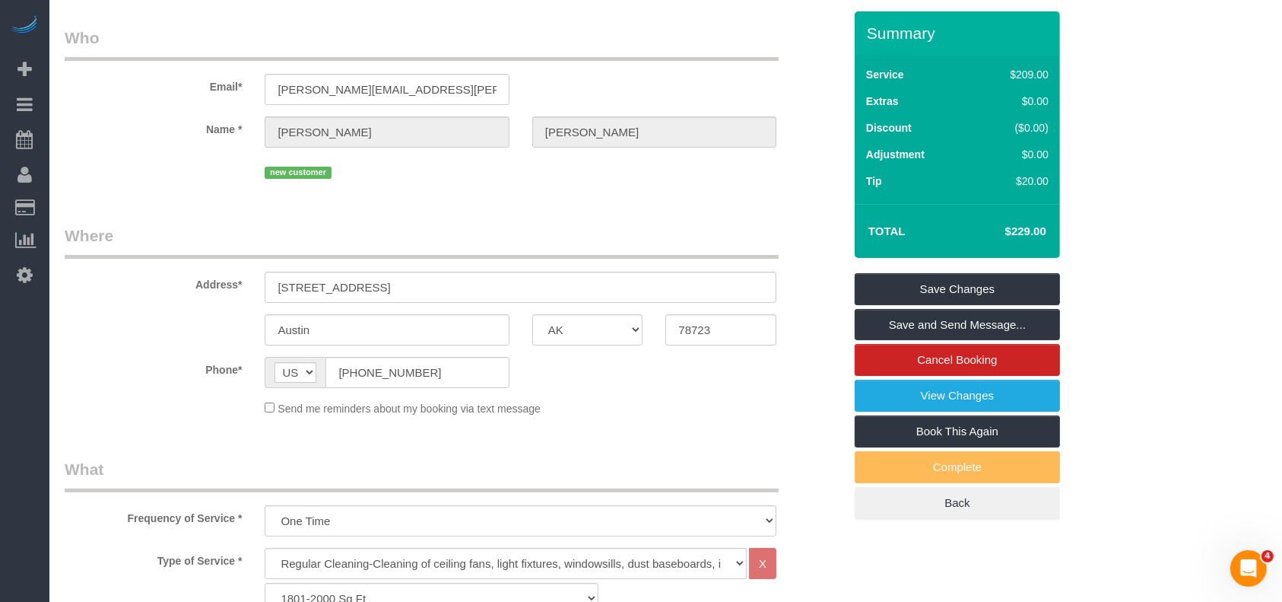
scroll to position [0, 0]
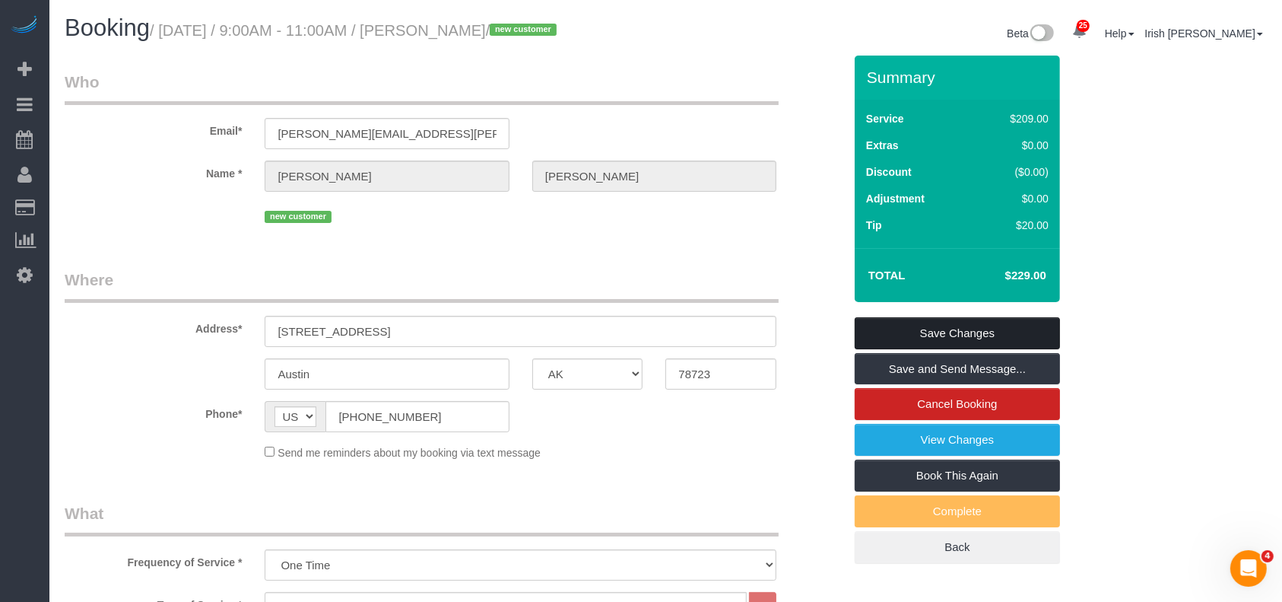
click at [1035, 332] on link "Save Changes" at bounding box center [957, 333] width 205 height 32
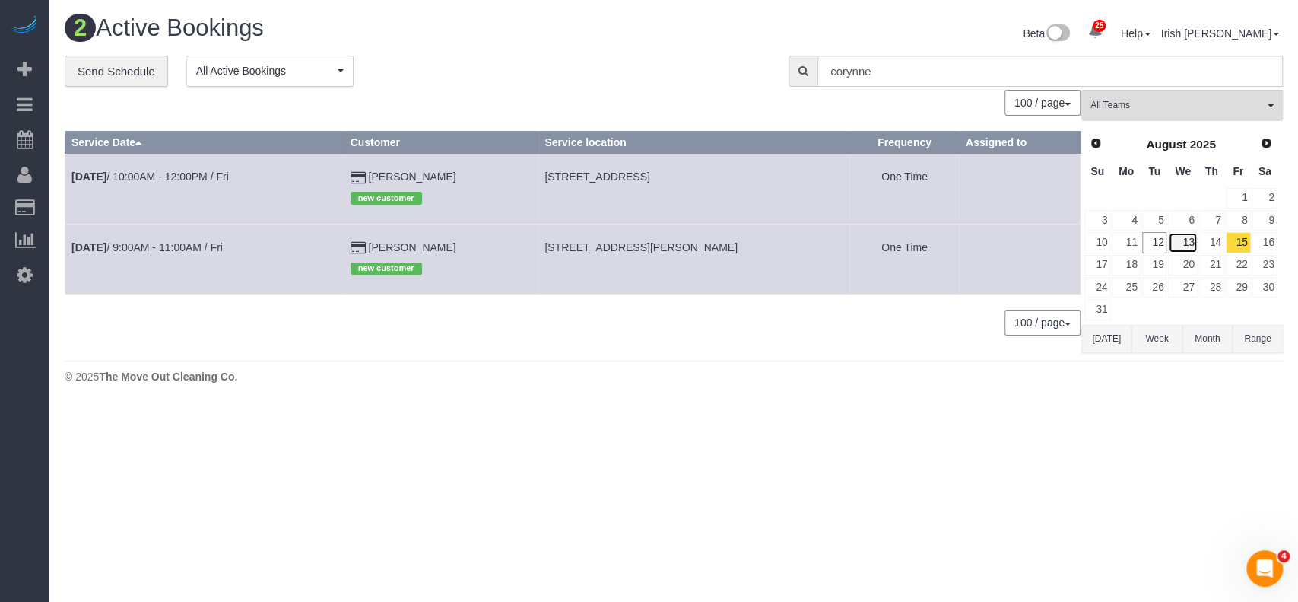
click at [1186, 235] on link "13" at bounding box center [1182, 242] width 29 height 21
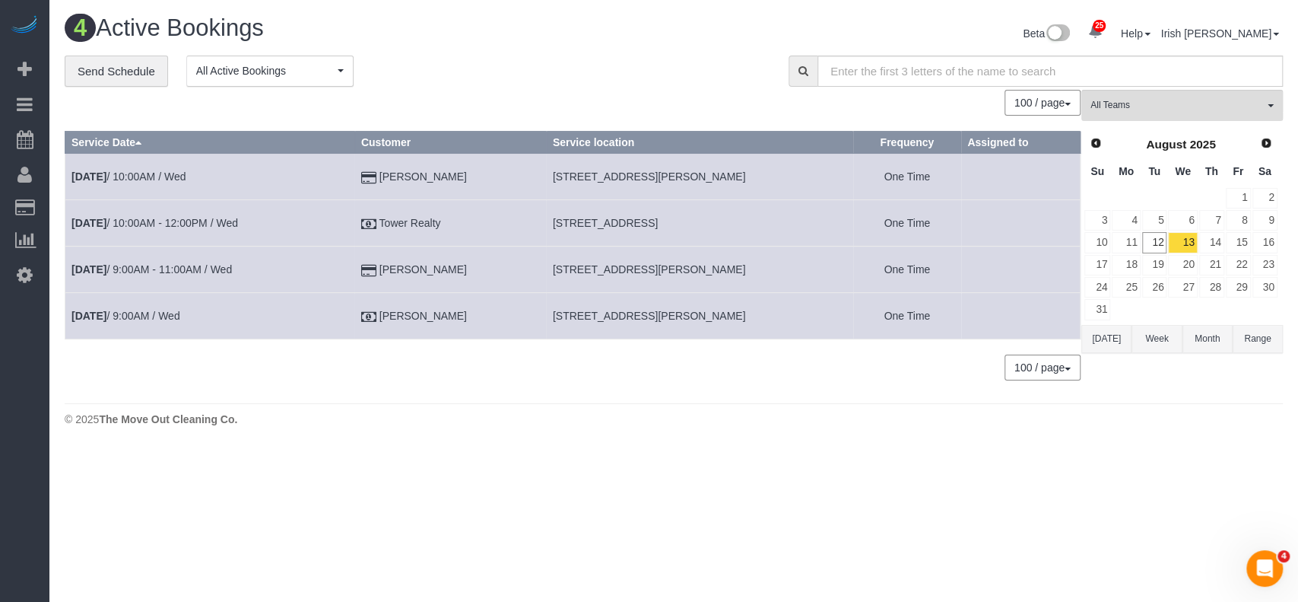
drag, startPoint x: 507, startPoint y: 182, endPoint x: 347, endPoint y: 137, distance: 165.9
click at [394, 183] on td "[PERSON_NAME]" at bounding box center [450, 177] width 192 height 46
copy td "[PERSON_NAME]"
click at [148, 176] on link "[DATE] 10:00AM / Wed" at bounding box center [128, 176] width 114 height 12
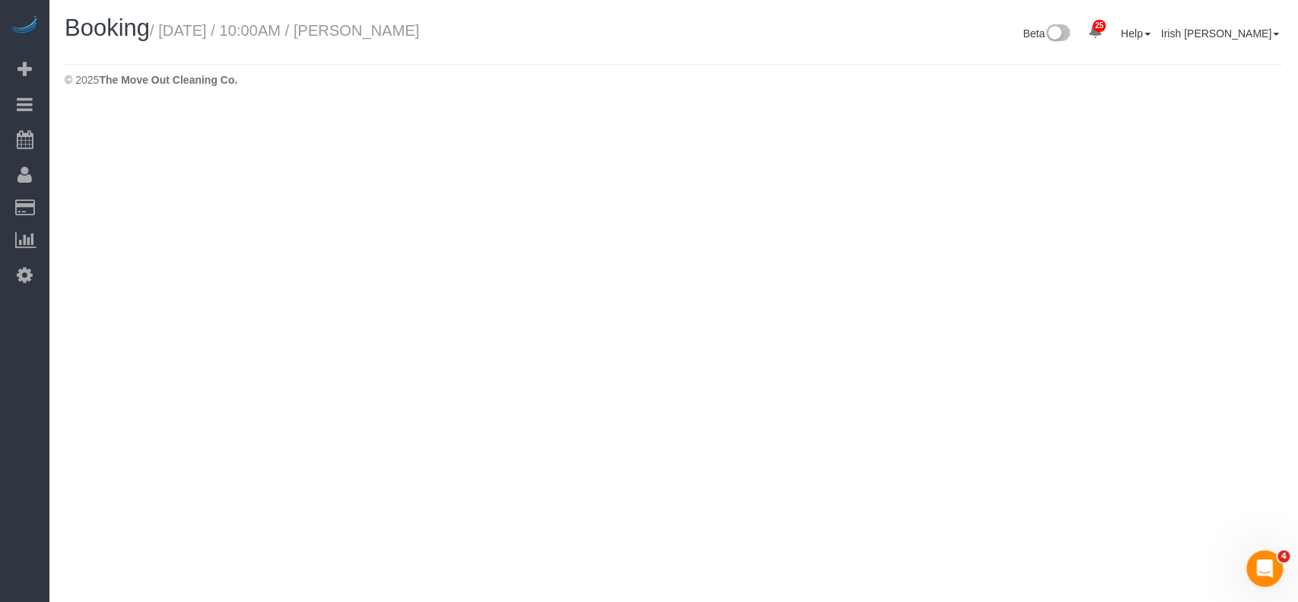
select select "[GEOGRAPHIC_DATA]"
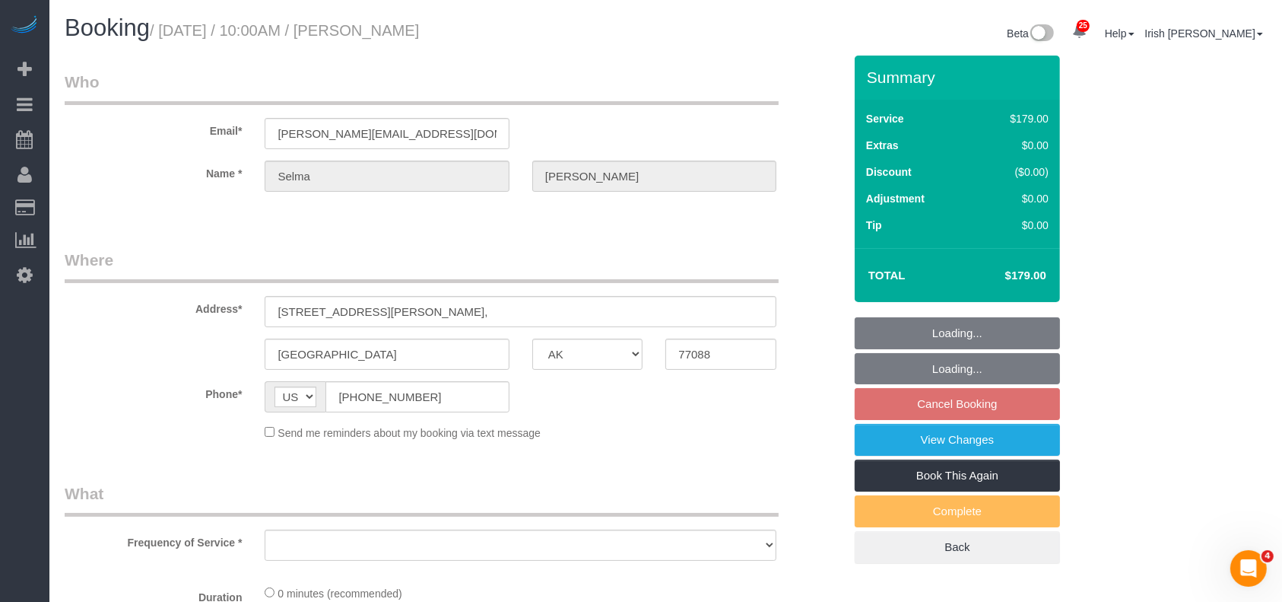
select select "object:7013"
select select "string:fspay-3452d4d3-64b0-433b-97af-e59302229df8"
select select "3"
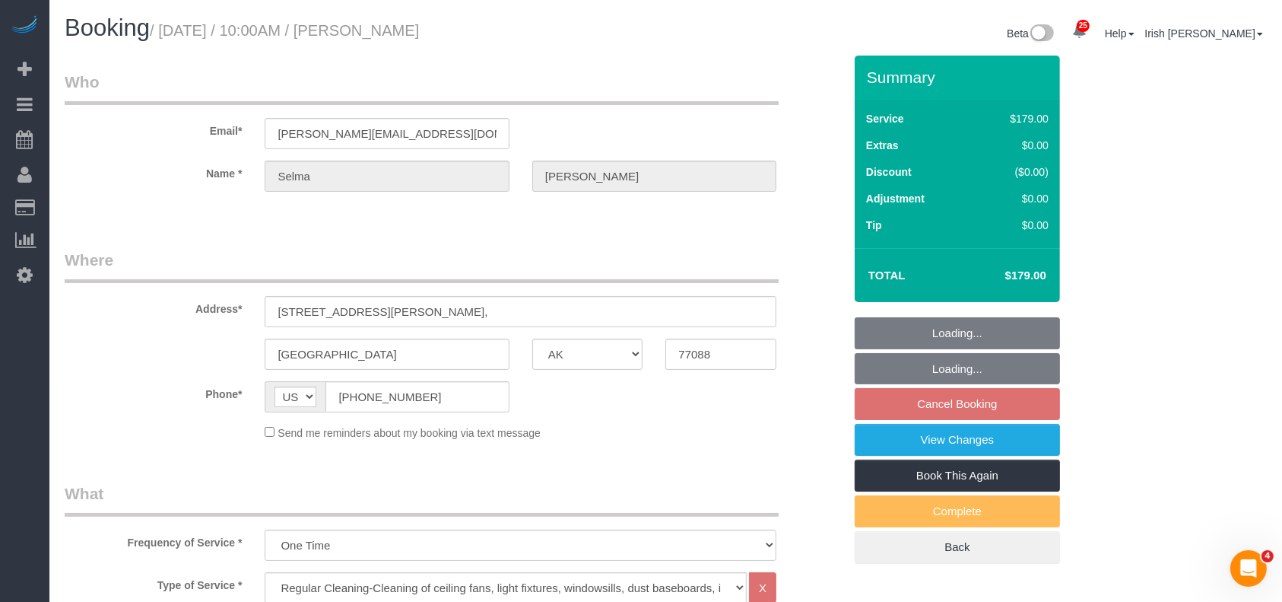
select select "object:7100"
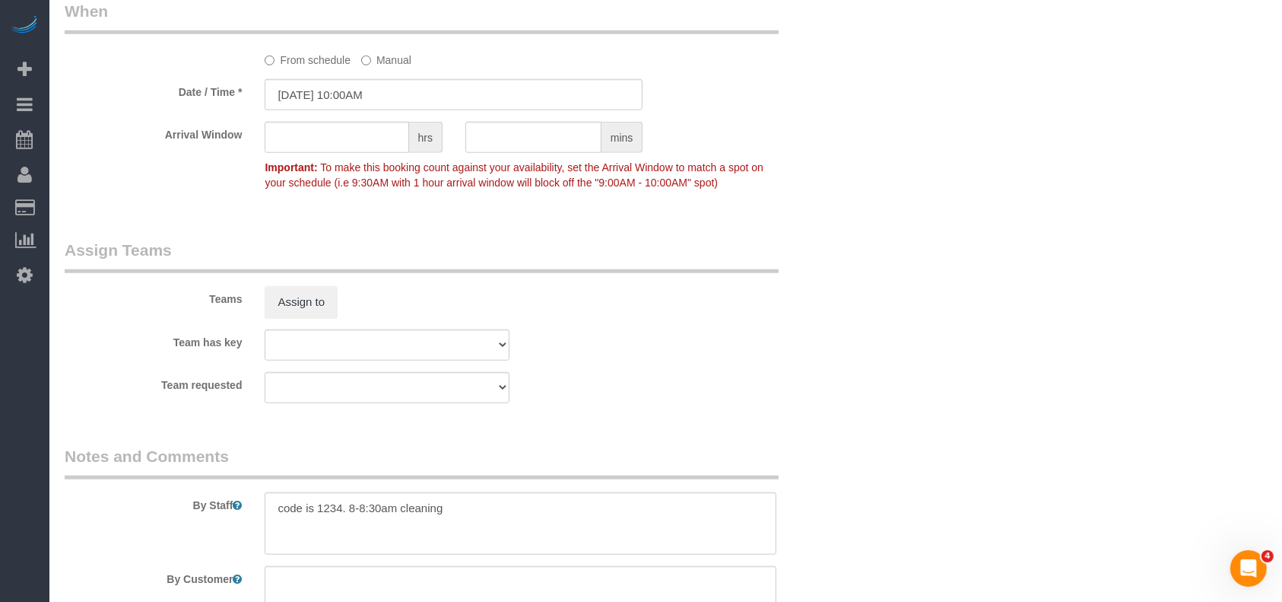
scroll to position [1622, 0]
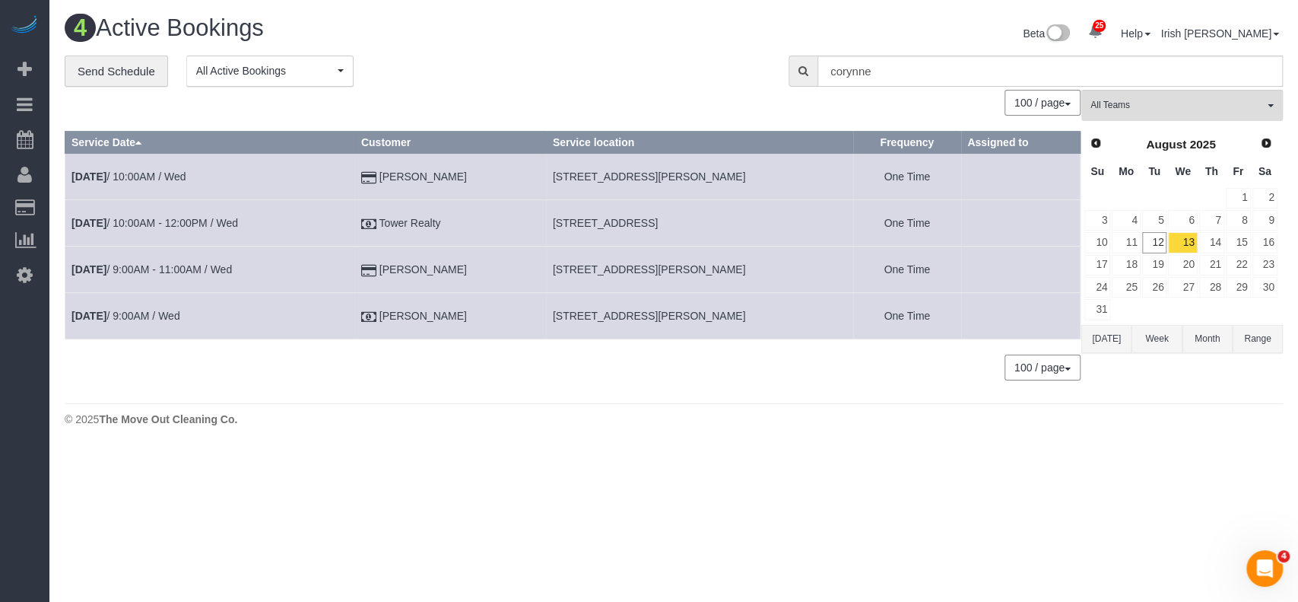
drag, startPoint x: 490, startPoint y: 268, endPoint x: 389, endPoint y: 266, distance: 100.4
click at [381, 268] on td "[PERSON_NAME]" at bounding box center [450, 269] width 192 height 46
copy td "[PERSON_NAME]"
drag, startPoint x: 551, startPoint y: 265, endPoint x: 609, endPoint y: 266, distance: 58.6
click at [609, 266] on span "[STREET_ADDRESS][PERSON_NAME]" at bounding box center [649, 269] width 193 height 12
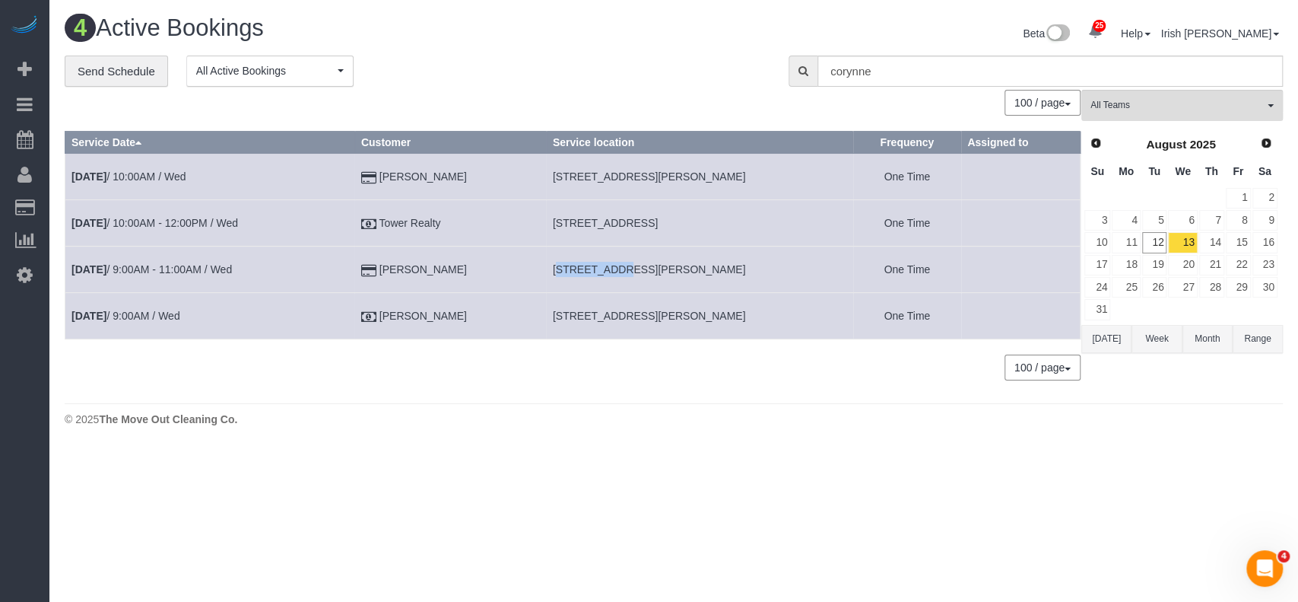
copy span "7002 [PERSON_NAME]"
click at [202, 265] on link "[DATE] 9:00AM - 11:00AM / Wed" at bounding box center [151, 269] width 160 height 12
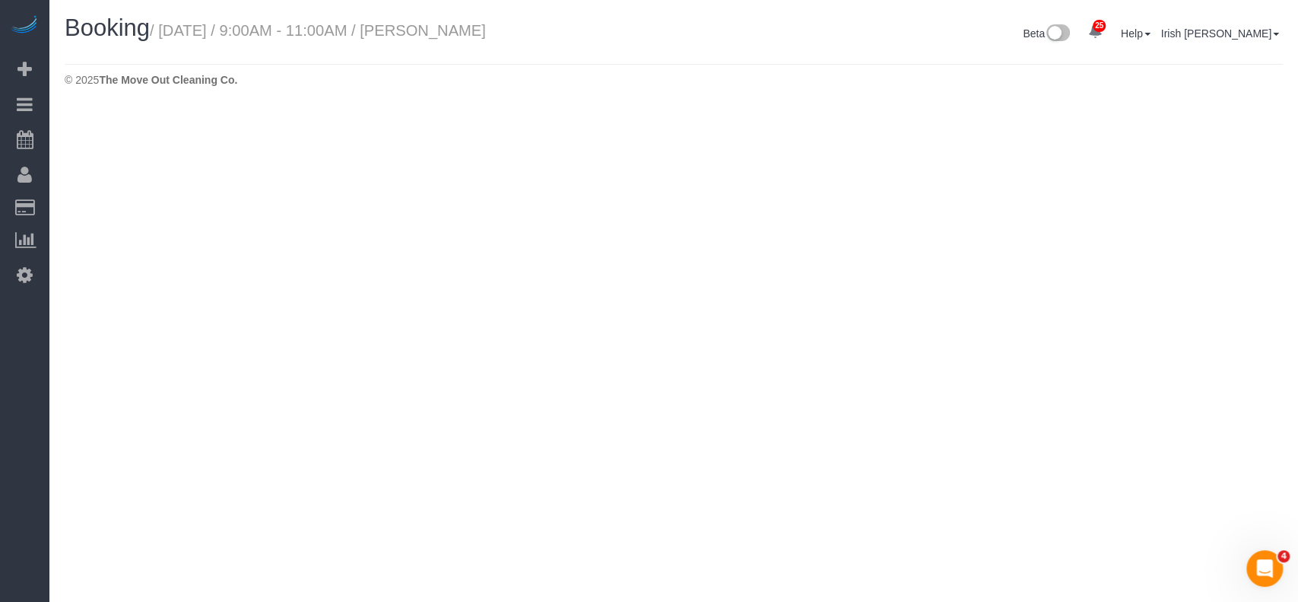
select select "[GEOGRAPHIC_DATA]"
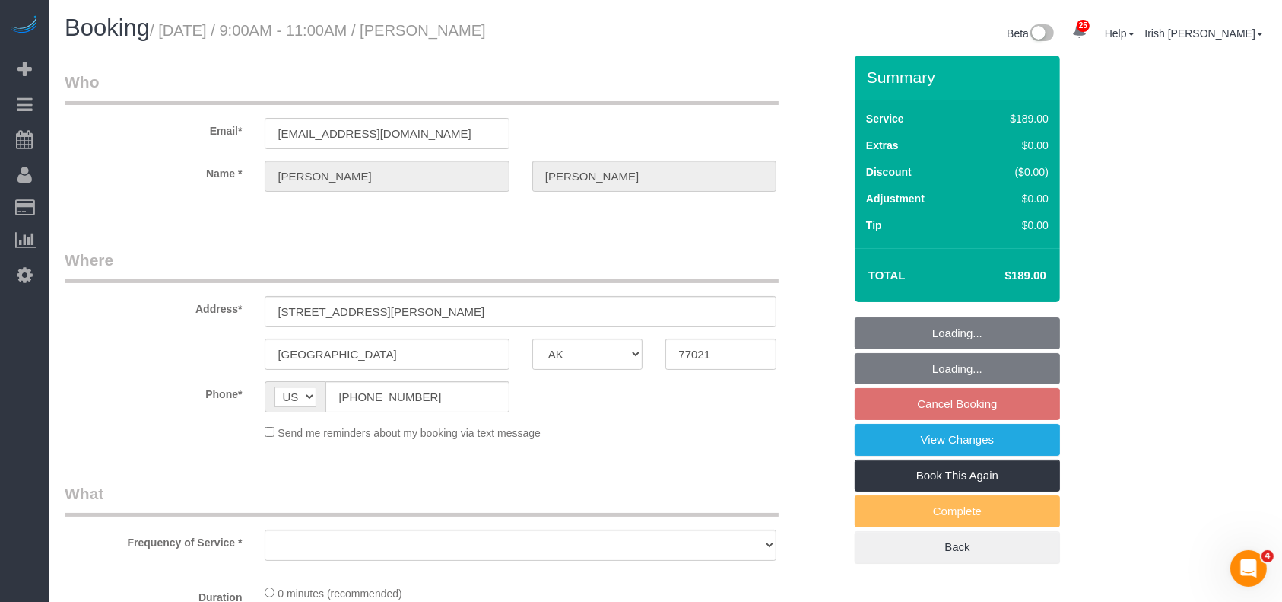
select select "object:7545"
select select "string:fspay-8b0f49e3-40bc-42d0-ad1f-79dab4f53c41"
select select "3"
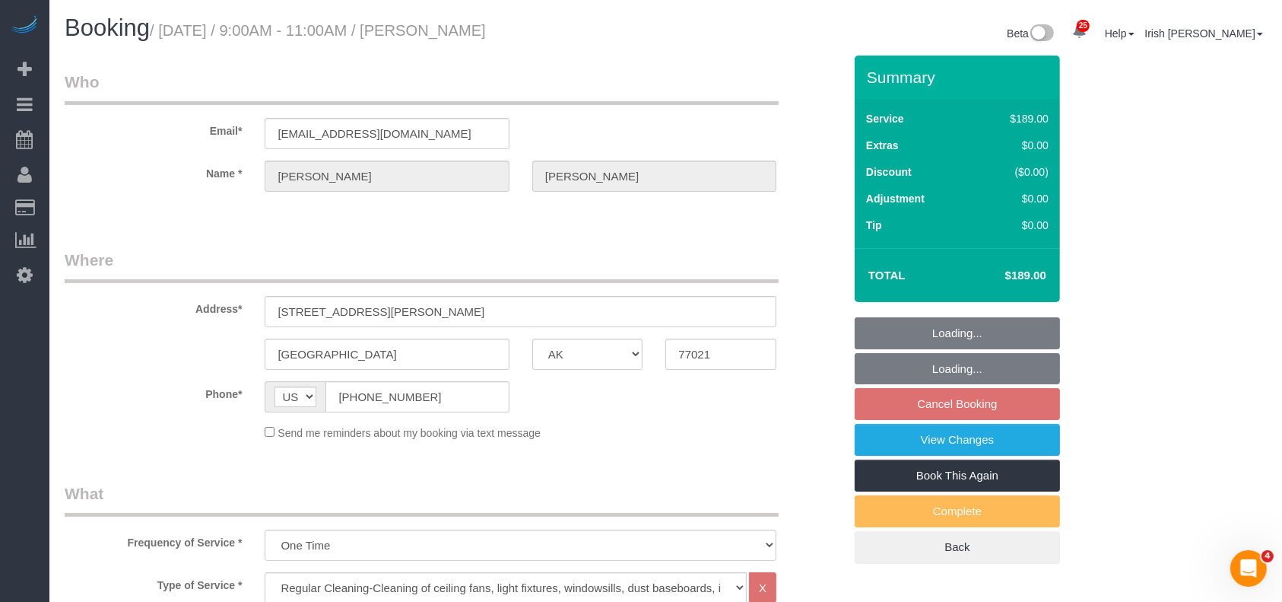
select select "object:7618"
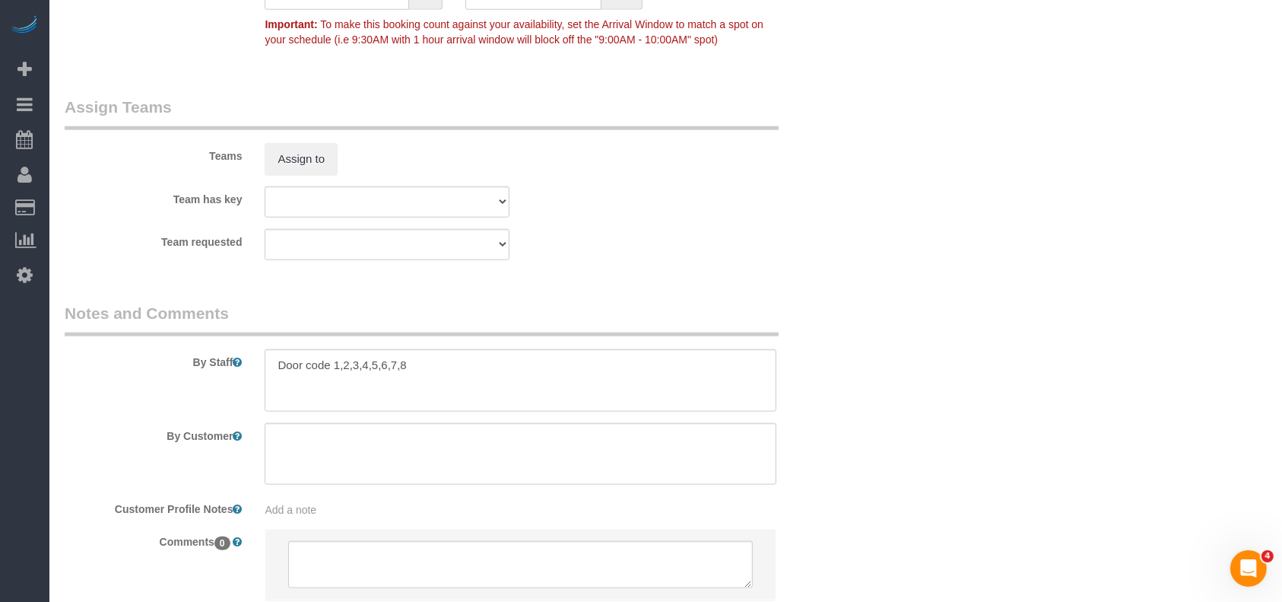
scroll to position [1637, 0]
